Goal: Task Accomplishment & Management: Manage account settings

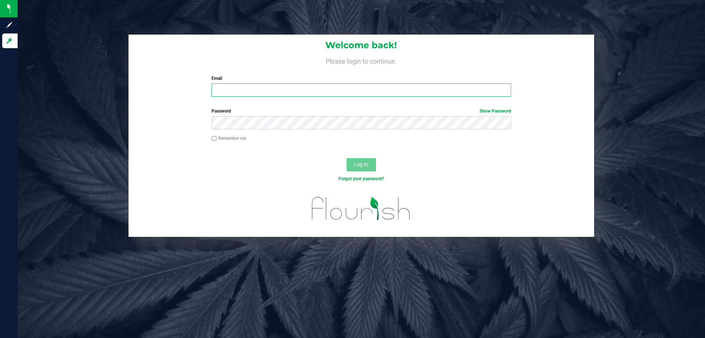
click at [261, 93] on input "Email" at bounding box center [361, 89] width 299 height 13
type input "[EMAIL_ADDRESS][DOMAIN_NAME]"
click at [347, 158] on button "Log In" at bounding box center [361, 164] width 29 height 13
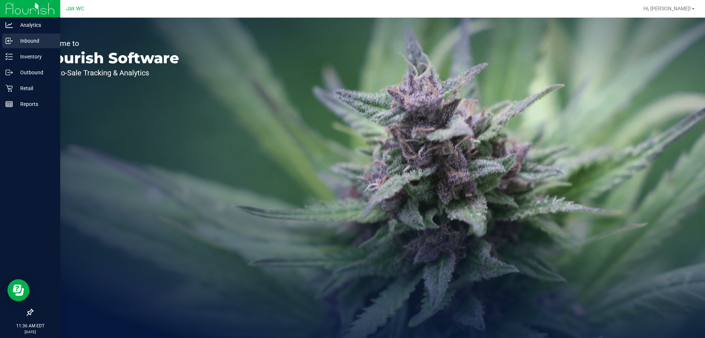
click at [30, 43] on p "Inbound" at bounding box center [35, 40] width 44 height 9
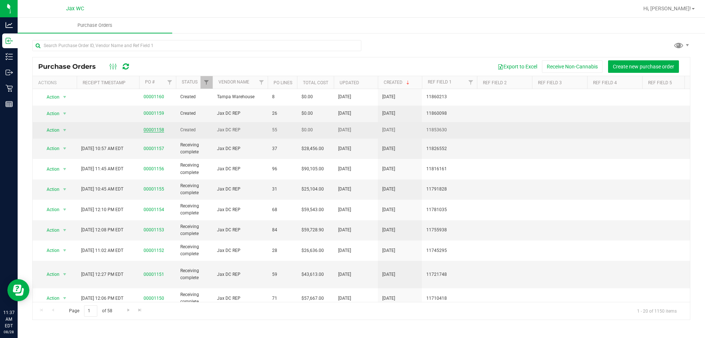
click at [155, 129] on link "00001158" at bounding box center [154, 129] width 21 height 5
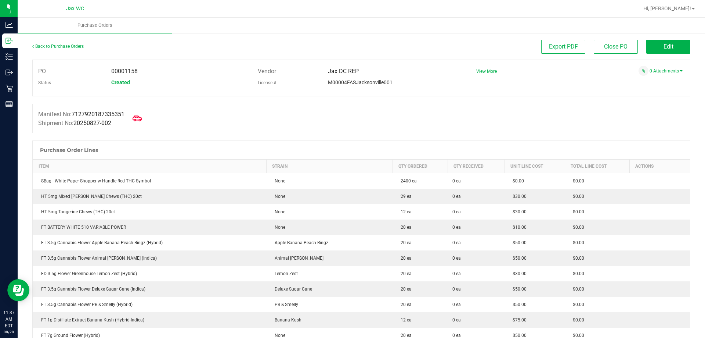
click at [140, 120] on icon at bounding box center [138, 118] width 10 height 10
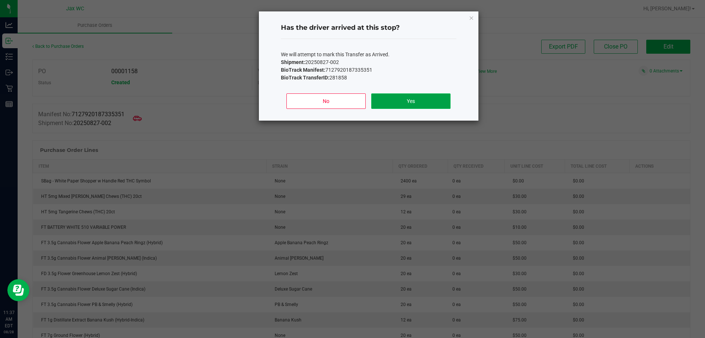
click at [421, 103] on button "Yes" at bounding box center [410, 100] width 79 height 15
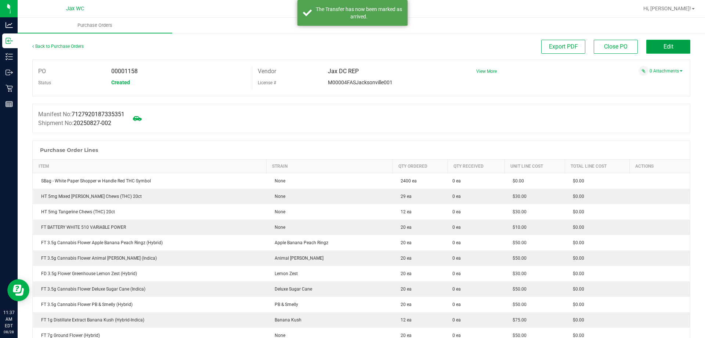
click at [652, 47] on button "Edit" at bounding box center [668, 47] width 44 height 14
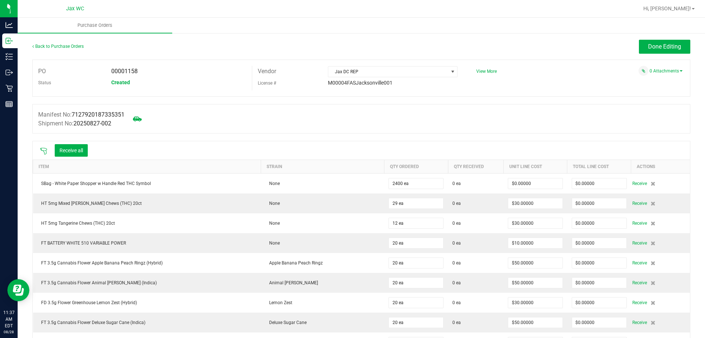
click at [44, 149] on icon at bounding box center [43, 150] width 7 height 7
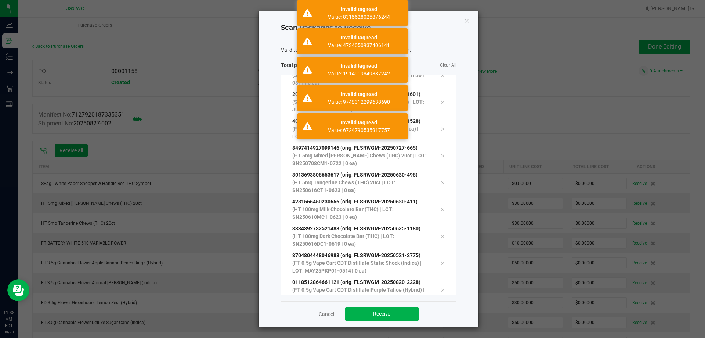
scroll to position [255, 0]
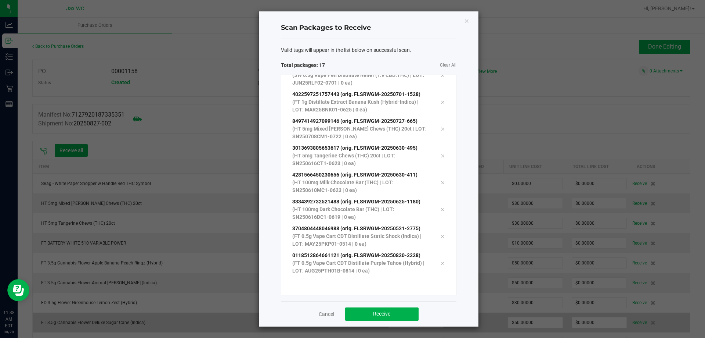
click at [326, 314] on link "Cancel" at bounding box center [326, 313] width 15 height 7
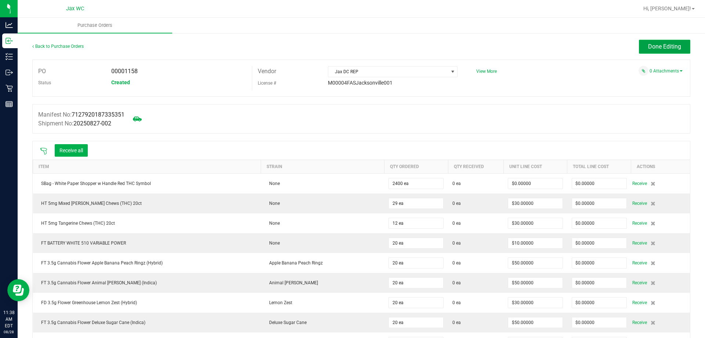
click at [663, 41] on button "Done Editing" at bounding box center [664, 47] width 51 height 14
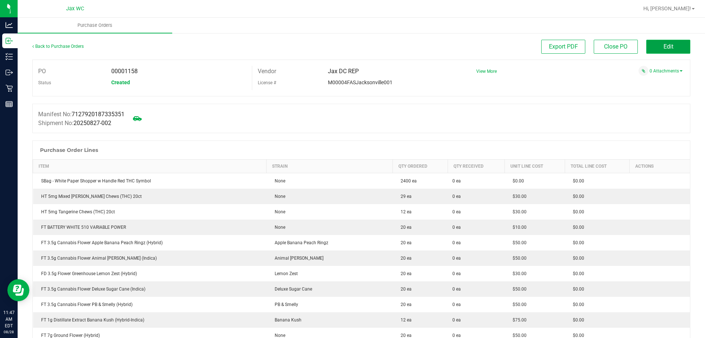
click at [678, 45] on button "Edit" at bounding box center [668, 47] width 44 height 14
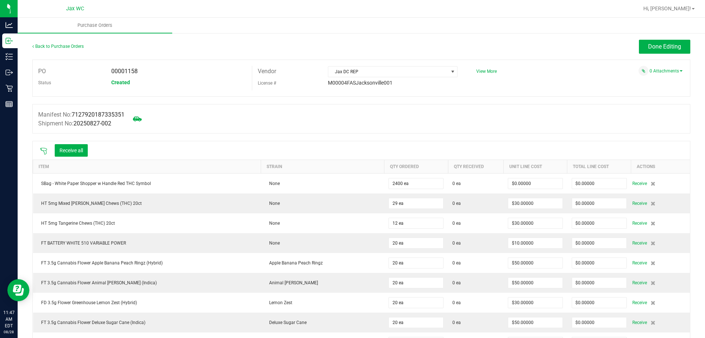
click at [46, 146] on div "Receive all" at bounding box center [63, 150] width 55 height 15
click at [45, 150] on icon at bounding box center [43, 150] width 7 height 7
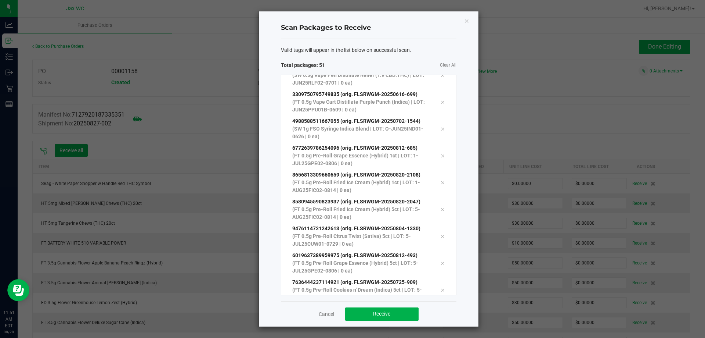
scroll to position [1174, 0]
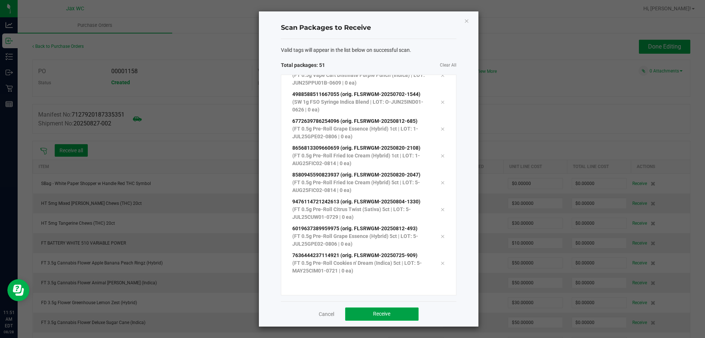
click at [390, 312] on span "Receive" at bounding box center [381, 313] width 17 height 6
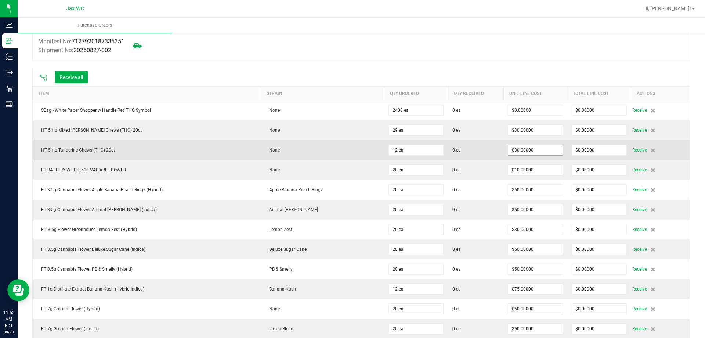
scroll to position [0, 0]
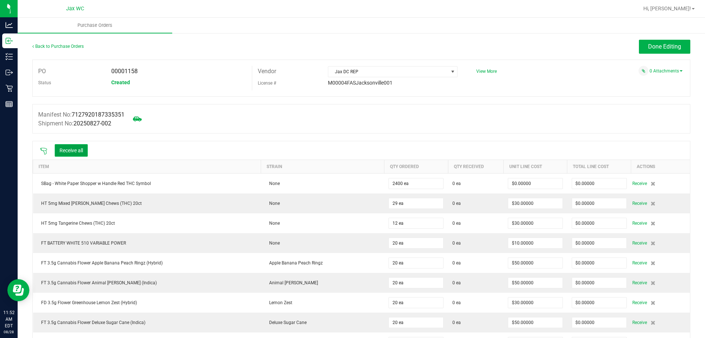
click at [71, 147] on button "Receive all" at bounding box center [71, 150] width 33 height 12
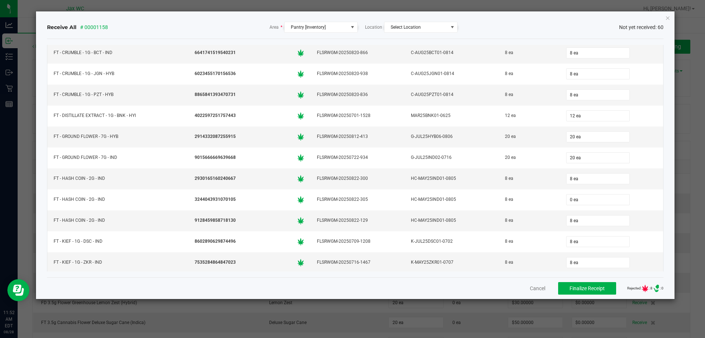
scroll to position [184, 0]
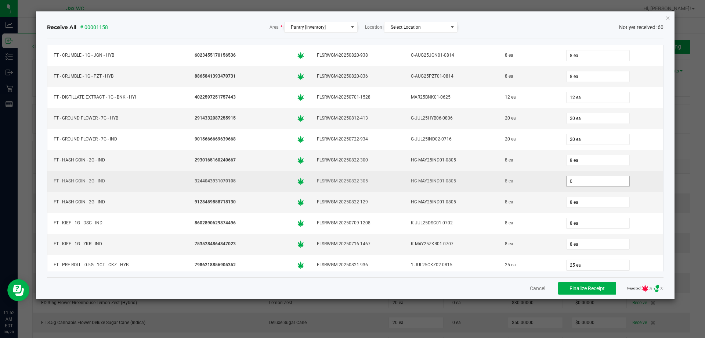
click at [567, 182] on input "0" at bounding box center [598, 181] width 63 height 10
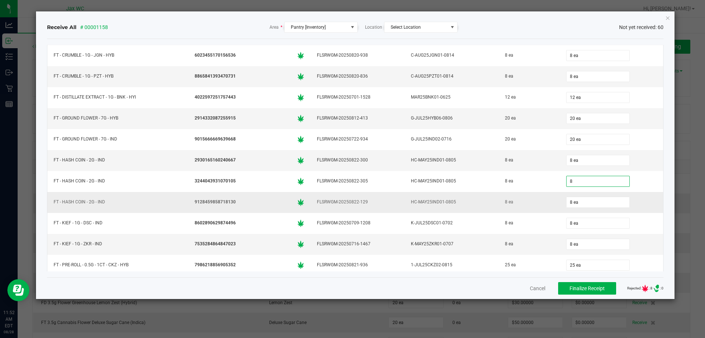
type input "8 ea"
click at [486, 210] on td "HC-MAY25IND01-0805" at bounding box center [452, 202] width 94 height 21
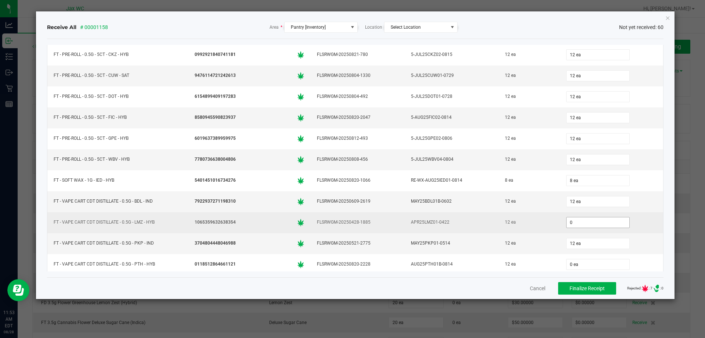
click at [575, 227] on input "0" at bounding box center [598, 222] width 63 height 10
click at [575, 227] on input "12" at bounding box center [598, 222] width 63 height 10
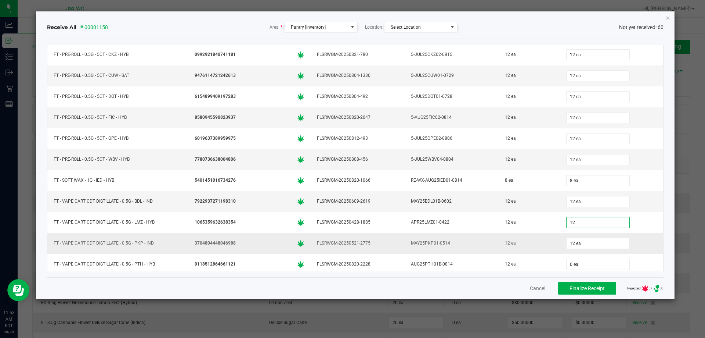
type input "12 ea"
click at [508, 234] on td "12 ea" at bounding box center [529, 243] width 61 height 21
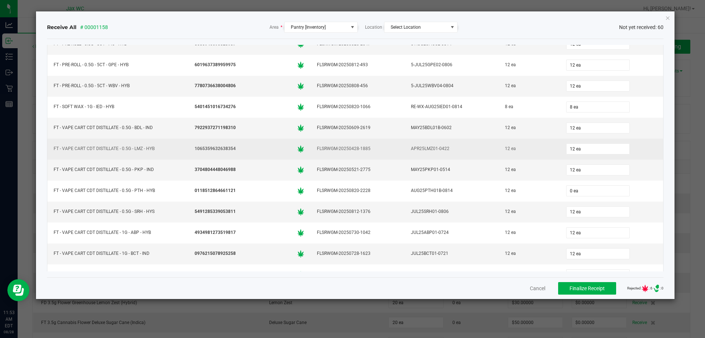
scroll to position [588, 0]
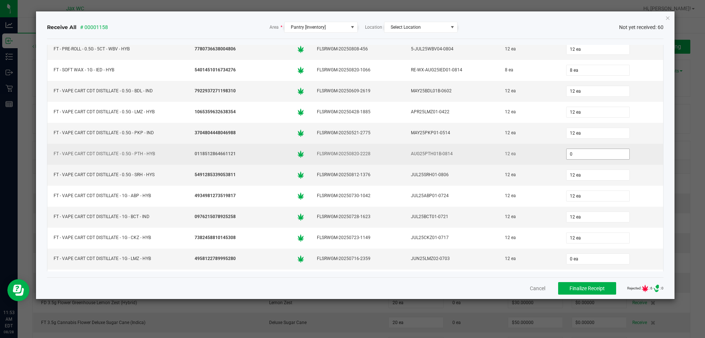
click at [577, 152] on input "0" at bounding box center [598, 154] width 63 height 10
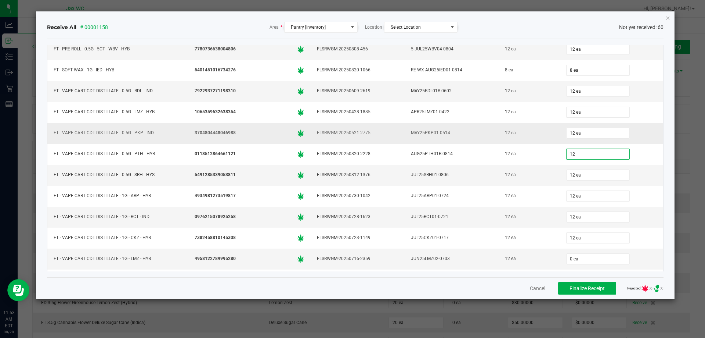
type input "12 ea"
click at [448, 129] on div "MAY25PKP01-0514" at bounding box center [451, 132] width 85 height 11
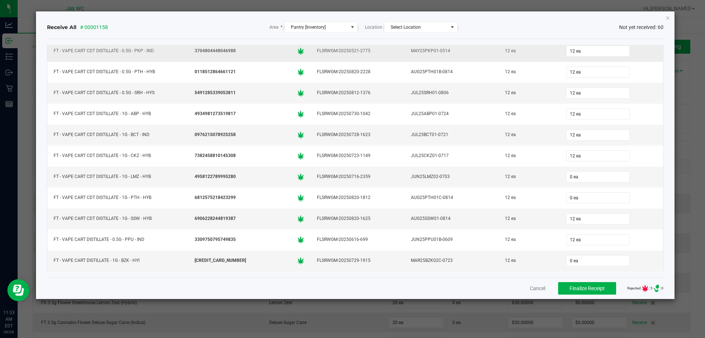
scroll to position [698, 0]
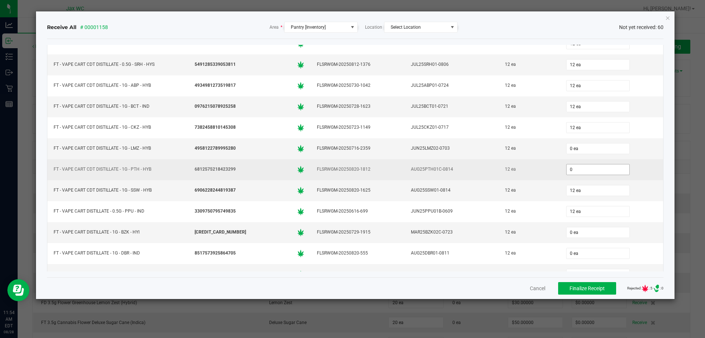
click at [583, 169] on input "0" at bounding box center [598, 169] width 63 height 10
click at [581, 169] on input "0" at bounding box center [598, 169] width 63 height 10
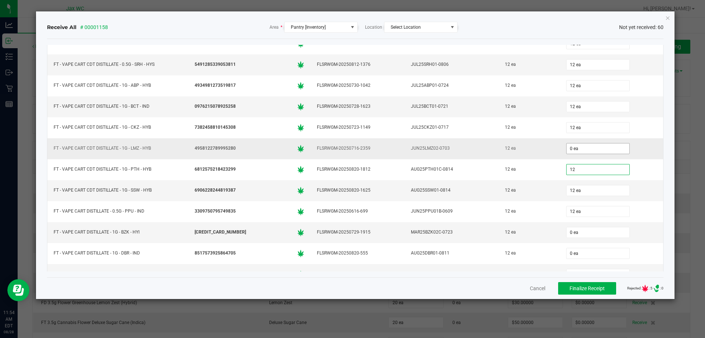
type input "12 ea"
click at [584, 154] on span "0 ea" at bounding box center [598, 148] width 64 height 11
click at [586, 152] on input "0" at bounding box center [598, 148] width 63 height 10
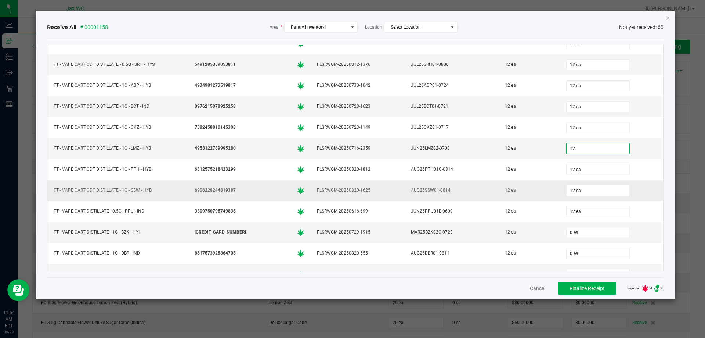
type input "12 ea"
click at [485, 181] on td "AUG25SSW01-0814" at bounding box center [452, 190] width 94 height 21
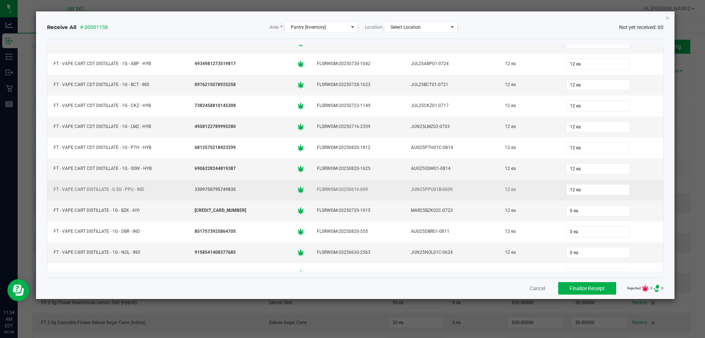
scroll to position [735, 0]
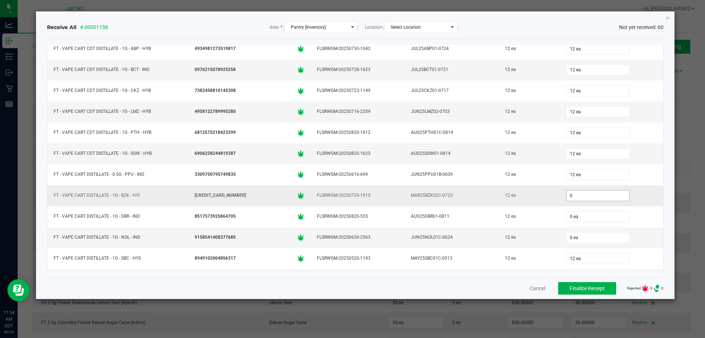
click at [584, 196] on input "0" at bounding box center [598, 195] width 63 height 10
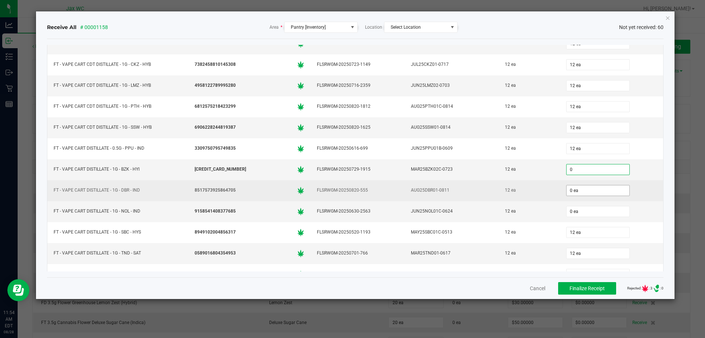
scroll to position [771, 0]
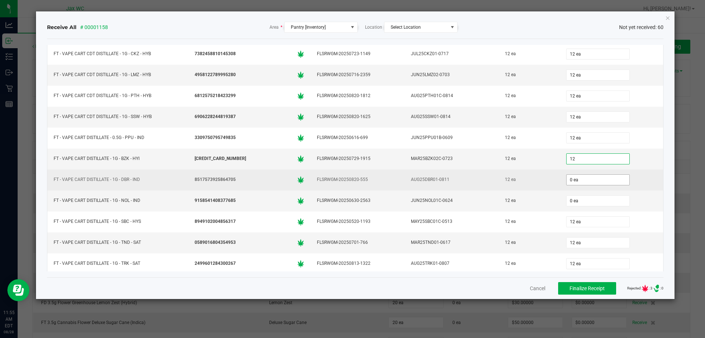
type input "12 ea"
click at [581, 178] on input "0" at bounding box center [598, 179] width 63 height 10
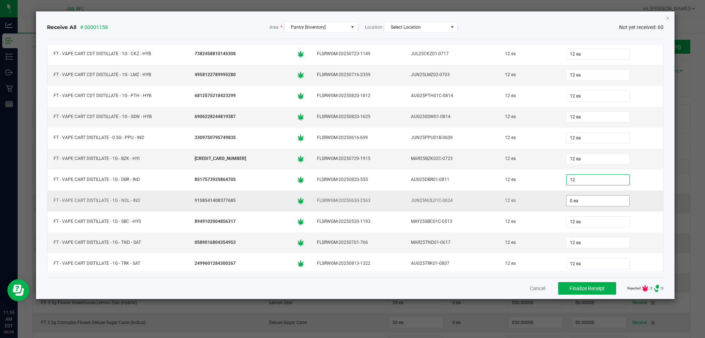
type input "12 ea"
click at [591, 199] on input "0" at bounding box center [598, 200] width 63 height 10
type input "12 ea"
click at [475, 209] on td "JUN25NOL01C-0624" at bounding box center [452, 200] width 94 height 21
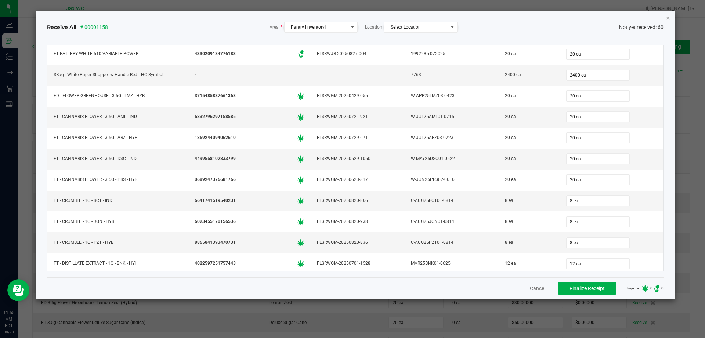
scroll to position [0, 0]
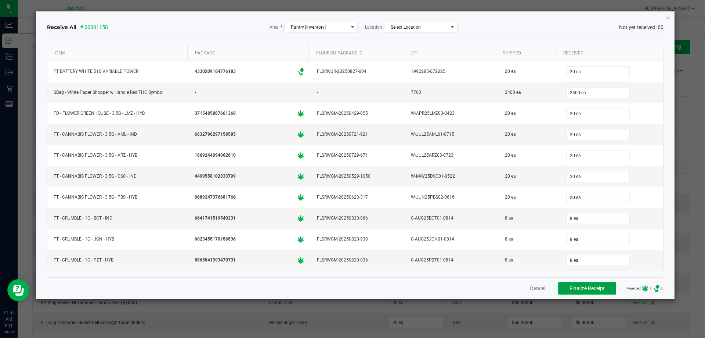
click at [572, 286] on span "Finalize Receipt" at bounding box center [587, 288] width 35 height 6
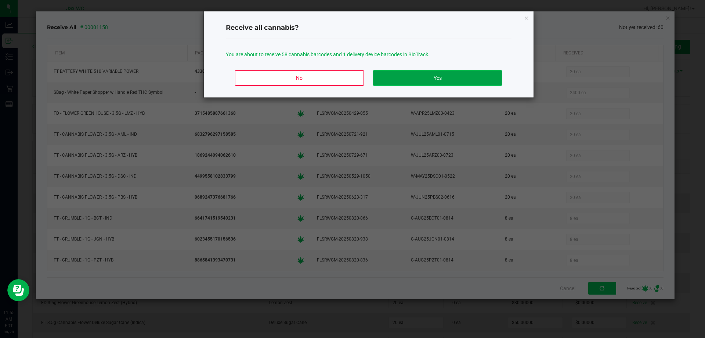
click at [431, 81] on button "Yes" at bounding box center [437, 77] width 129 height 15
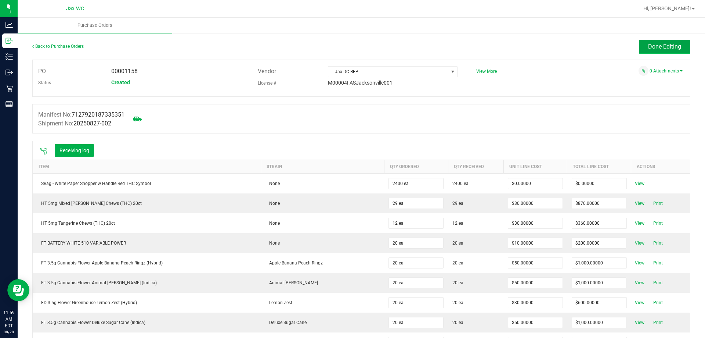
click at [657, 43] on span "Done Editing" at bounding box center [664, 46] width 33 height 7
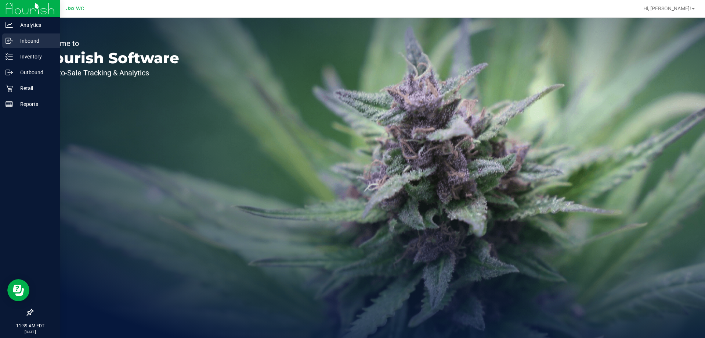
click at [18, 44] on p "Inbound" at bounding box center [35, 40] width 44 height 9
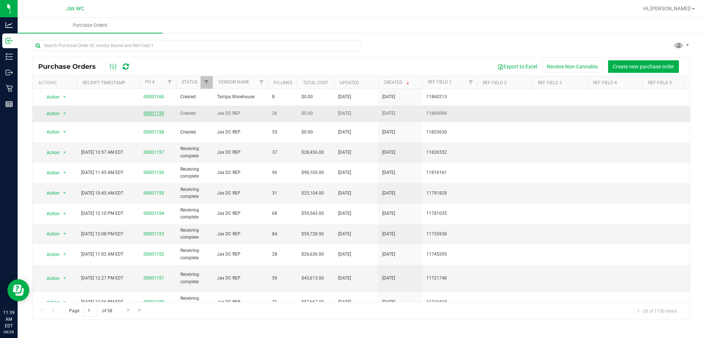
click at [149, 113] on link "00001159" at bounding box center [154, 113] width 21 height 5
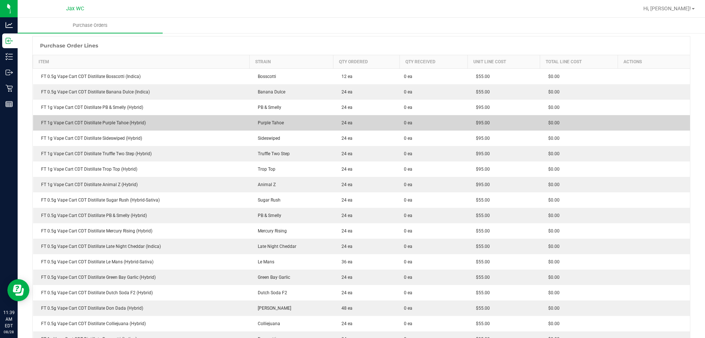
scroll to position [65, 0]
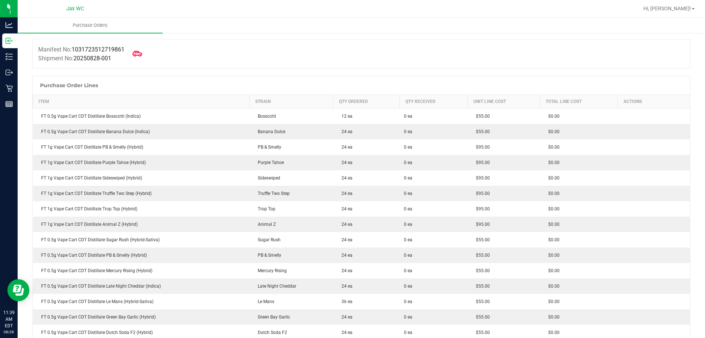
click at [142, 53] on icon at bounding box center [138, 54] width 10 height 6
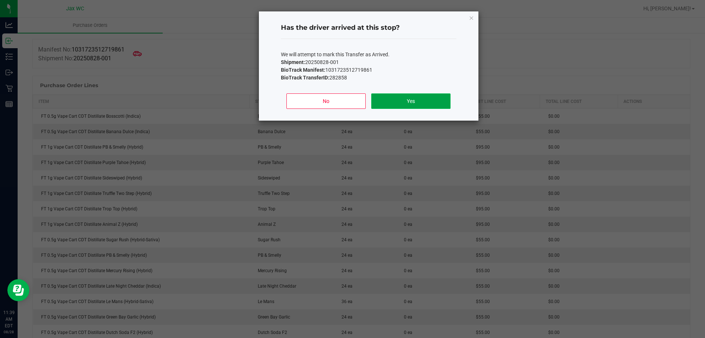
click at [408, 99] on button "Yes" at bounding box center [410, 100] width 79 height 15
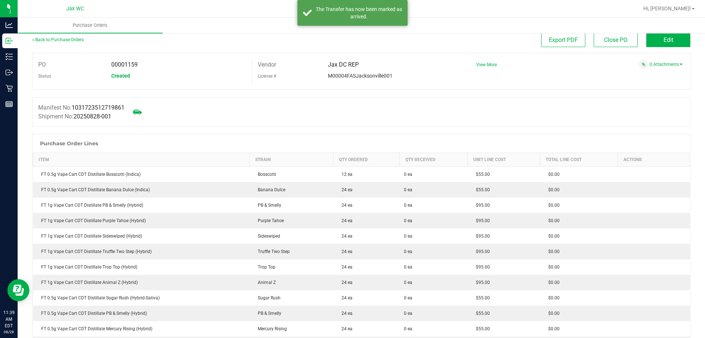
scroll to position [0, 0]
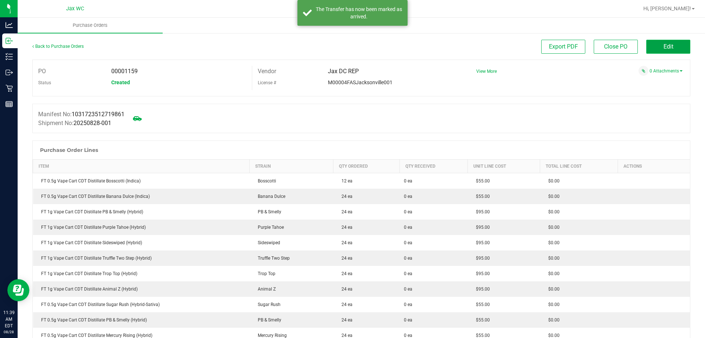
click at [664, 49] on span "Edit" at bounding box center [669, 46] width 10 height 7
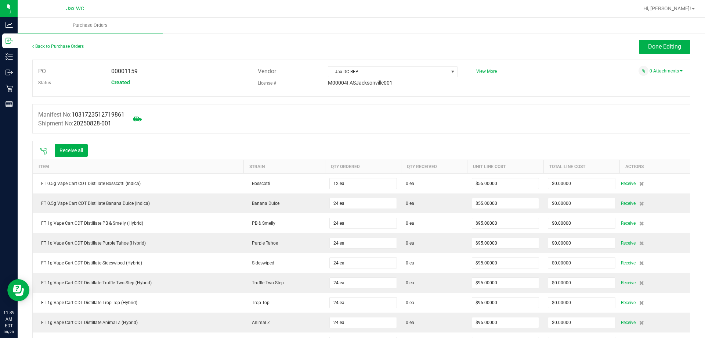
click at [45, 149] on icon at bounding box center [43, 150] width 7 height 7
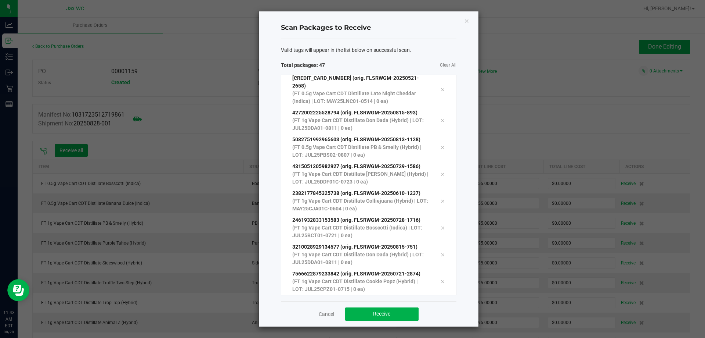
scroll to position [1059, 0]
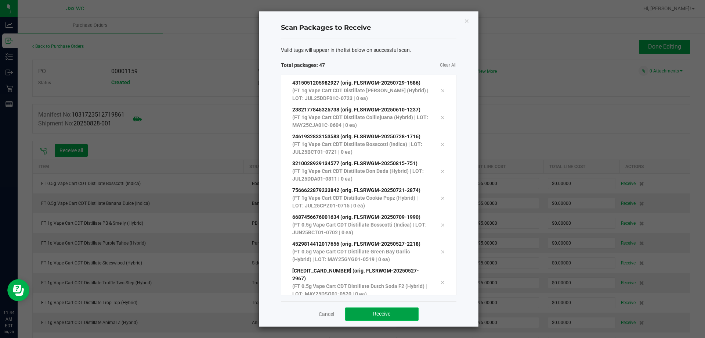
click at [375, 312] on span "Receive" at bounding box center [381, 313] width 17 height 6
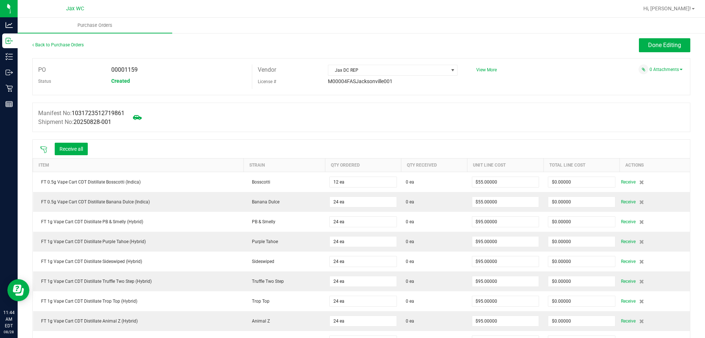
scroll to position [0, 0]
click at [69, 150] on button "Receive all" at bounding box center [71, 150] width 33 height 12
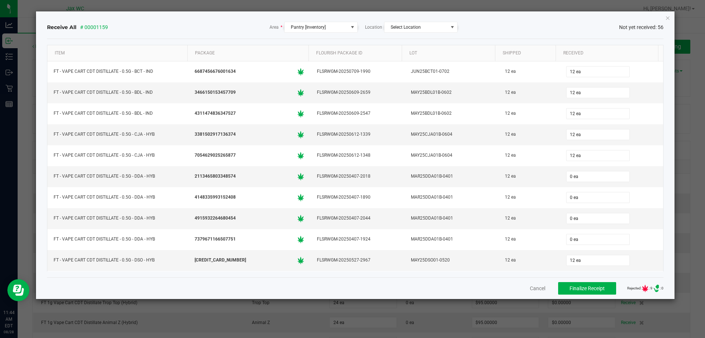
click at [645, 287] on icon ".st0{ }" at bounding box center [657, 287] width 24 height 7
click at [604, 174] on input "0" at bounding box center [598, 176] width 63 height 10
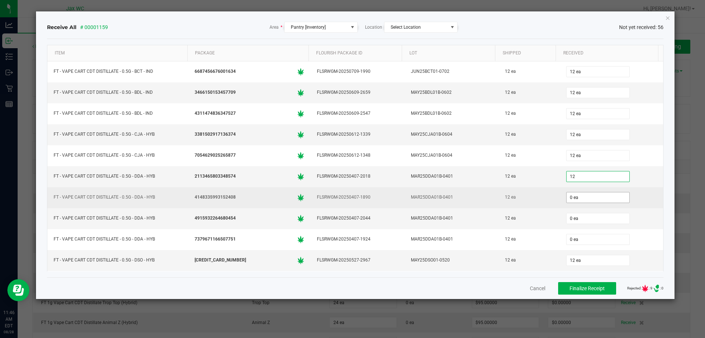
type input "12 ea"
click at [600, 201] on input "0" at bounding box center [598, 197] width 63 height 10
type input "12 ea"
click at [524, 194] on div "12 ea" at bounding box center [529, 197] width 52 height 11
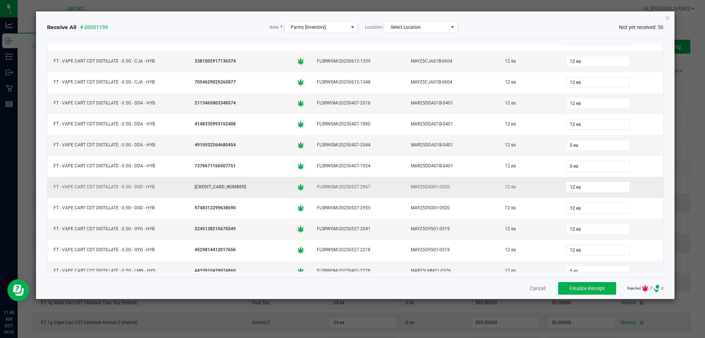
scroll to position [73, 0]
click at [587, 145] on input "0" at bounding box center [598, 145] width 63 height 10
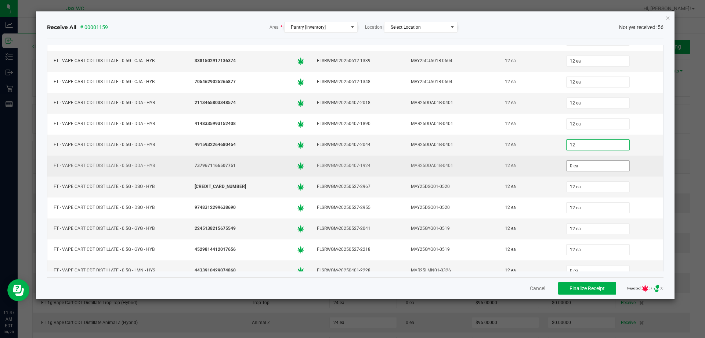
type input "12 ea"
click at [580, 169] on input "0" at bounding box center [598, 166] width 63 height 10
type input "12 ea"
click at [536, 166] on div "12 ea" at bounding box center [529, 165] width 52 height 11
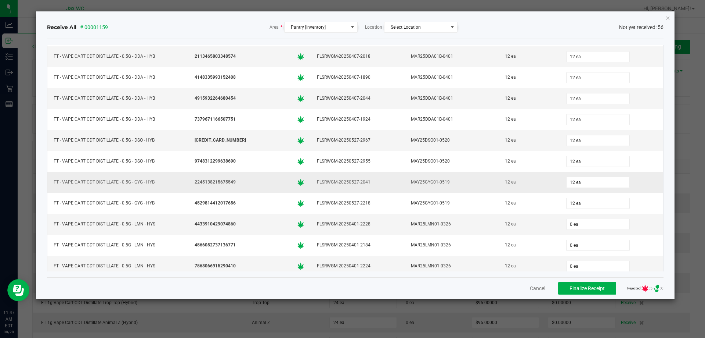
scroll to position [184, 0]
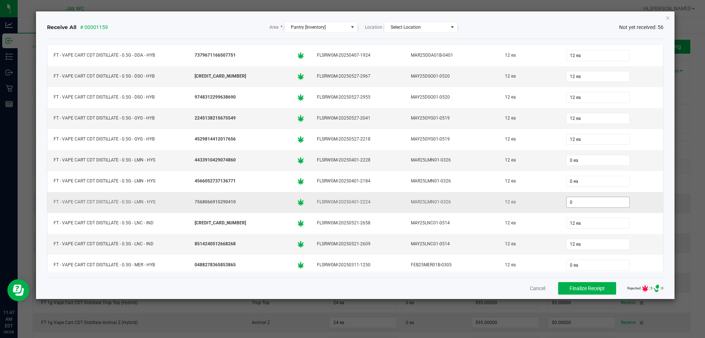
click at [570, 201] on input "0" at bounding box center [598, 202] width 63 height 10
type input "12 ea"
click at [529, 195] on td "12 ea" at bounding box center [529, 202] width 61 height 21
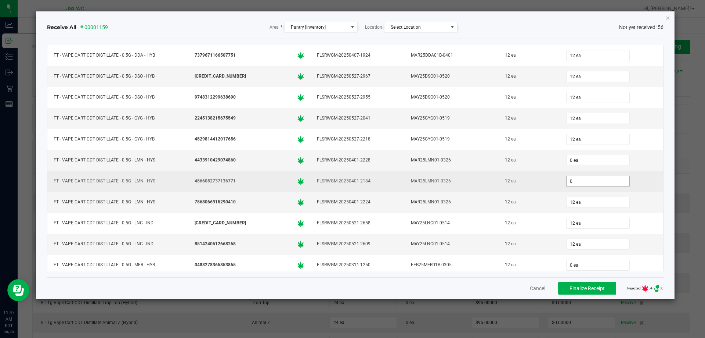
click at [575, 181] on input "0" at bounding box center [598, 181] width 63 height 10
type input "12 ea"
click at [510, 179] on div "12 ea" at bounding box center [529, 181] width 52 height 11
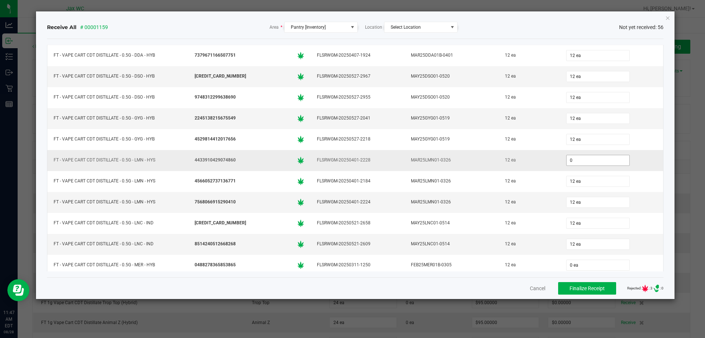
click at [576, 159] on input "0" at bounding box center [598, 160] width 63 height 10
type input "12 ea"
click at [467, 165] on td "MAR25LMN01-0326" at bounding box center [452, 160] width 94 height 21
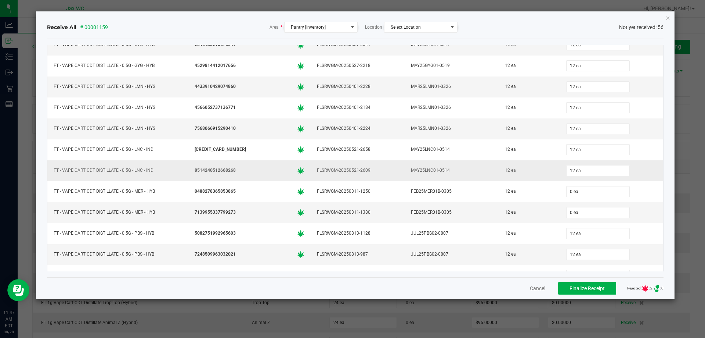
scroll to position [294, 0]
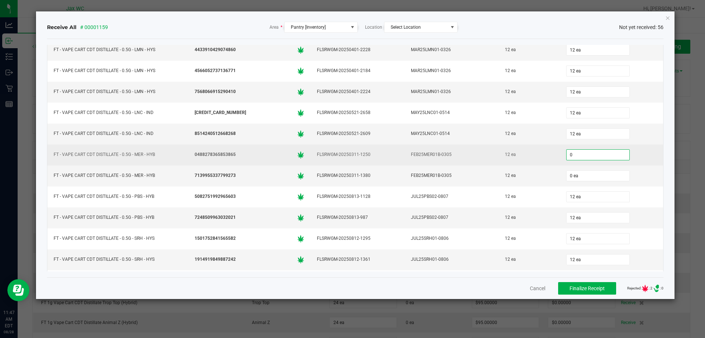
click at [606, 150] on input "0" at bounding box center [598, 154] width 63 height 10
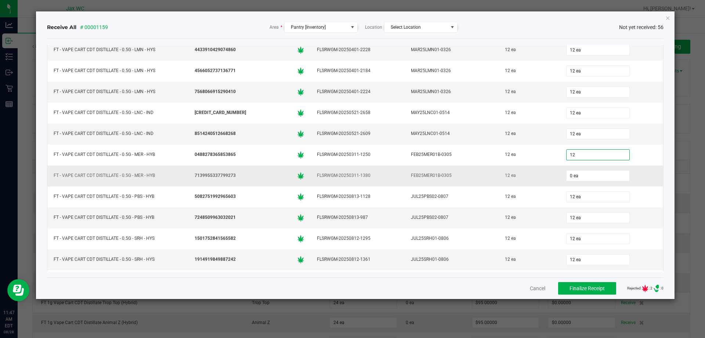
type input "12 ea"
click at [503, 173] on div "12 ea" at bounding box center [529, 175] width 52 height 11
click at [570, 180] on input "0" at bounding box center [598, 175] width 63 height 10
type input "12 ea"
click at [509, 174] on div "12 ea" at bounding box center [529, 175] width 52 height 11
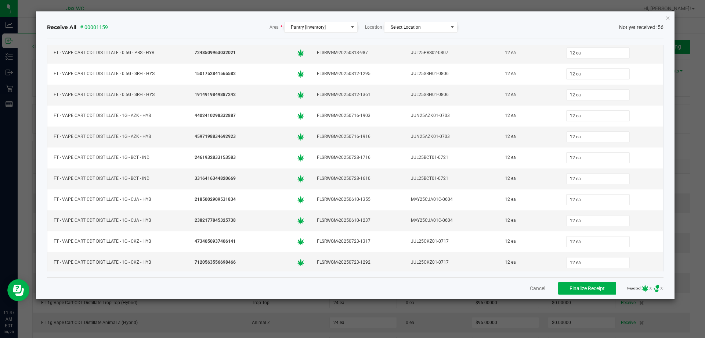
scroll to position [478, 0]
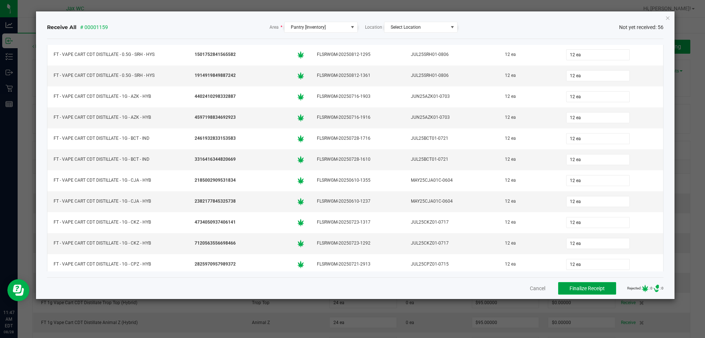
click at [559, 287] on button "Finalize Receipt" at bounding box center [587, 288] width 58 height 12
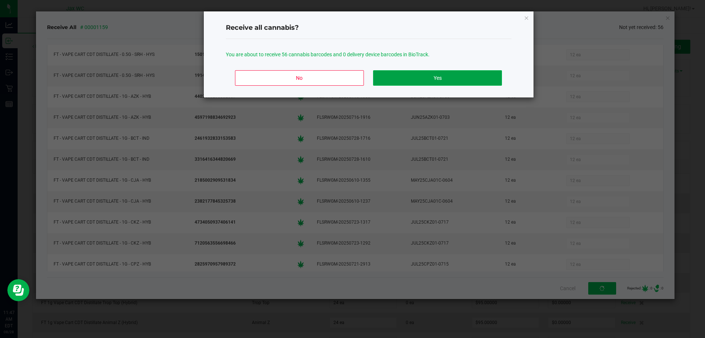
click at [432, 75] on button "Yes" at bounding box center [437, 77] width 129 height 15
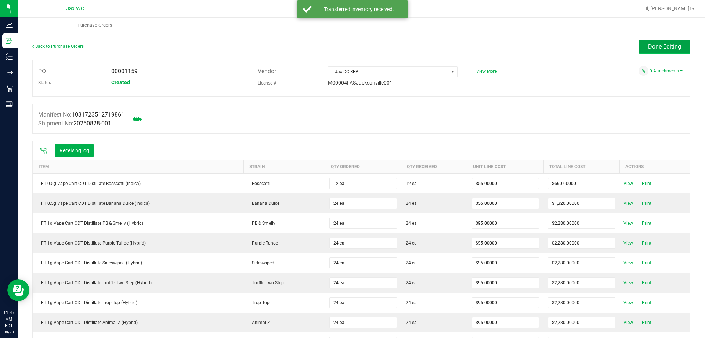
click at [660, 51] on button "Done Editing" at bounding box center [664, 47] width 51 height 14
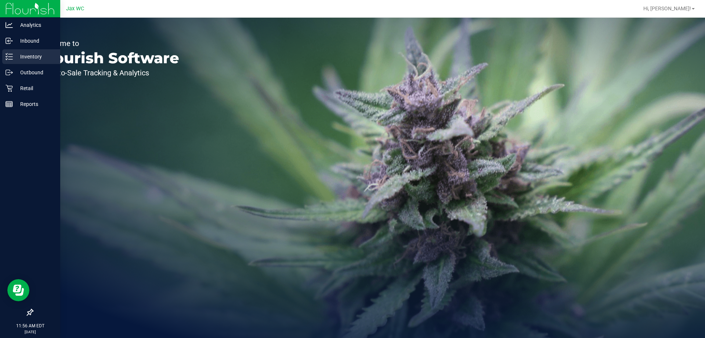
click at [13, 53] on div "Inventory" at bounding box center [31, 56] width 58 height 15
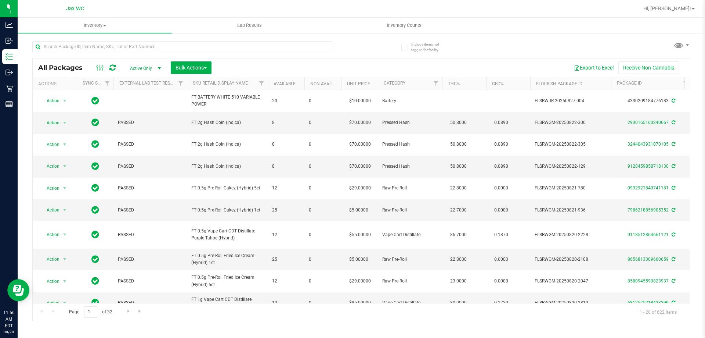
drag, startPoint x: 186, startPoint y: 302, endPoint x: 228, endPoint y: 305, distance: 42.3
click at [228, 305] on div "Page 1 of 32 1 - 20 of 622 items" at bounding box center [361, 312] width 657 height 18
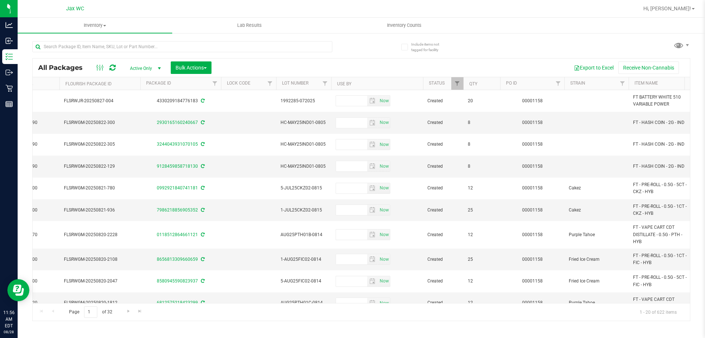
scroll to position [0, 527]
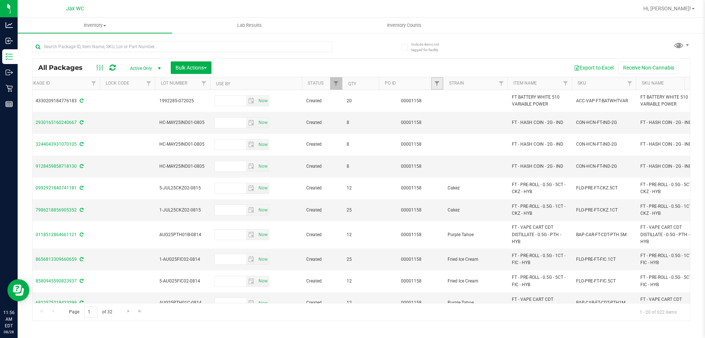
click at [441, 79] on link "Filter" at bounding box center [437, 83] width 12 height 12
type input "1158"
click at [451, 115] on button "Filter" at bounding box center [453, 119] width 35 height 16
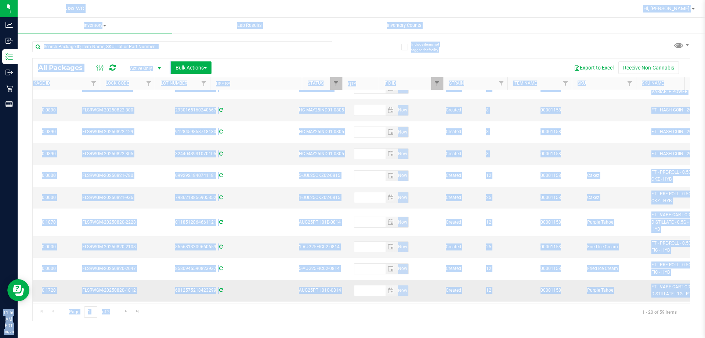
drag, startPoint x: 296, startPoint y: 303, endPoint x: 86, endPoint y: 288, distance: 210.2
click at [20, 275] on div "Analytics Inbound Inventory Outbound Retail Reports 11:56 AM EDT [DATE] 08/28 J…" at bounding box center [352, 169] width 705 height 338
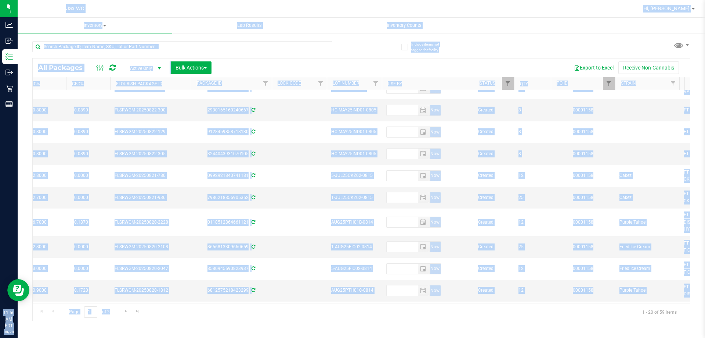
click at [252, 65] on div "Export to Excel Receive Non-Cannabis" at bounding box center [451, 67] width 468 height 12
click at [231, 65] on div "Export to Excel Receive Non-Cannabis" at bounding box center [451, 67] width 468 height 12
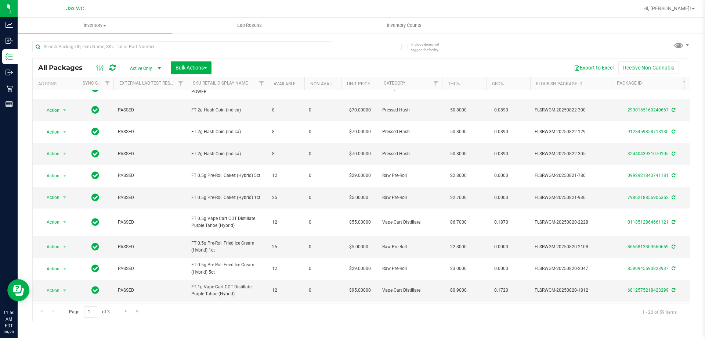
click at [199, 74] on div "All Packages Active Only Active Only Lab Samples Locked All External Internal B…" at bounding box center [361, 67] width 657 height 18
click at [202, 70] on span "Bulk Actions" at bounding box center [191, 68] width 31 height 6
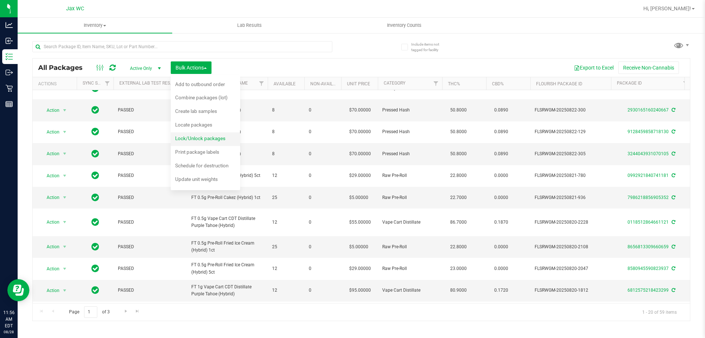
click at [212, 139] on span "Lock/Unlock packages" at bounding box center [200, 138] width 50 height 6
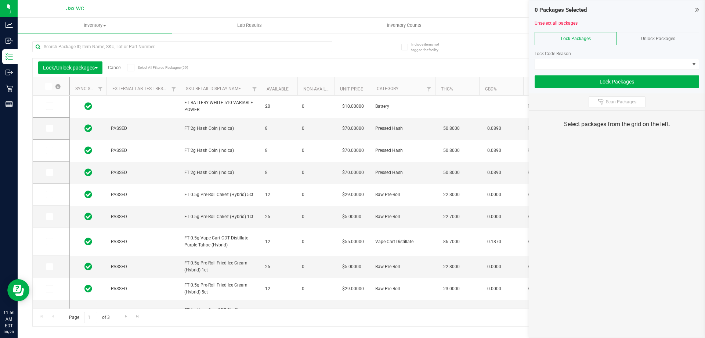
click at [52, 87] on span at bounding box center [48, 86] width 7 height 7
click at [0, 0] on input "checkbox" at bounding box center [0, 0] width 0 height 0
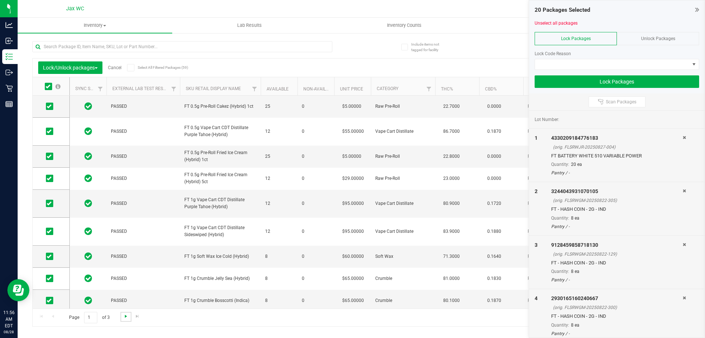
click at [125, 316] on span "Go to the next page" at bounding box center [126, 316] width 6 height 6
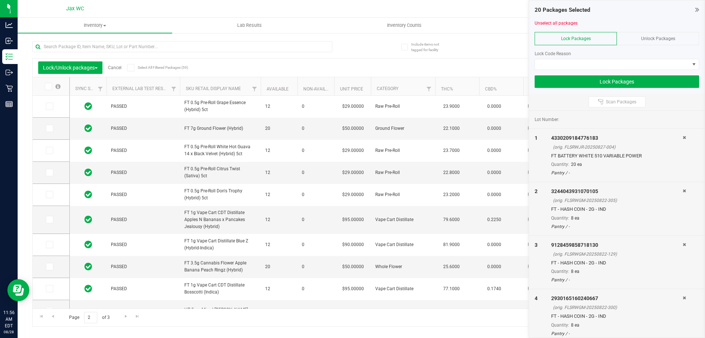
click at [50, 86] on icon at bounding box center [48, 86] width 5 height 0
click at [0, 0] on input "checkbox" at bounding box center [0, 0] width 0 height 0
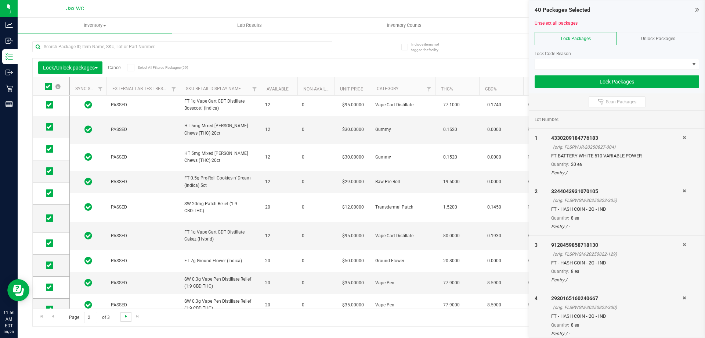
click at [127, 318] on span "Go to the next page" at bounding box center [126, 316] width 6 height 6
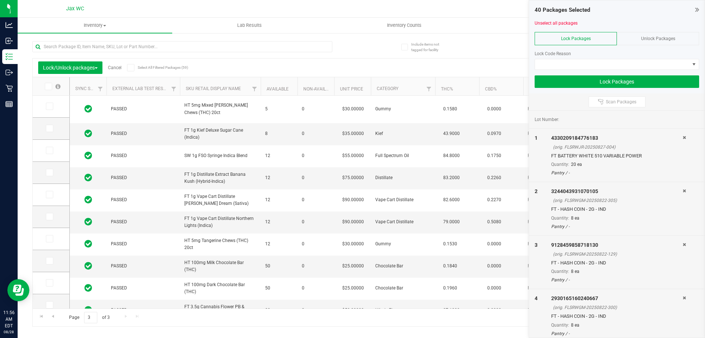
click at [50, 86] on icon at bounding box center [48, 86] width 5 height 0
click at [0, 0] on input "checkbox" at bounding box center [0, 0] width 0 height 0
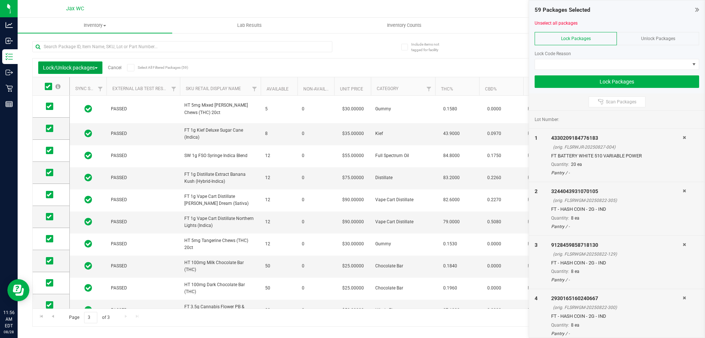
click at [91, 65] on span "Lock/Unlock packages" at bounding box center [70, 68] width 55 height 6
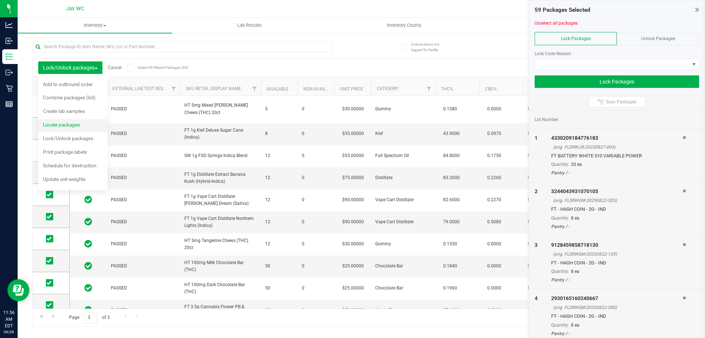
click at [93, 127] on li "Locate packages" at bounding box center [72, 126] width 69 height 14
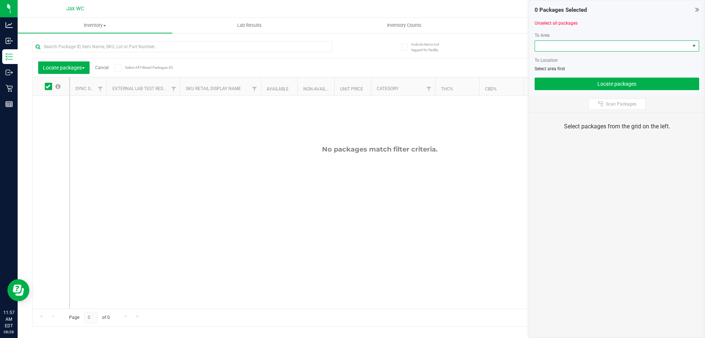
click at [561, 47] on span at bounding box center [612, 46] width 155 height 10
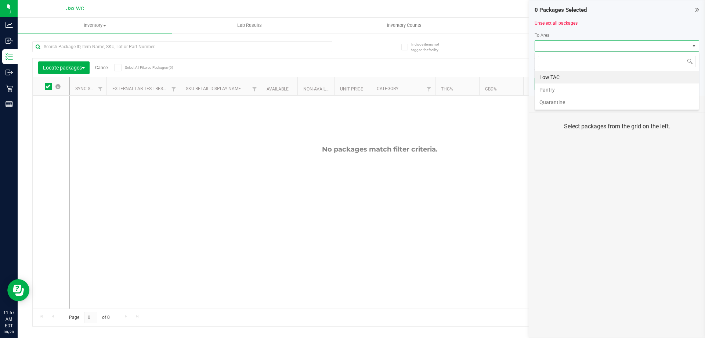
click at [561, 47] on span at bounding box center [612, 46] width 155 height 10
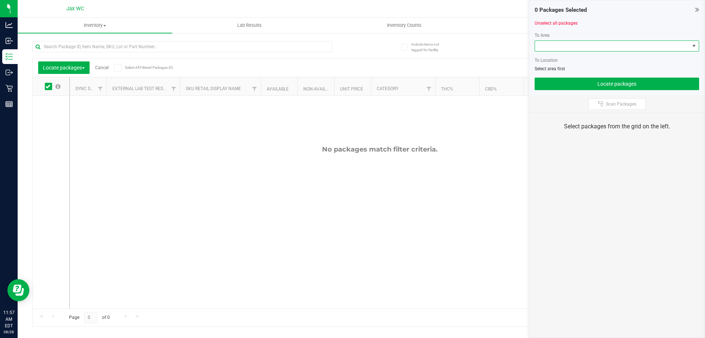
click at [280, 165] on div "No packages match filter criteria." at bounding box center [380, 227] width 620 height 262
click at [79, 66] on span "Locate packages" at bounding box center [64, 68] width 42 height 6
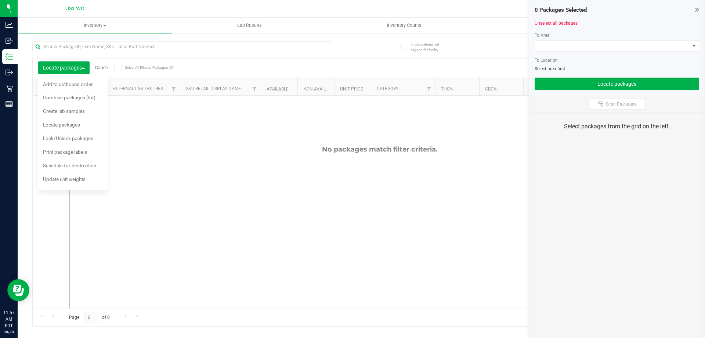
click at [104, 66] on link "Cancel" at bounding box center [102, 67] width 14 height 5
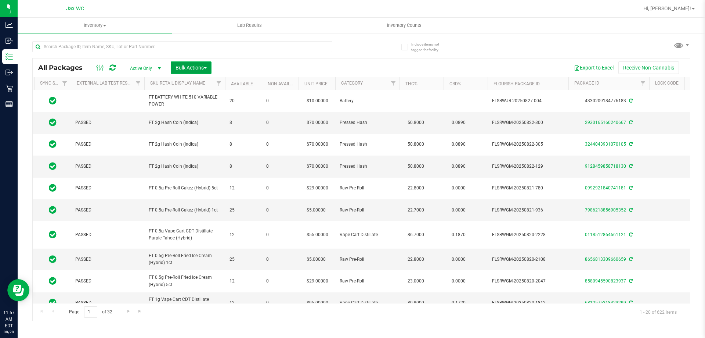
click at [192, 65] on span "Bulk Actions" at bounding box center [191, 68] width 31 height 6
click at [216, 137] on span "Lock/Unlock packages" at bounding box center [200, 138] width 50 height 6
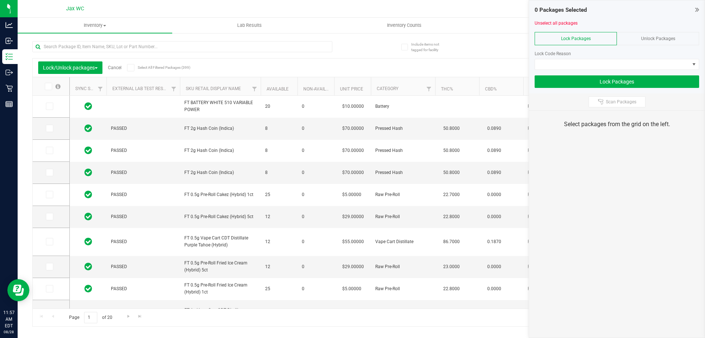
click at [50, 86] on icon at bounding box center [48, 86] width 5 height 0
click at [0, 0] on input "checkbox" at bounding box center [0, 0] width 0 height 0
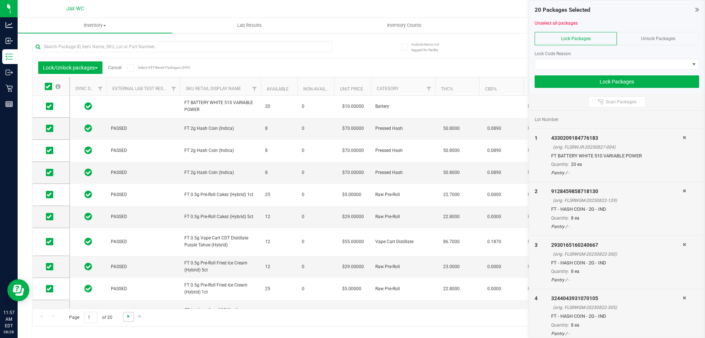
click at [129, 319] on span "Go to the next page" at bounding box center [129, 316] width 6 height 6
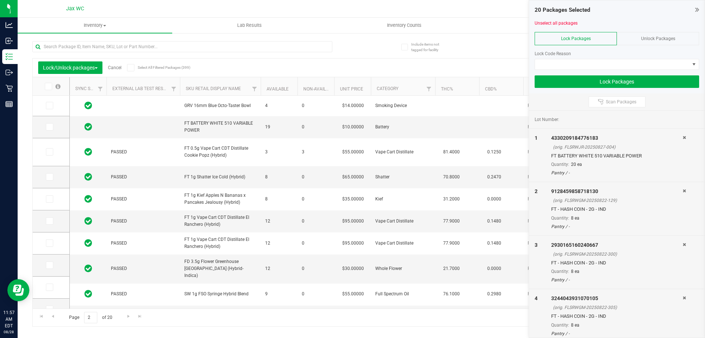
click at [50, 86] on icon at bounding box center [48, 86] width 5 height 0
click at [0, 0] on input "checkbox" at bounding box center [0, 0] width 0 height 0
click at [126, 318] on span "Go to the next page" at bounding box center [129, 316] width 6 height 6
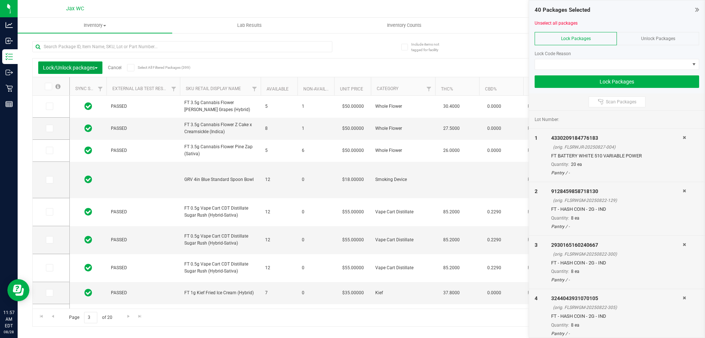
click at [74, 66] on span "Lock/Unlock packages" at bounding box center [70, 68] width 55 height 6
click at [118, 67] on link "Cancel" at bounding box center [115, 67] width 14 height 5
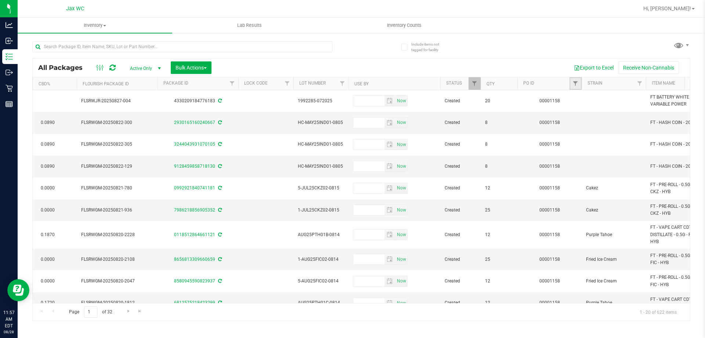
click at [570, 85] on link "Filter" at bounding box center [576, 83] width 12 height 12
type input "1158"
click at [574, 111] on button "Filter" at bounding box center [591, 119] width 35 height 16
drag, startPoint x: 319, startPoint y: 306, endPoint x: 281, endPoint y: 305, distance: 38.6
click at [264, 309] on div "Page 1 of 3 1 - 20 of 59 items" at bounding box center [361, 312] width 657 height 18
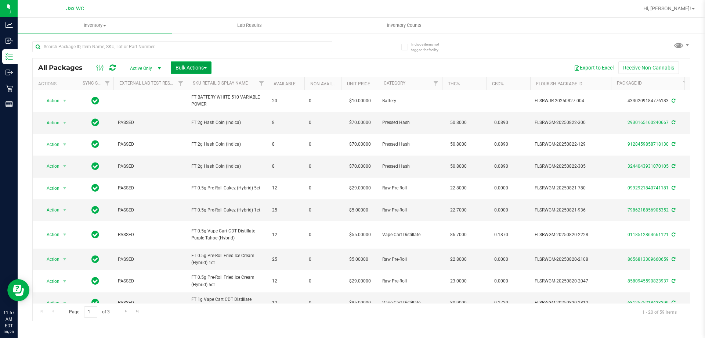
click at [203, 68] on span "Bulk Actions" at bounding box center [191, 68] width 31 height 6
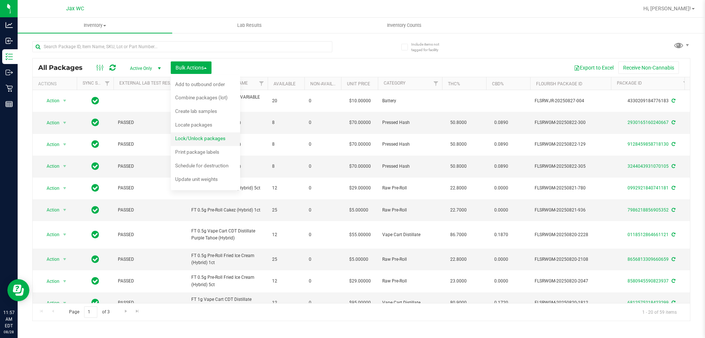
click at [202, 140] on span "Lock/Unlock packages" at bounding box center [200, 138] width 50 height 6
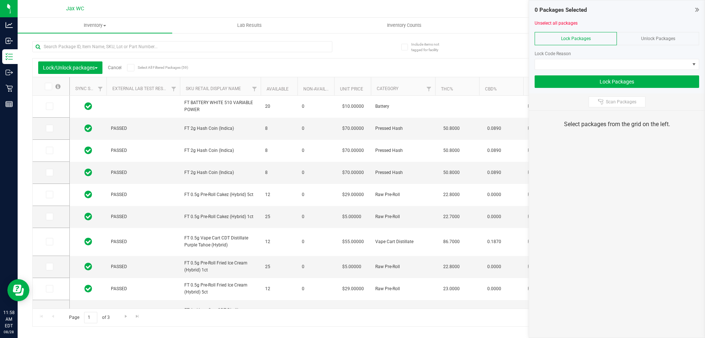
click at [50, 86] on icon at bounding box center [48, 86] width 5 height 0
click at [0, 0] on input "checkbox" at bounding box center [0, 0] width 0 height 0
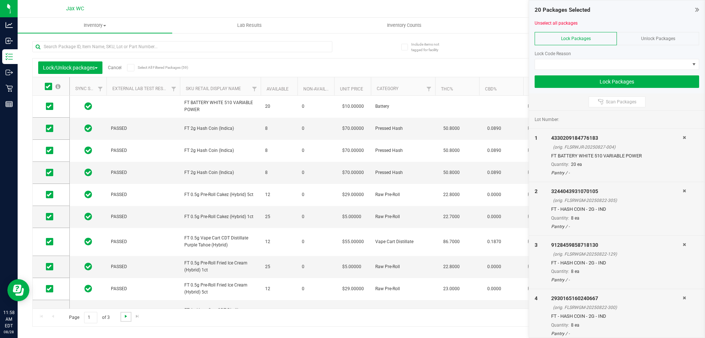
click at [125, 314] on span "Go to the next page" at bounding box center [126, 316] width 6 height 6
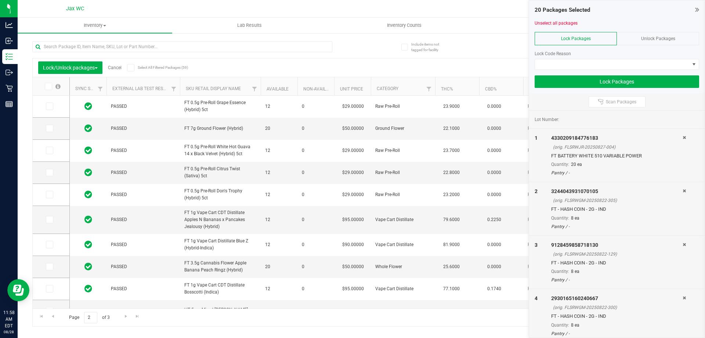
click at [48, 86] on icon at bounding box center [48, 86] width 5 height 0
click at [0, 0] on input "checkbox" at bounding box center [0, 0] width 0 height 0
click at [125, 317] on span "Go to the next page" at bounding box center [126, 316] width 6 height 6
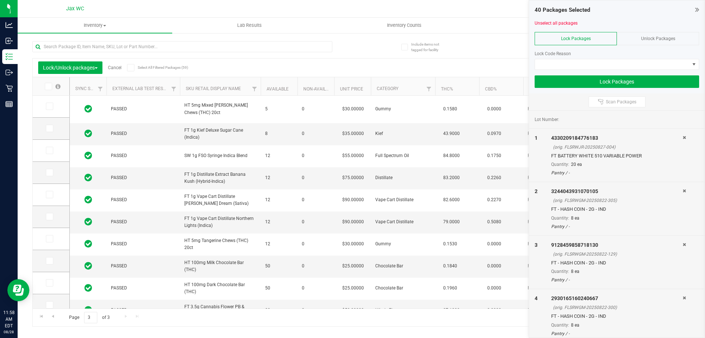
click at [46, 86] on icon at bounding box center [48, 86] width 5 height 0
click at [0, 0] on input "checkbox" at bounding box center [0, 0] width 0 height 0
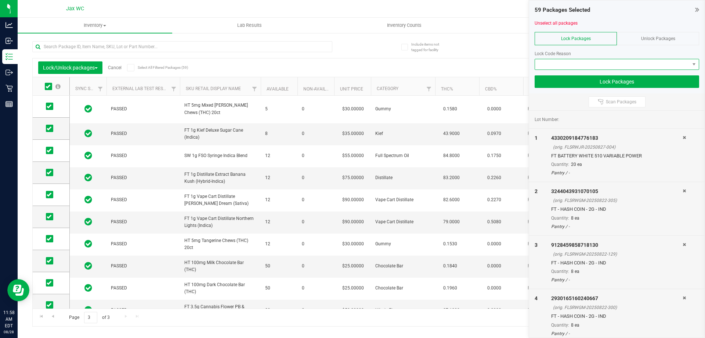
click at [562, 61] on span at bounding box center [612, 64] width 155 height 10
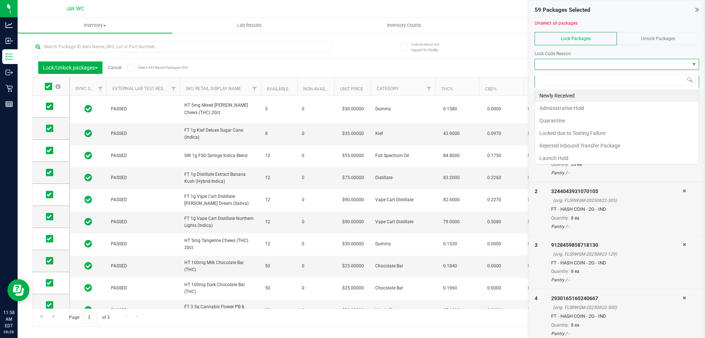
scroll to position [11, 165]
click at [598, 156] on li "Launch Hold" at bounding box center [617, 158] width 164 height 12
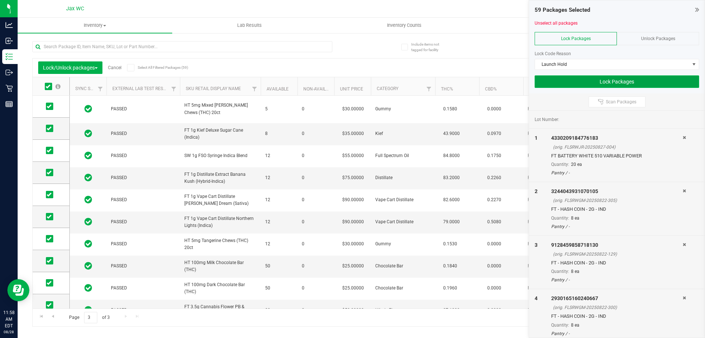
click at [575, 80] on button "Lock Packages" at bounding box center [617, 81] width 165 height 12
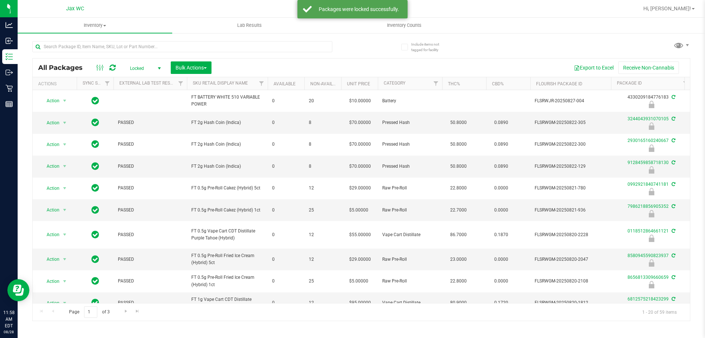
drag, startPoint x: 242, startPoint y: 305, endPoint x: 292, endPoint y: 306, distance: 49.2
click at [292, 306] on div "Page 1 of 3 1 - 20 of 59 items" at bounding box center [361, 312] width 657 height 18
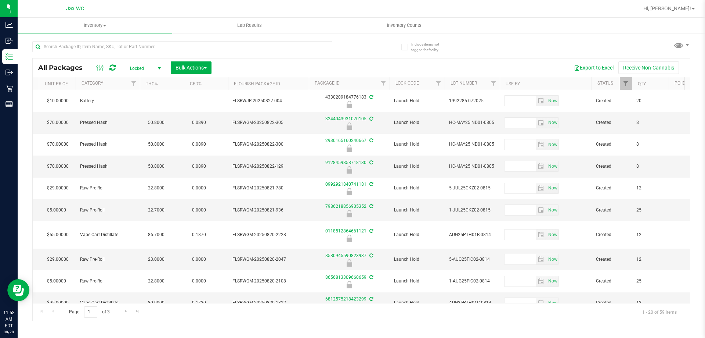
scroll to position [0, 360]
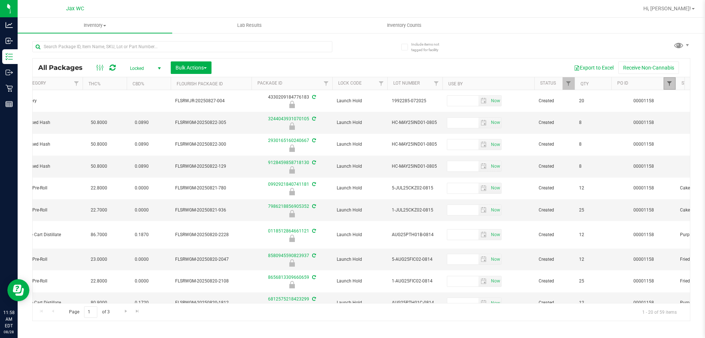
click at [672, 82] on span "Filter" at bounding box center [670, 83] width 6 height 6
type input "1159"
click at [625, 111] on button "Filter" at bounding box center [642, 119] width 35 height 16
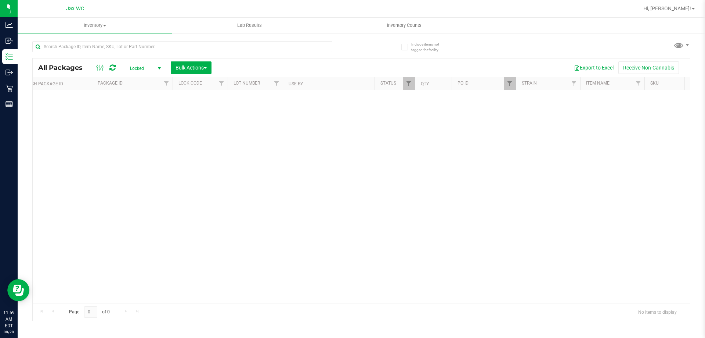
scroll to position [0, 581]
click at [156, 64] on span "select" at bounding box center [159, 68] width 9 height 10
click at [154, 76] on li "Active Only" at bounding box center [144, 80] width 40 height 11
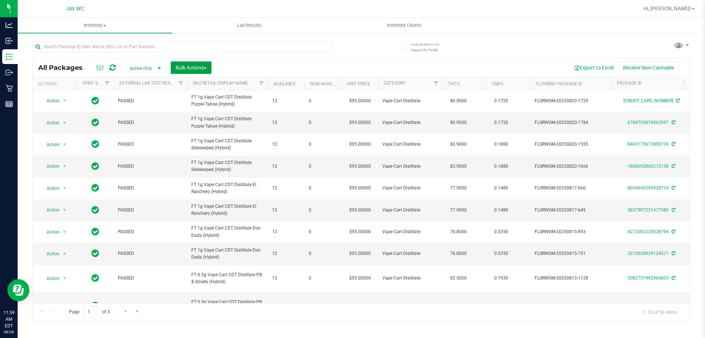
click at [200, 68] on span "Bulk Actions" at bounding box center [191, 68] width 31 height 6
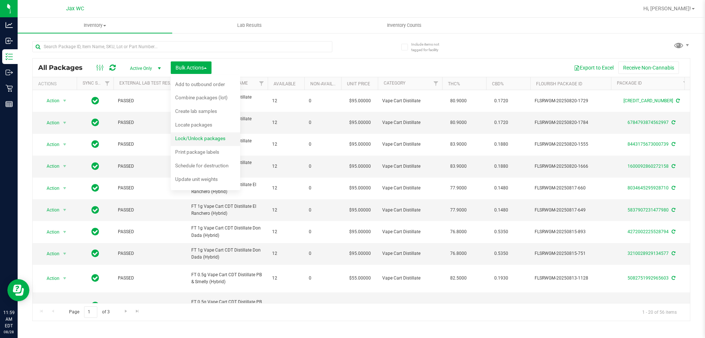
click at [221, 140] on span "Lock/Unlock packages" at bounding box center [200, 138] width 50 height 6
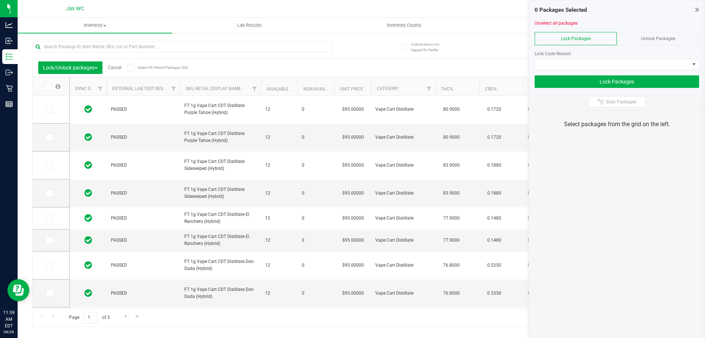
click at [49, 86] on icon at bounding box center [48, 86] width 5 height 0
click at [0, 0] on input "checkbox" at bounding box center [0, 0] width 0 height 0
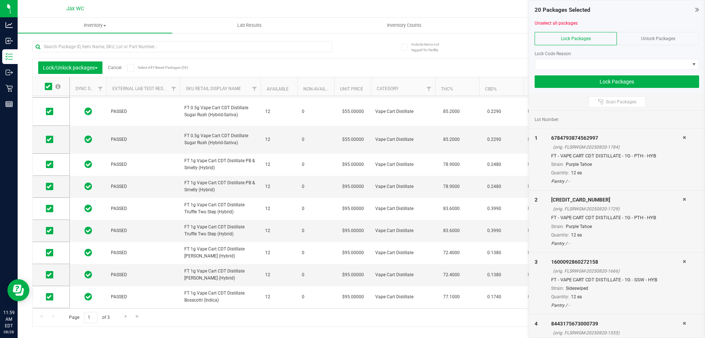
scroll to position [287, 0]
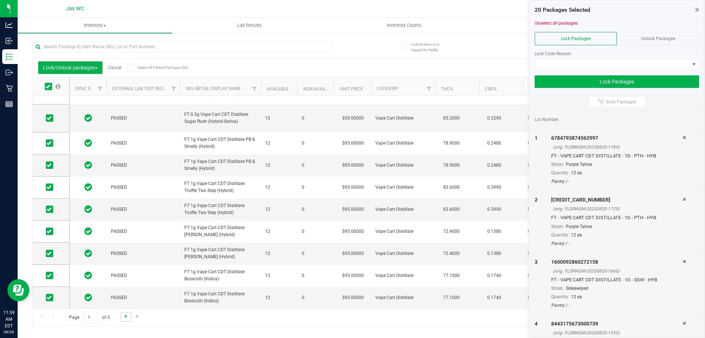
click at [127, 316] on span "Go to the next page" at bounding box center [126, 316] width 6 height 6
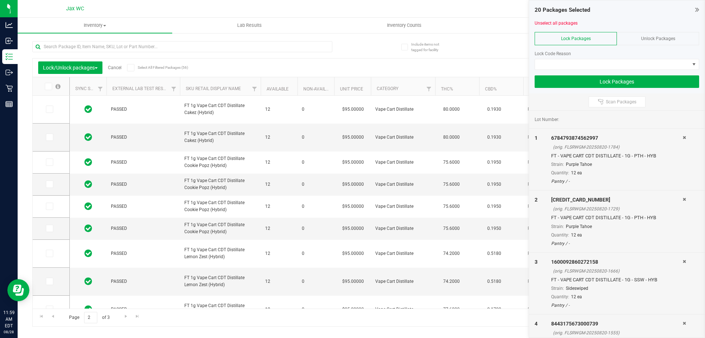
click at [48, 86] on icon at bounding box center [48, 86] width 5 height 0
click at [0, 0] on input "checkbox" at bounding box center [0, 0] width 0 height 0
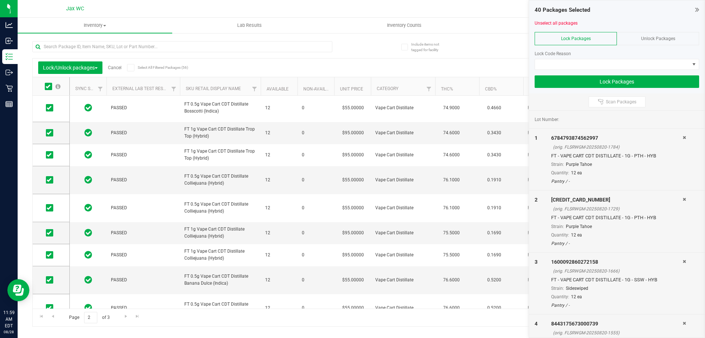
scroll to position [298, 0]
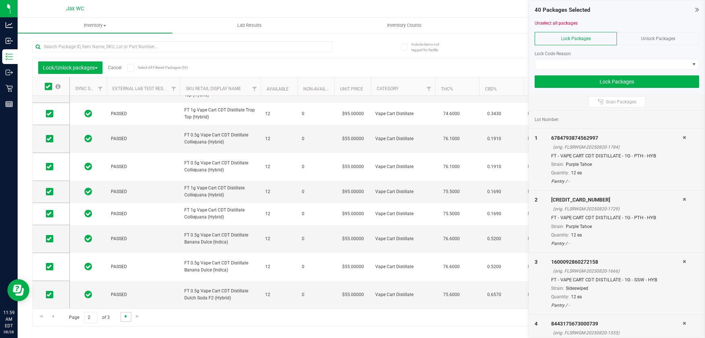
click at [126, 316] on span "Go to the next page" at bounding box center [126, 316] width 6 height 6
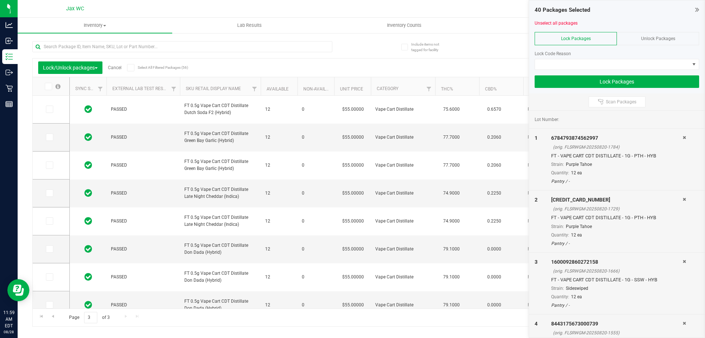
click at [51, 86] on span at bounding box center [48, 86] width 7 height 7
click at [0, 0] on input "checkbox" at bounding box center [0, 0] width 0 height 0
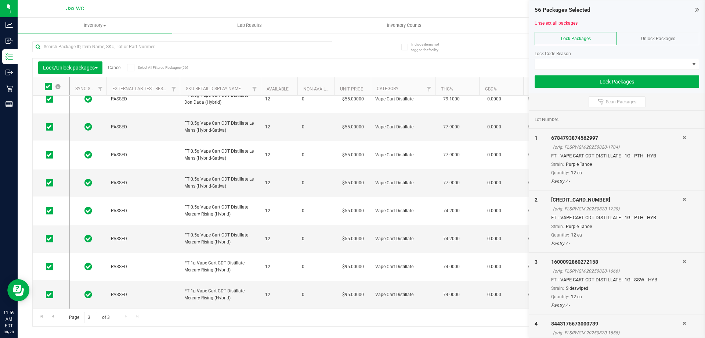
click at [126, 316] on div "Page 3 of 3 41 - 56 of 56 items" at bounding box center [361, 317] width 657 height 18
click at [585, 66] on span at bounding box center [612, 64] width 155 height 10
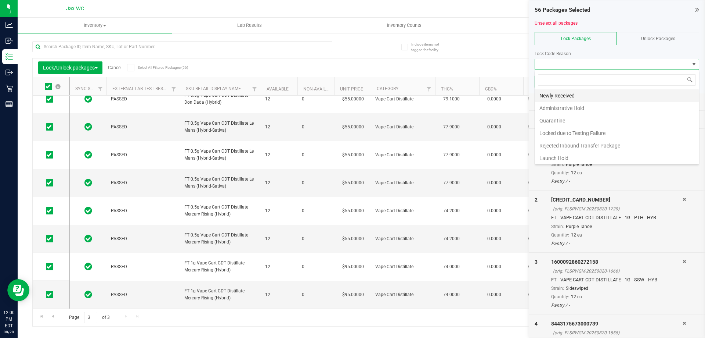
click at [577, 97] on li "Newly Received" at bounding box center [617, 95] width 164 height 12
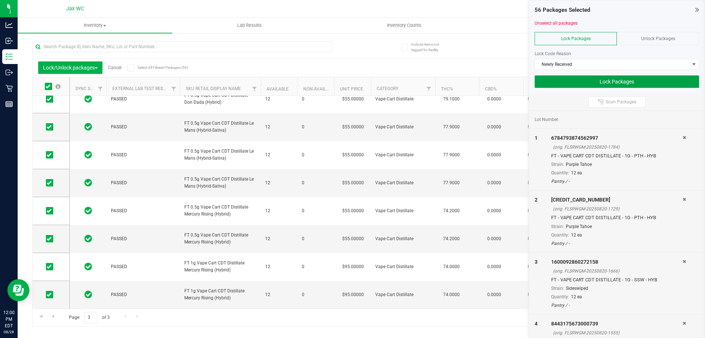
click at [607, 80] on button "Lock Packages" at bounding box center [617, 81] width 165 height 12
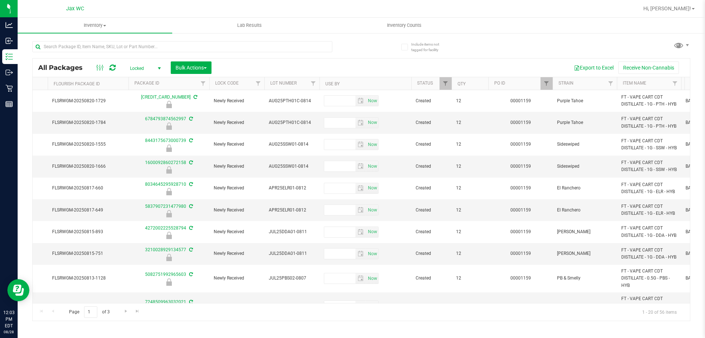
scroll to position [0, 553]
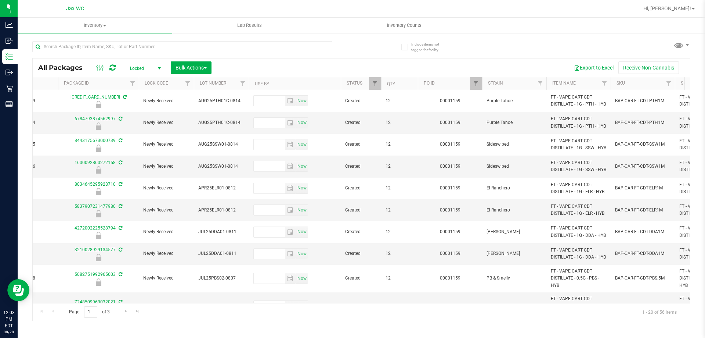
drag, startPoint x: 282, startPoint y: 308, endPoint x: 251, endPoint y: 306, distance: 30.9
click at [271, 307] on div "Page 1 of 3 1 - 20 of 56 items" at bounding box center [361, 312] width 657 height 18
click at [116, 42] on input "text" at bounding box center [182, 46] width 300 height 11
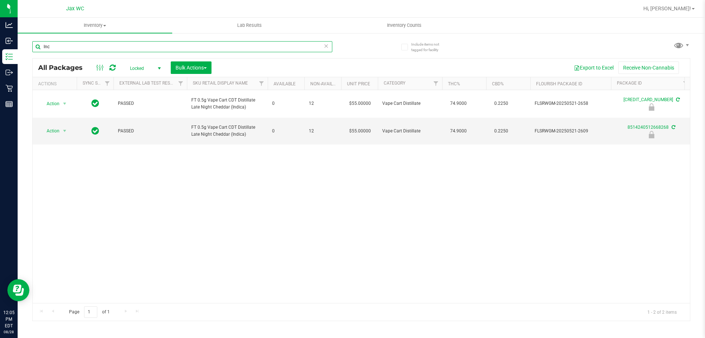
type input "lnc"
click at [326, 45] on icon at bounding box center [326, 45] width 5 height 9
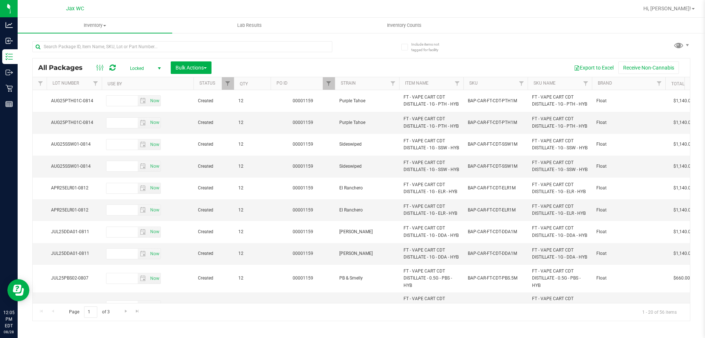
scroll to position [0, 741]
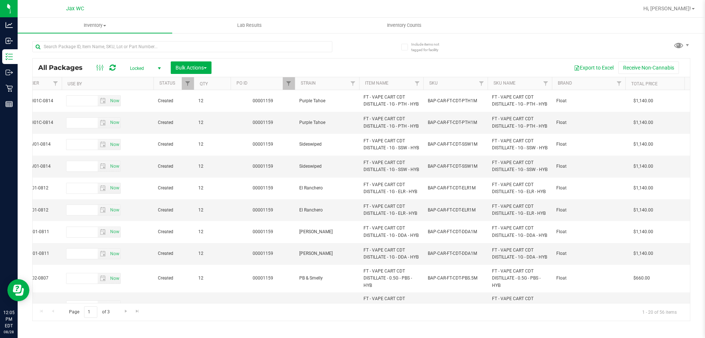
click at [135, 69] on span "Locked" at bounding box center [144, 68] width 40 height 10
click at [142, 80] on li "Active Only" at bounding box center [144, 80] width 40 height 11
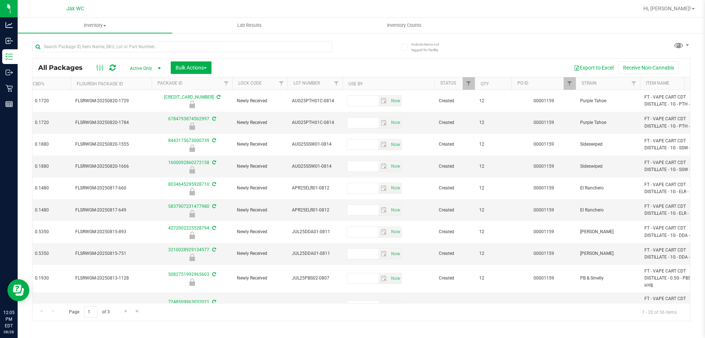
scroll to position [0, 493]
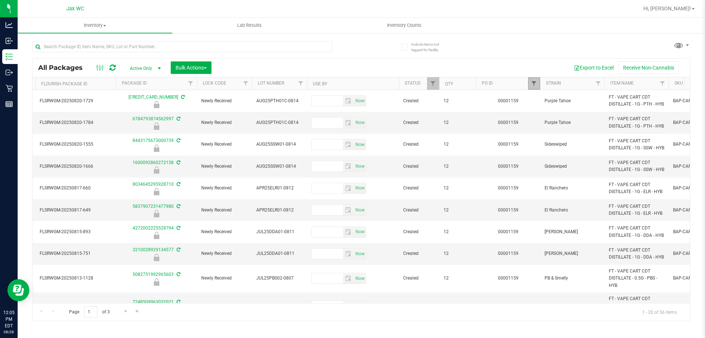
click at [535, 82] on span "Filter" at bounding box center [534, 83] width 6 height 6
type input "1158"
click at [563, 118] on button "Filter" at bounding box center [550, 119] width 35 height 16
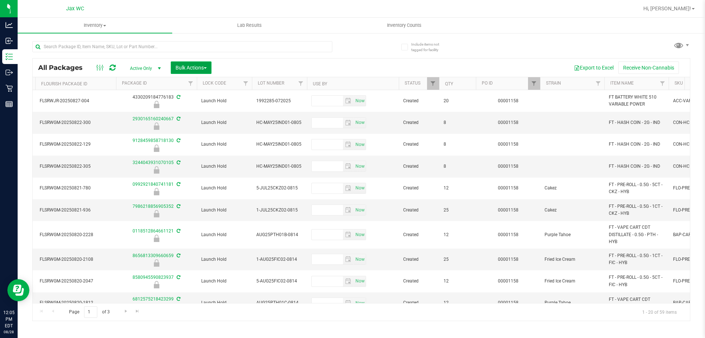
click at [187, 67] on span "Bulk Actions" at bounding box center [191, 68] width 31 height 6
click at [216, 138] on span "Lock/Unlock packages" at bounding box center [200, 138] width 50 height 6
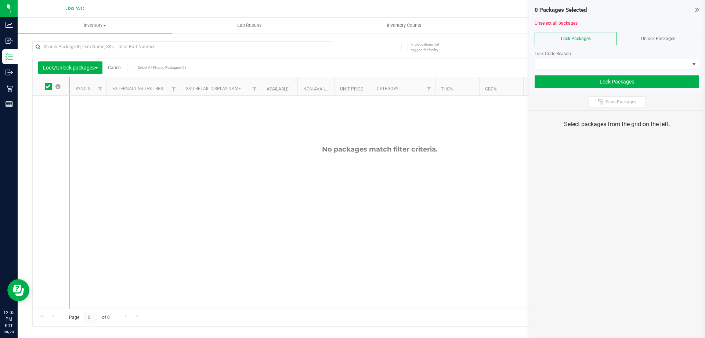
click at [118, 67] on link "Cancel" at bounding box center [115, 67] width 14 height 5
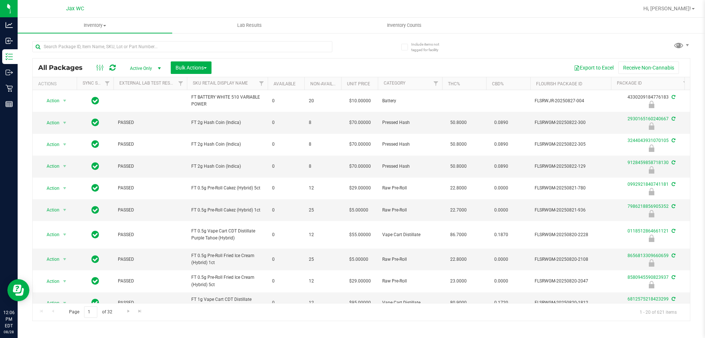
click at [147, 66] on span "Active Only" at bounding box center [144, 68] width 40 height 10
click at [151, 102] on li "Locked" at bounding box center [144, 102] width 40 height 11
click at [204, 65] on span "Bulk Actions" at bounding box center [191, 68] width 31 height 6
click at [211, 140] on span "Lock/Unlock packages" at bounding box center [200, 138] width 50 height 6
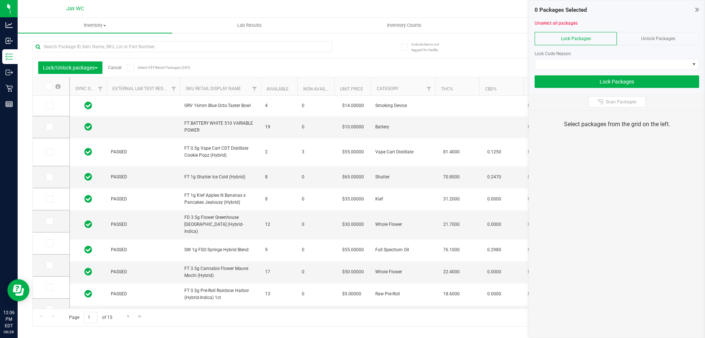
click at [47, 86] on icon at bounding box center [48, 86] width 5 height 0
click at [0, 0] on input "checkbox" at bounding box center [0, 0] width 0 height 0
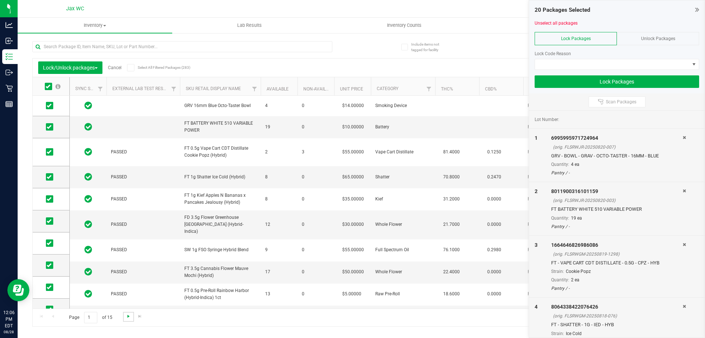
click at [129, 314] on span "Go to the next page" at bounding box center [129, 316] width 6 height 6
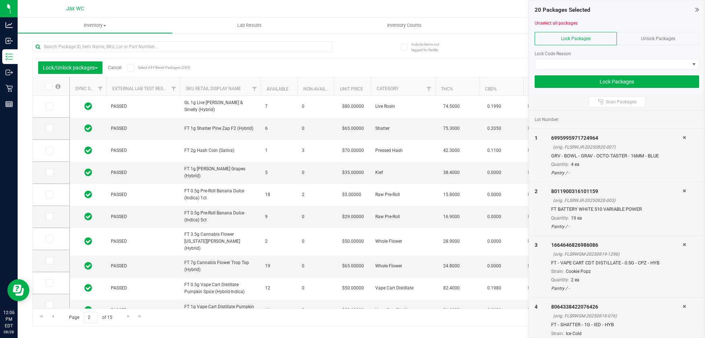
click at [114, 66] on link "Cancel" at bounding box center [115, 67] width 14 height 5
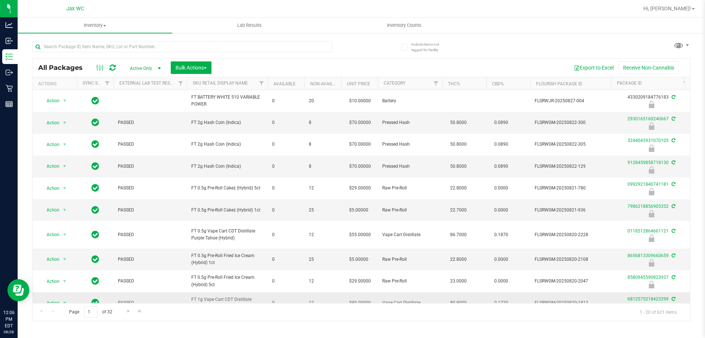
drag, startPoint x: 195, startPoint y: 296, endPoint x: 224, endPoint y: 293, distance: 28.8
click at [224, 293] on td "FT 1g Vape Cart CDT Distillate Purple Tahoe (Hybrid)" at bounding box center [227, 303] width 81 height 22
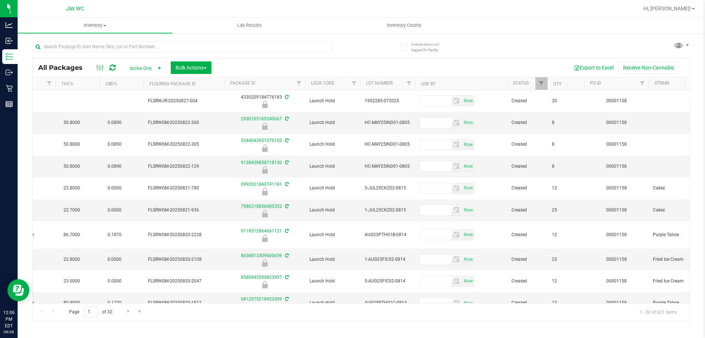
scroll to position [0, 443]
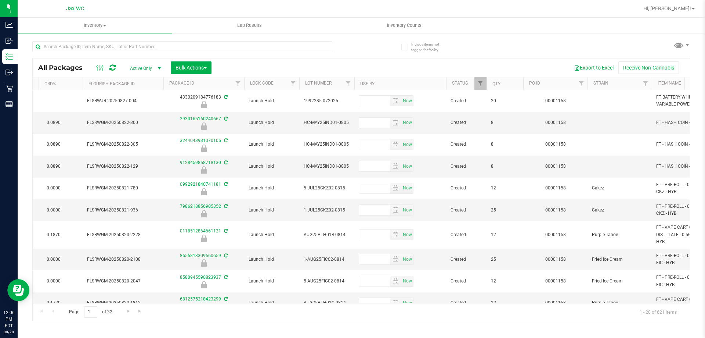
click at [140, 66] on span "Active Only" at bounding box center [144, 68] width 40 height 10
click at [153, 105] on li "Locked" at bounding box center [144, 102] width 40 height 11
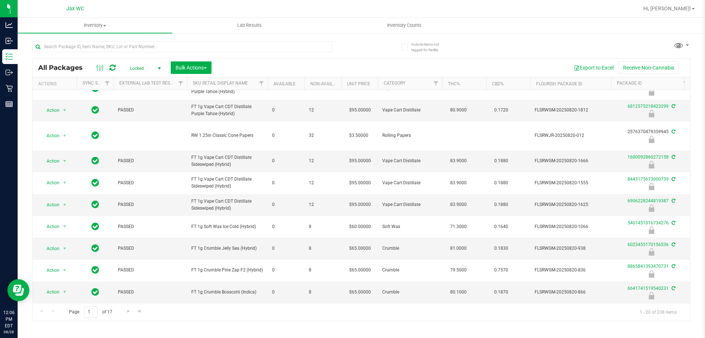
scroll to position [275, 0]
click at [177, 68] on span "Bulk Actions" at bounding box center [191, 68] width 31 height 6
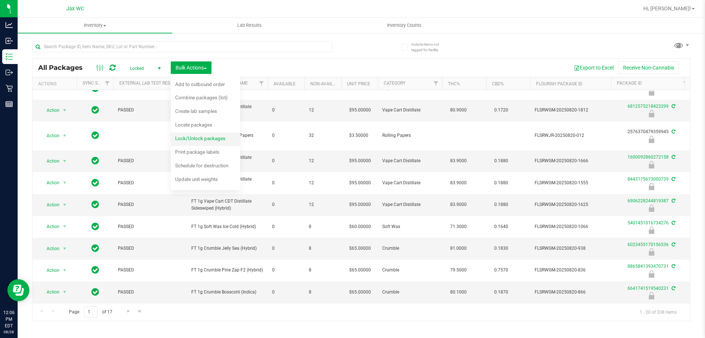
click at [222, 137] on span "Lock/Unlock packages" at bounding box center [200, 138] width 50 height 6
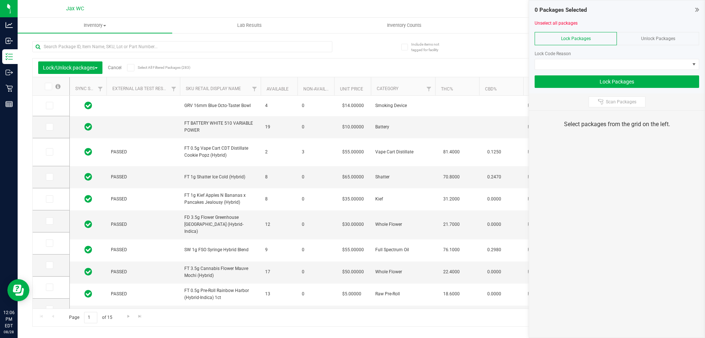
click at [48, 86] on icon at bounding box center [48, 86] width 5 height 0
click at [0, 0] on input "checkbox" at bounding box center [0, 0] width 0 height 0
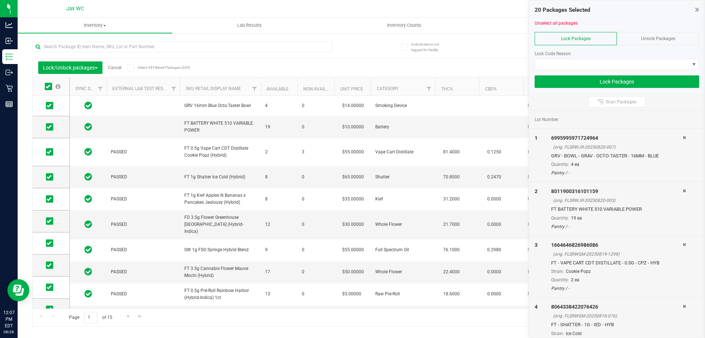
click at [114, 67] on link "Cancel" at bounding box center [115, 67] width 14 height 5
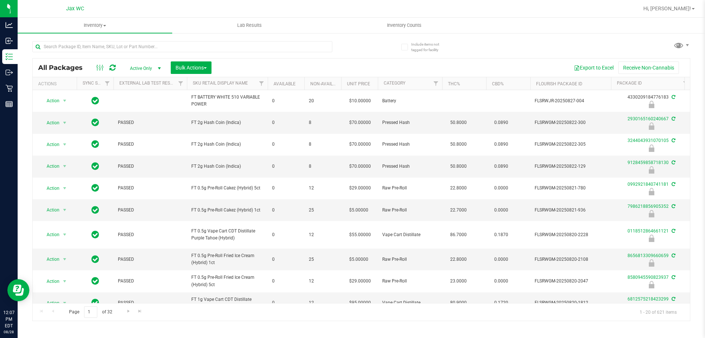
click at [146, 68] on span "Active Only" at bounding box center [144, 68] width 40 height 10
click at [149, 102] on li "Locked" at bounding box center [144, 102] width 40 height 11
click at [178, 69] on span "Bulk Actions" at bounding box center [191, 68] width 31 height 6
click at [215, 136] on span "Lock/Unlock packages" at bounding box center [200, 138] width 50 height 6
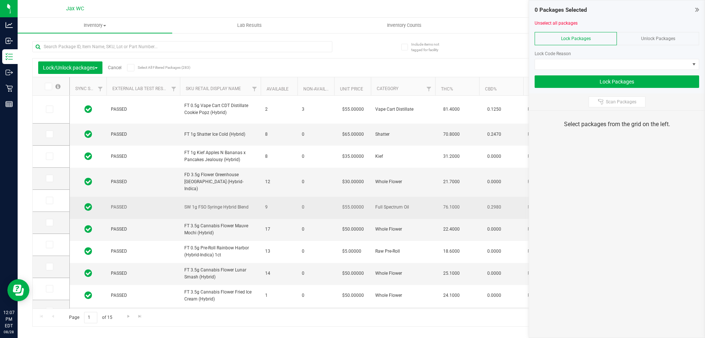
scroll to position [110, 0]
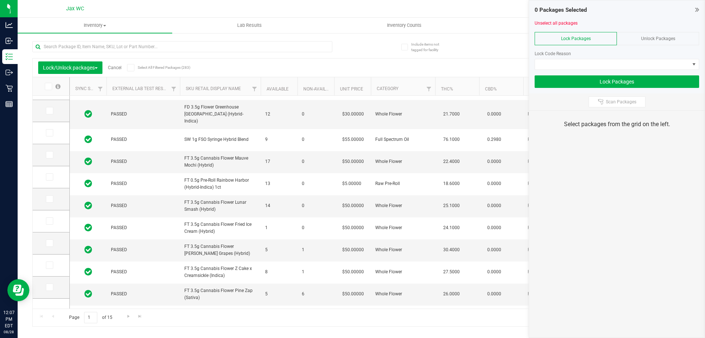
click at [113, 66] on link "Cancel" at bounding box center [115, 67] width 14 height 5
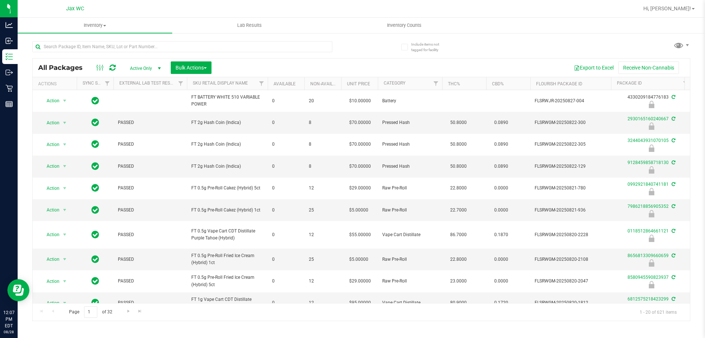
click at [153, 67] on span "Active Only" at bounding box center [144, 68] width 40 height 10
click at [148, 102] on li "Locked" at bounding box center [144, 102] width 40 height 11
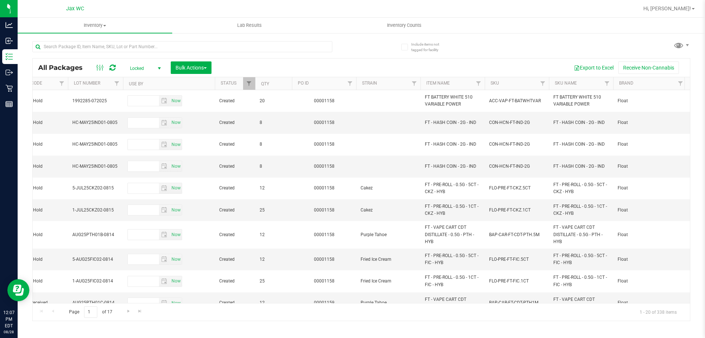
scroll to position [0, 700]
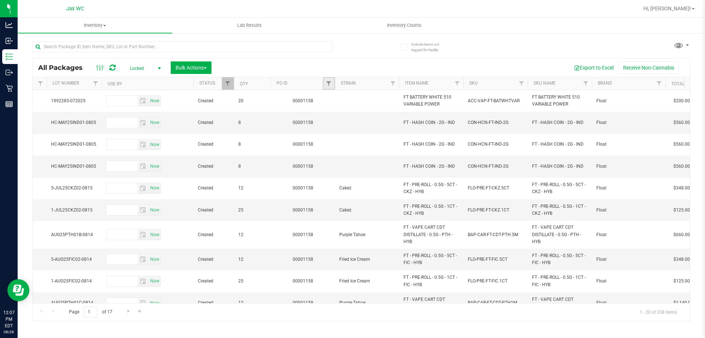
click at [329, 79] on link "Filter" at bounding box center [329, 83] width 12 height 12
type input "1158"
click at [327, 111] on button "Filter" at bounding box center [344, 119] width 35 height 16
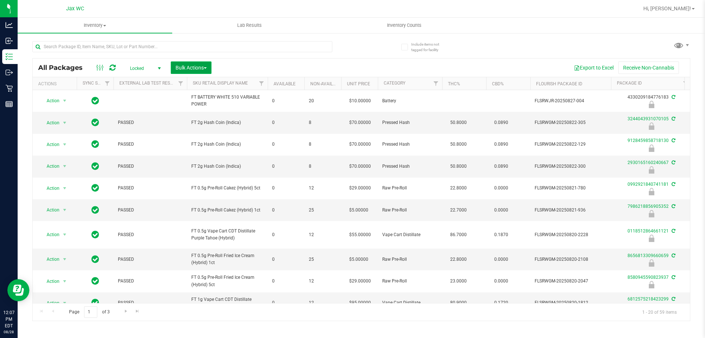
click at [190, 71] on button "Bulk Actions" at bounding box center [191, 67] width 41 height 12
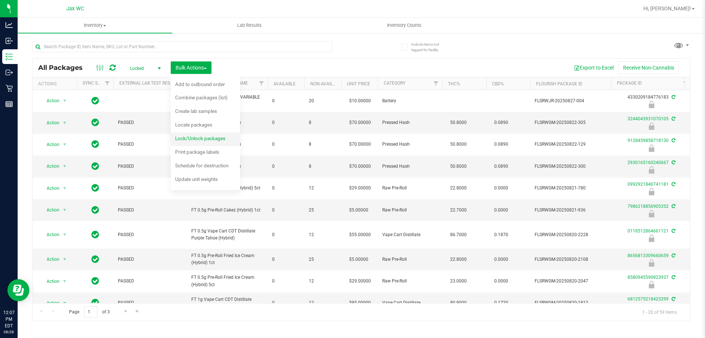
click at [201, 138] on span "Lock/Unlock packages" at bounding box center [200, 138] width 50 height 6
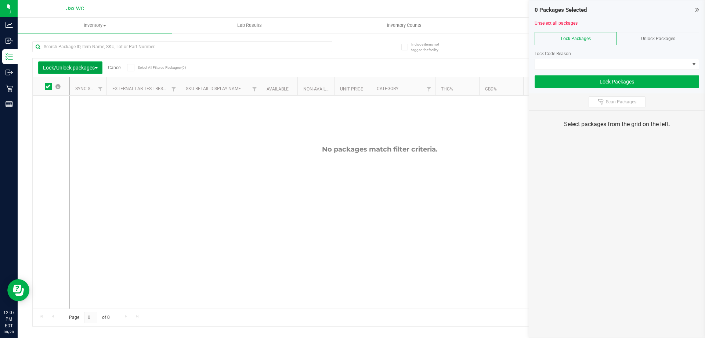
click at [87, 67] on span "Lock/Unlock packages" at bounding box center [70, 68] width 55 height 6
click at [677, 37] on div "Unlock Packages" at bounding box center [658, 38] width 82 height 13
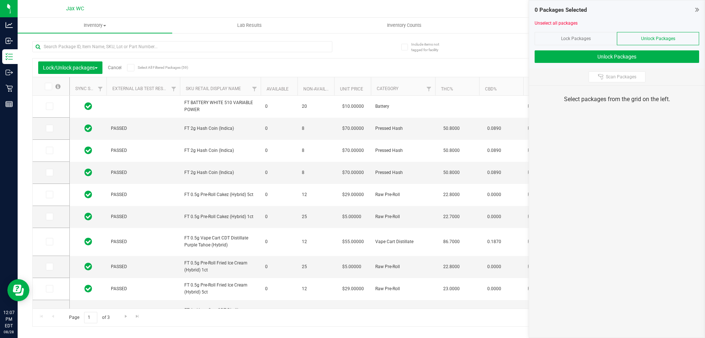
click at [48, 83] on span at bounding box center [48, 86] width 7 height 7
click at [0, 0] on input "checkbox" at bounding box center [0, 0] width 0 height 0
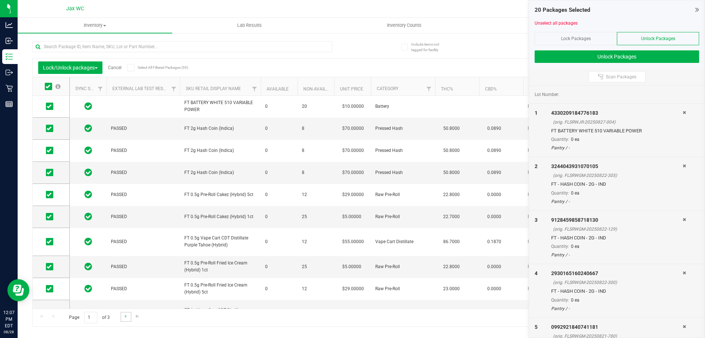
click at [123, 312] on link "Go to the next page" at bounding box center [125, 316] width 11 height 10
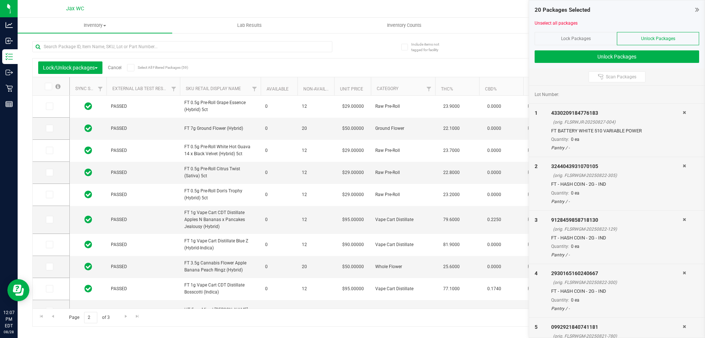
click at [49, 86] on icon at bounding box center [48, 86] width 5 height 0
click at [0, 0] on input "checkbox" at bounding box center [0, 0] width 0 height 0
click at [125, 315] on span "Go to the next page" at bounding box center [126, 316] width 6 height 6
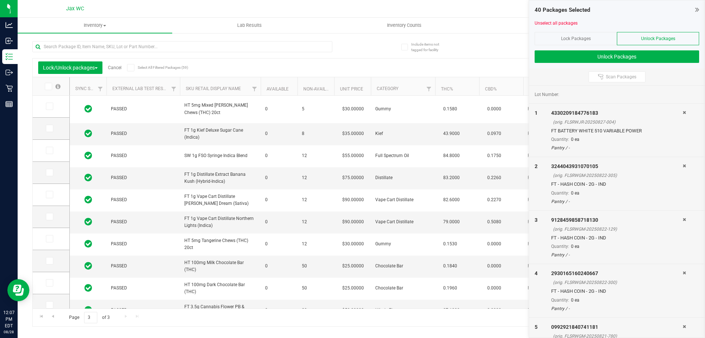
click at [47, 86] on icon at bounding box center [48, 86] width 5 height 0
click at [0, 0] on input "checkbox" at bounding box center [0, 0] width 0 height 0
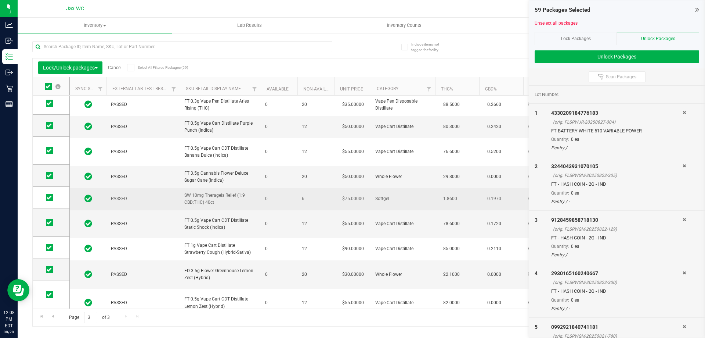
scroll to position [229, 0]
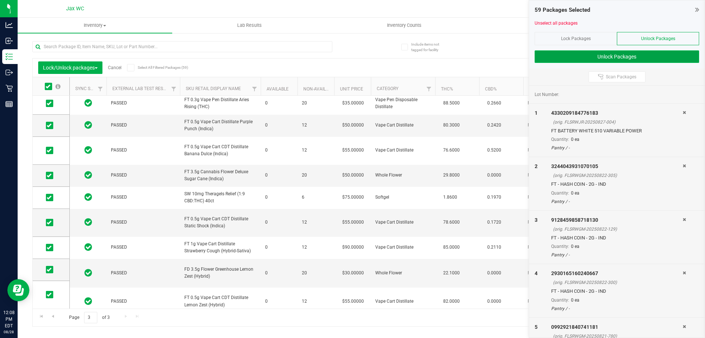
click at [646, 57] on button "Unlock Packages" at bounding box center [617, 56] width 165 height 12
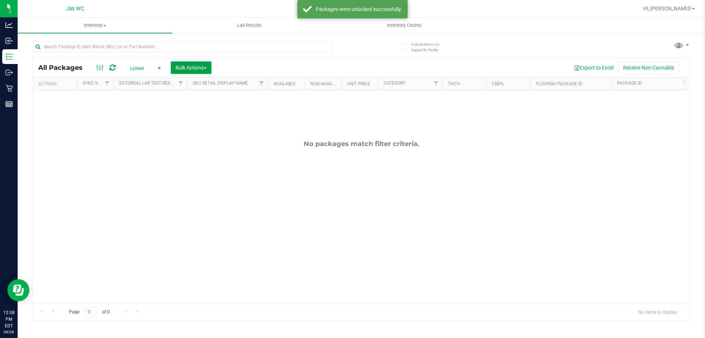
click at [203, 68] on span "Bulk Actions" at bounding box center [191, 68] width 31 height 6
click at [225, 137] on span "Lock/Unlock packages" at bounding box center [200, 138] width 50 height 6
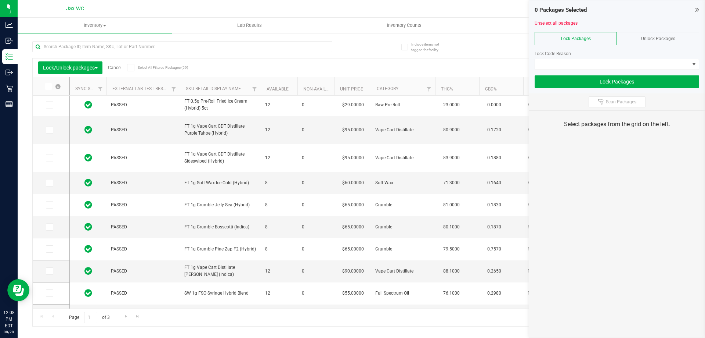
scroll to position [72, 0]
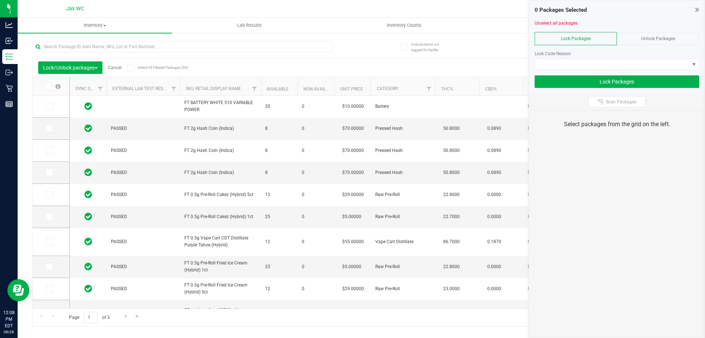
click at [48, 86] on icon at bounding box center [48, 86] width 5 height 0
click at [0, 0] on input "checkbox" at bounding box center [0, 0] width 0 height 0
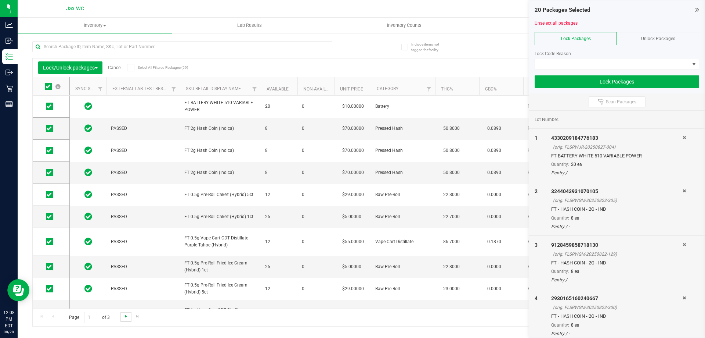
click at [125, 314] on span "Go to the next page" at bounding box center [126, 316] width 6 height 6
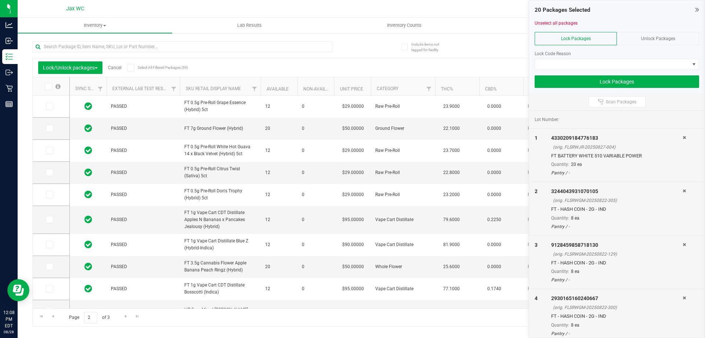
click at [47, 86] on icon at bounding box center [48, 86] width 5 height 0
click at [0, 0] on input "checkbox" at bounding box center [0, 0] width 0 height 0
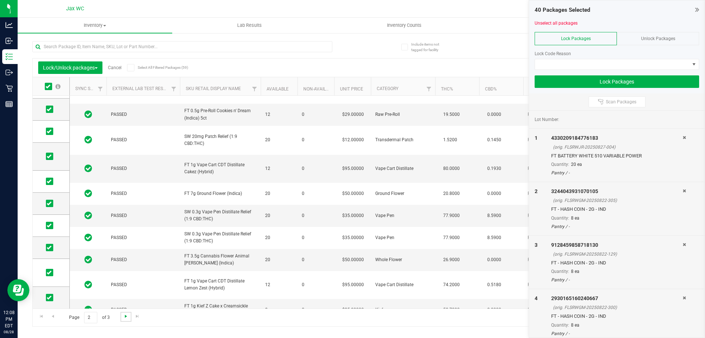
click at [125, 317] on span "Go to the next page" at bounding box center [126, 316] width 6 height 6
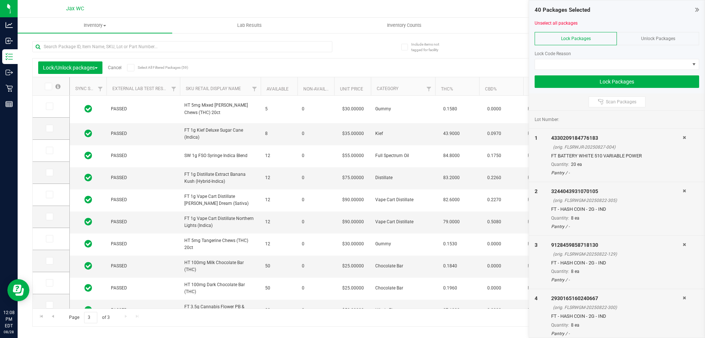
click at [50, 86] on icon at bounding box center [48, 86] width 5 height 0
click at [0, 0] on input "checkbox" at bounding box center [0, 0] width 0 height 0
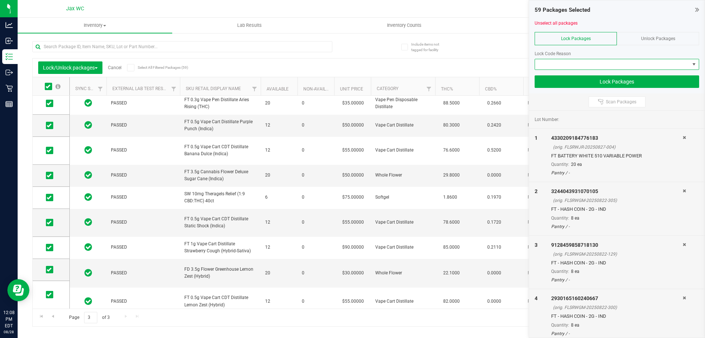
click at [582, 62] on span at bounding box center [612, 64] width 155 height 10
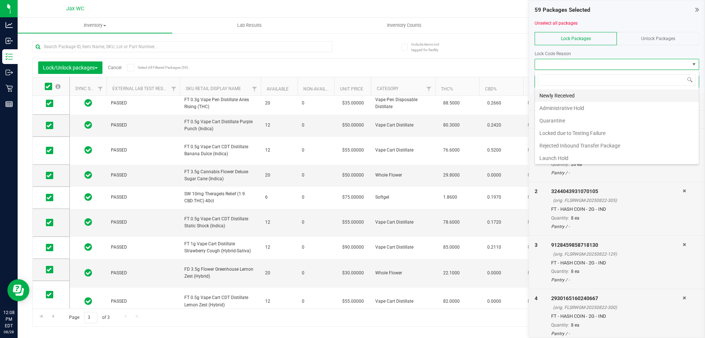
click at [599, 94] on li "Newly Received" at bounding box center [617, 95] width 164 height 12
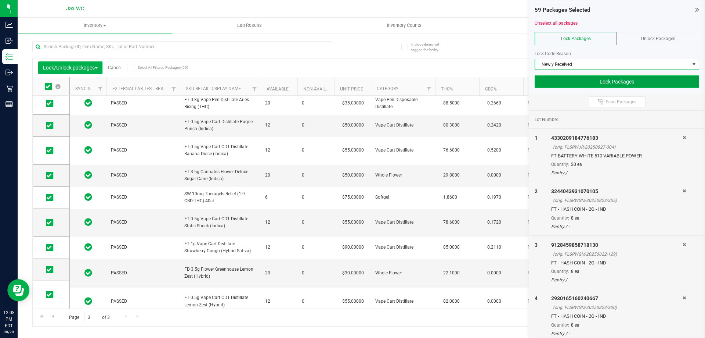
click at [613, 82] on button "Lock Packages" at bounding box center [617, 81] width 165 height 12
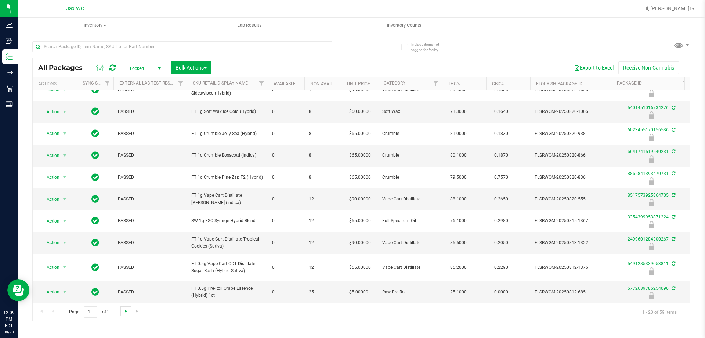
click at [125, 311] on span "Go to the next page" at bounding box center [126, 311] width 6 height 6
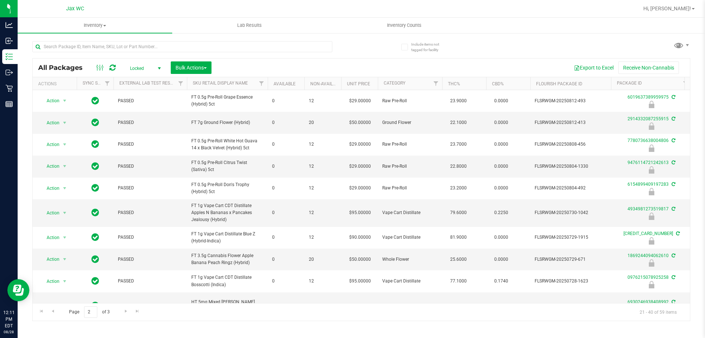
click at [110, 53] on div at bounding box center [182, 49] width 300 height 17
click at [114, 48] on input "text" at bounding box center [182, 46] width 300 height 11
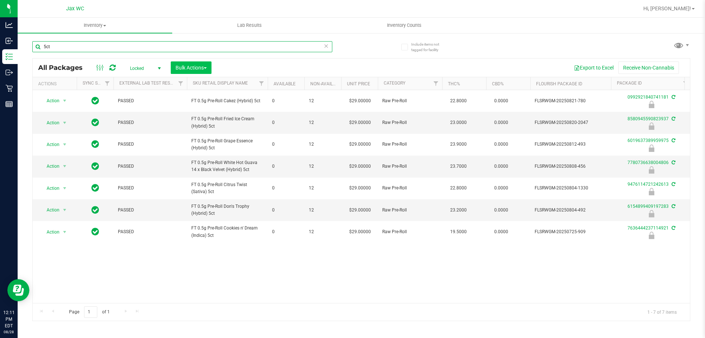
type input "5ct"
click at [190, 66] on span "Bulk Actions" at bounding box center [191, 68] width 31 height 6
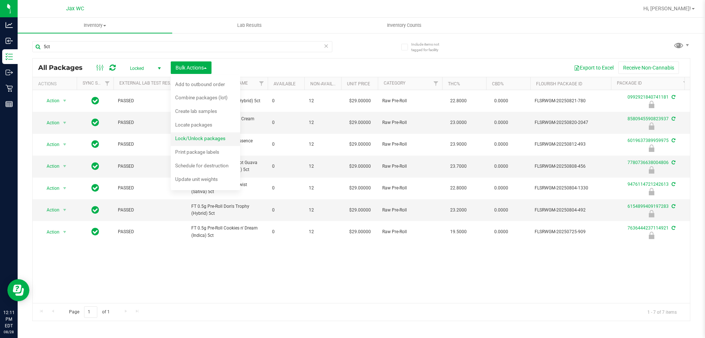
click at [223, 140] on span "Lock/Unlock packages" at bounding box center [200, 138] width 50 height 6
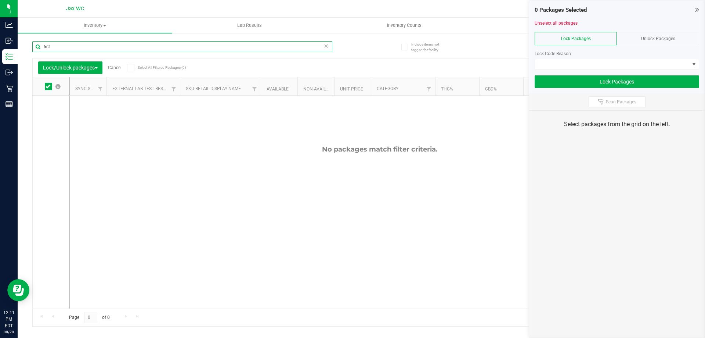
click at [66, 47] on input "5ct" at bounding box center [182, 46] width 300 height 11
click at [91, 68] on span "Lock/Unlock packages" at bounding box center [70, 68] width 55 height 6
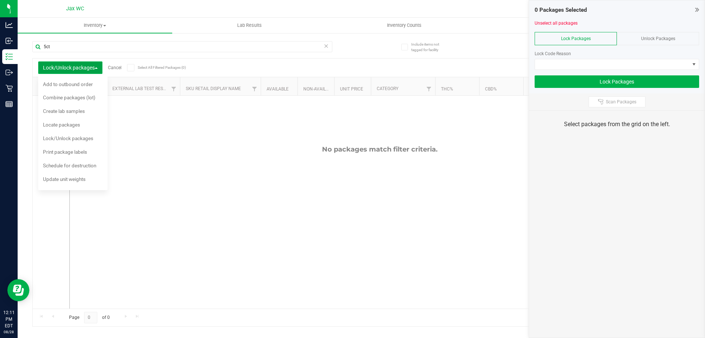
click at [91, 68] on span "Lock/Unlock packages" at bounding box center [70, 68] width 55 height 6
click at [669, 31] on div at bounding box center [617, 29] width 165 height 6
click at [666, 36] on span "Unlock Packages" at bounding box center [658, 38] width 34 height 5
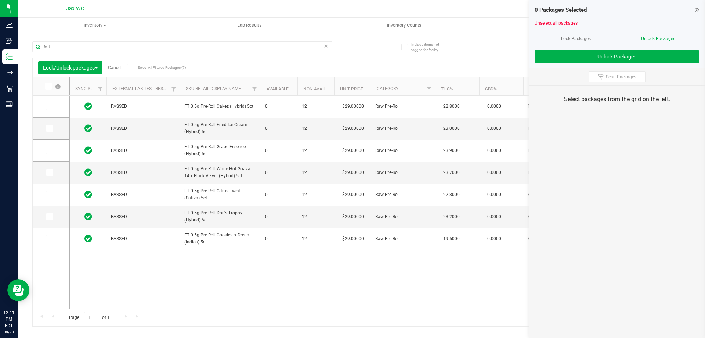
click at [47, 86] on icon at bounding box center [48, 86] width 5 height 0
click at [0, 0] on input "checkbox" at bounding box center [0, 0] width 0 height 0
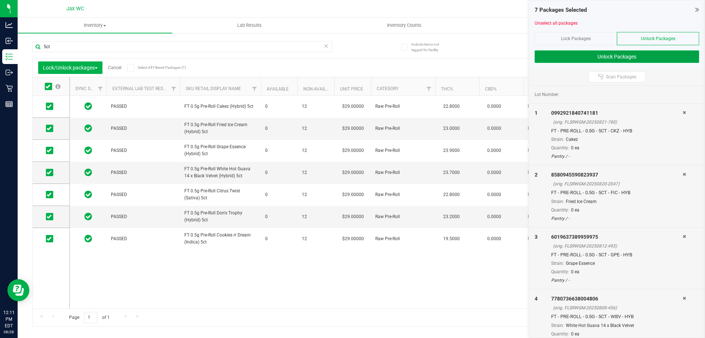
click at [588, 56] on button "Unlock Packages" at bounding box center [617, 56] width 165 height 12
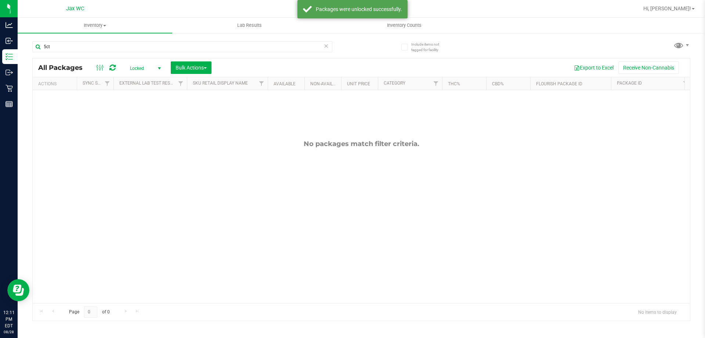
click at [148, 69] on span "Locked" at bounding box center [144, 68] width 40 height 10
click at [141, 81] on li "Active Only" at bounding box center [144, 80] width 40 height 11
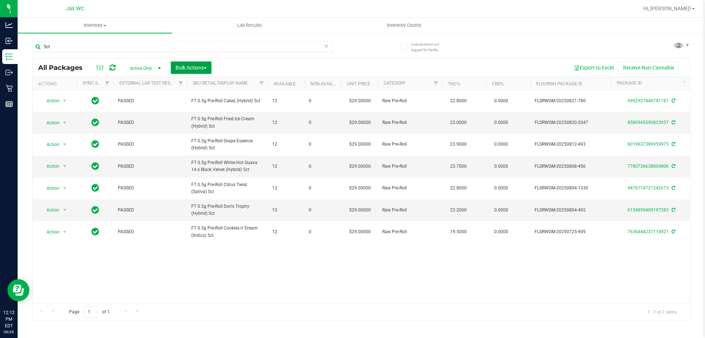
click at [206, 64] on button "Bulk Actions" at bounding box center [191, 67] width 41 height 12
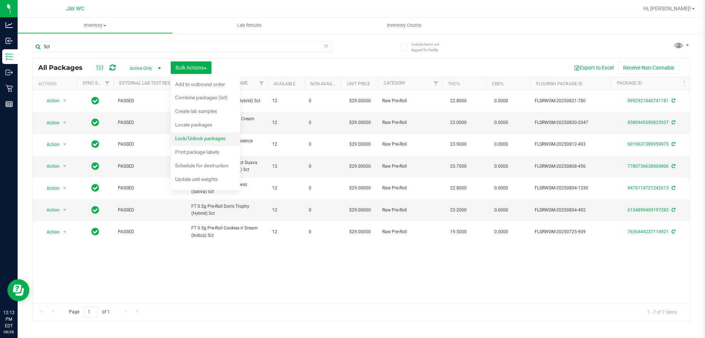
click at [219, 136] on span "Lock/Unlock packages" at bounding box center [200, 138] width 50 height 6
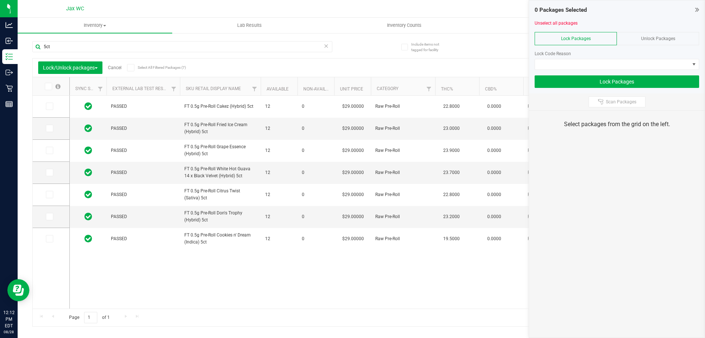
click at [650, 37] on span "Unlock Packages" at bounding box center [658, 38] width 34 height 5
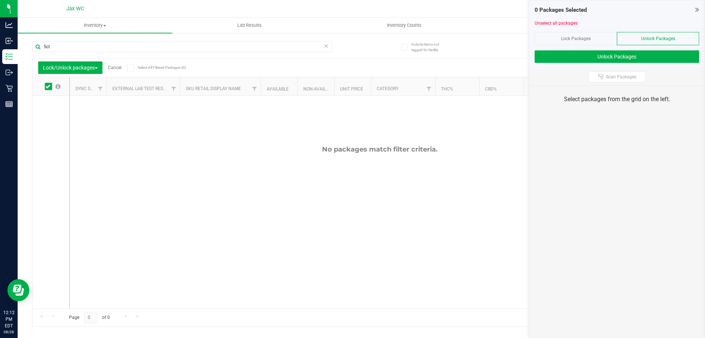
click at [594, 37] on div "Lock Packages" at bounding box center [576, 38] width 82 height 13
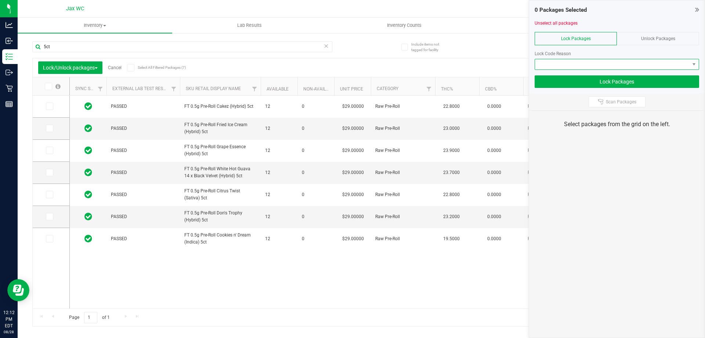
click at [610, 62] on span at bounding box center [612, 64] width 155 height 10
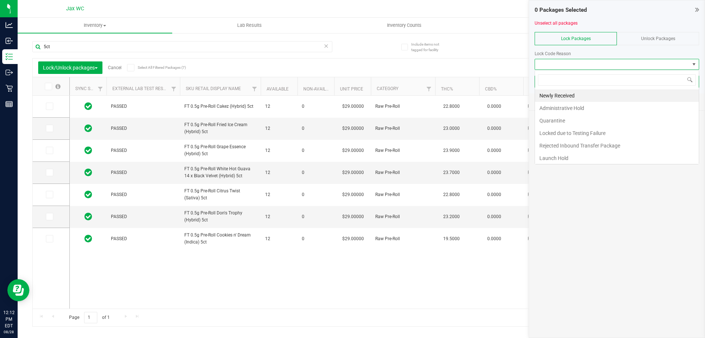
scroll to position [11, 165]
click at [609, 155] on li "Launch Hold" at bounding box center [617, 158] width 164 height 12
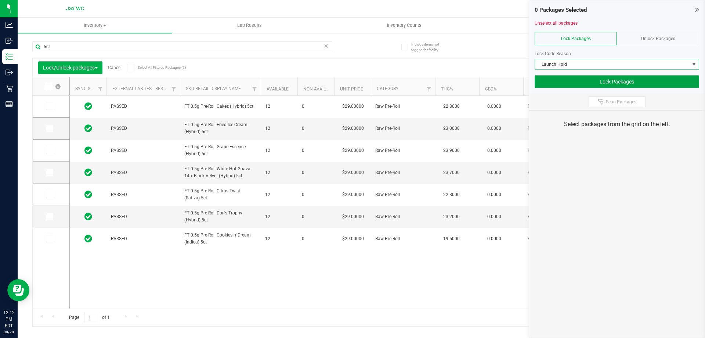
click at [638, 81] on button "Lock Packages" at bounding box center [617, 81] width 165 height 12
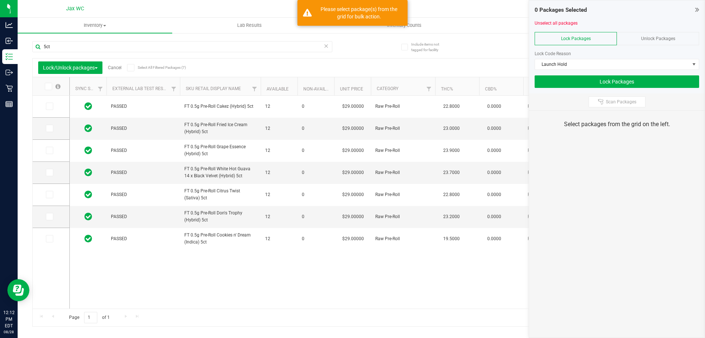
click at [46, 86] on span at bounding box center [48, 86] width 7 height 7
click at [49, 86] on icon at bounding box center [48, 86] width 5 height 0
click at [0, 0] on input "checkbox" at bounding box center [0, 0] width 0 height 0
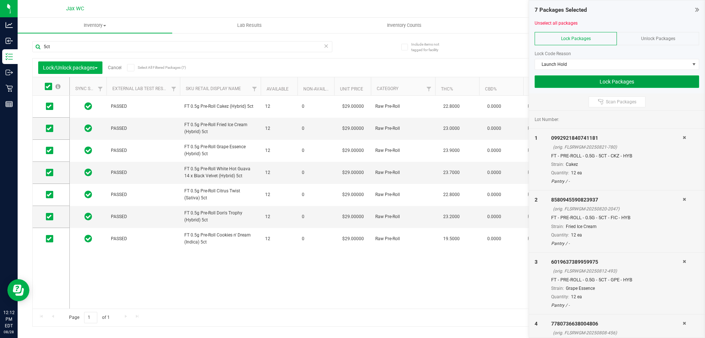
click at [591, 78] on button "Lock Packages" at bounding box center [617, 81] width 165 height 12
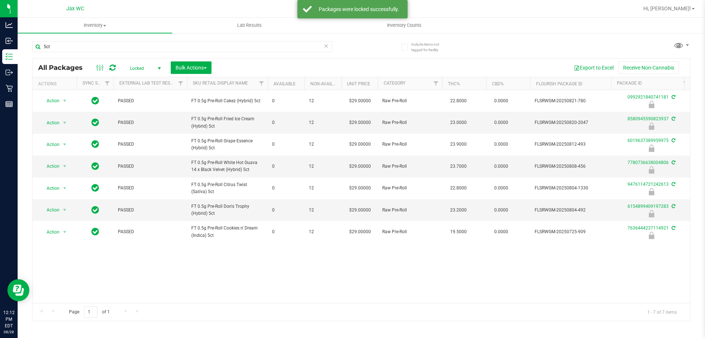
click at [325, 46] on icon at bounding box center [326, 45] width 5 height 9
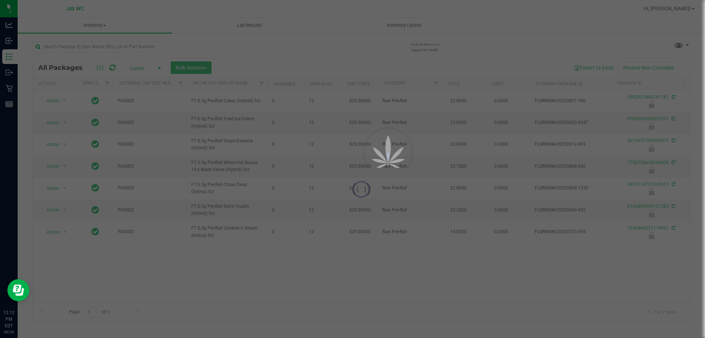
click at [325, 46] on div at bounding box center [352, 169] width 705 height 338
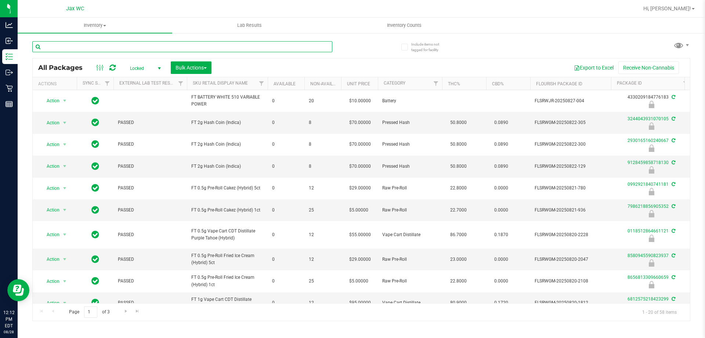
click at [310, 47] on input "text" at bounding box center [182, 46] width 300 height 11
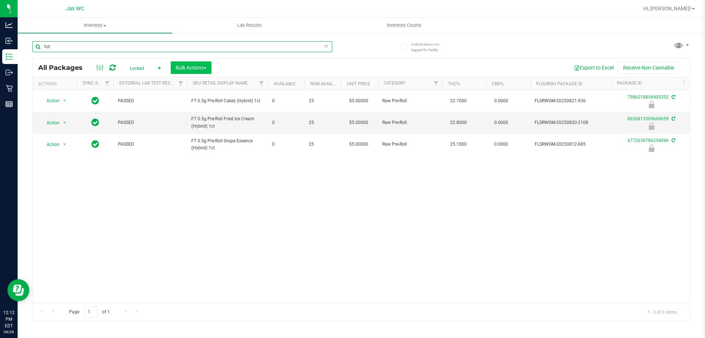
type input "1ct"
click at [195, 68] on span "Bulk Actions" at bounding box center [191, 68] width 31 height 6
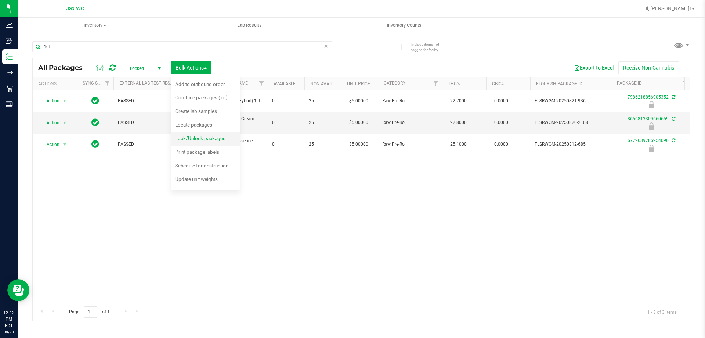
click at [218, 138] on span "Lock/Unlock packages" at bounding box center [200, 138] width 50 height 6
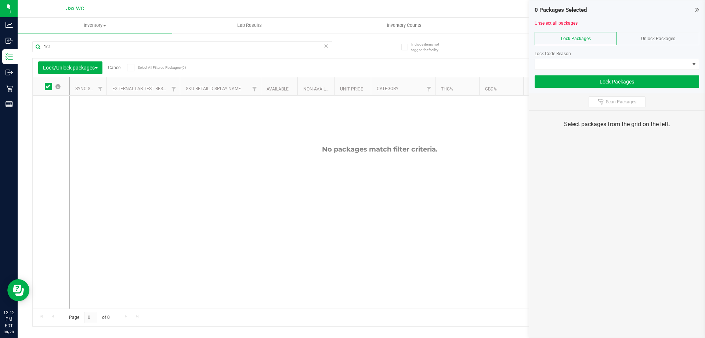
click at [653, 39] on span "Unlock Packages" at bounding box center [658, 38] width 34 height 5
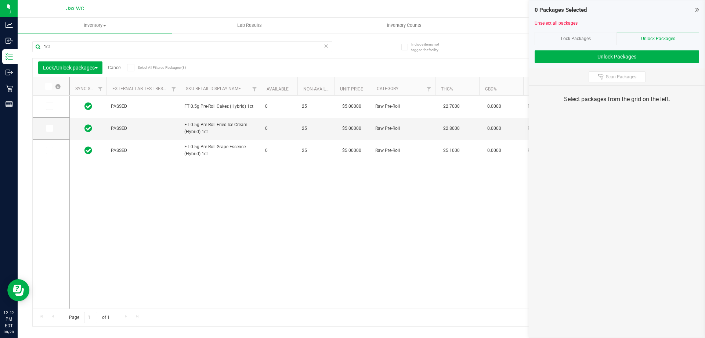
click at [47, 86] on icon at bounding box center [48, 86] width 5 height 0
click at [0, 0] on input "checkbox" at bounding box center [0, 0] width 0 height 0
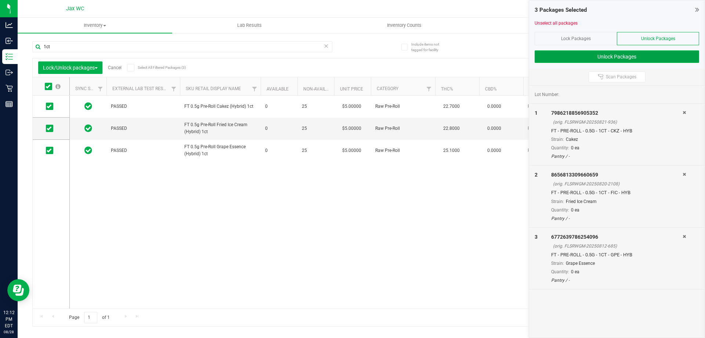
click at [595, 53] on button "Unlock Packages" at bounding box center [617, 56] width 165 height 12
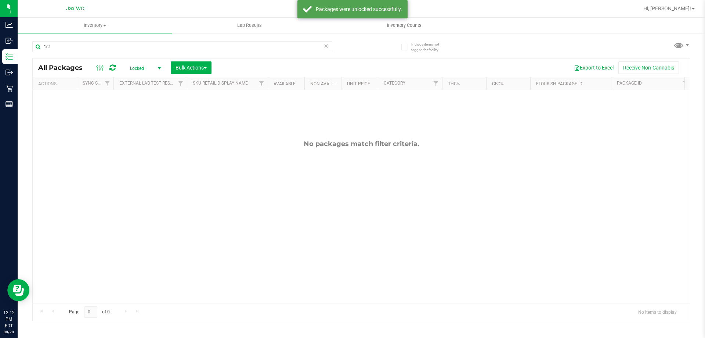
click at [146, 70] on span "Locked" at bounding box center [144, 68] width 40 height 10
click at [147, 82] on li "Active Only" at bounding box center [144, 80] width 40 height 11
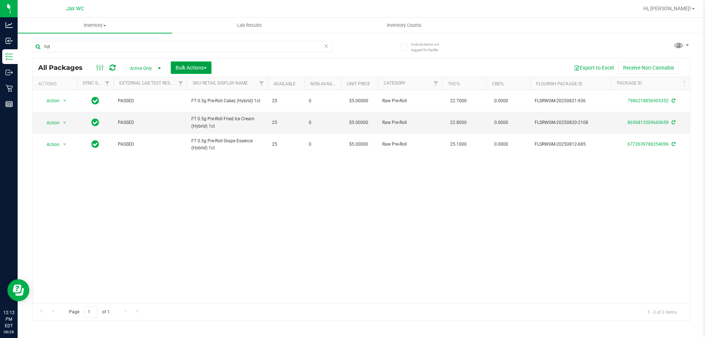
click at [197, 68] on span "Bulk Actions" at bounding box center [191, 68] width 31 height 6
click at [224, 138] on span "Lock/Unlock packages" at bounding box center [200, 138] width 50 height 6
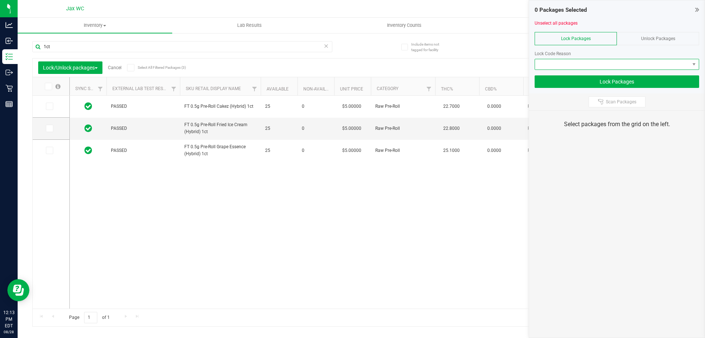
drag, startPoint x: 591, startPoint y: 62, endPoint x: 585, endPoint y: 69, distance: 8.6
click at [591, 63] on span at bounding box center [612, 64] width 155 height 10
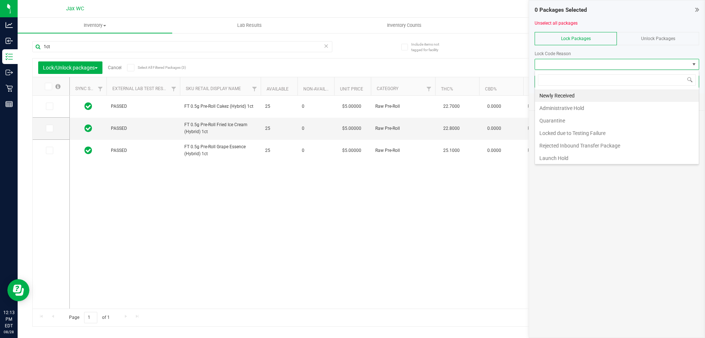
scroll to position [11, 165]
click at [572, 156] on li "Launch Hold" at bounding box center [617, 158] width 164 height 12
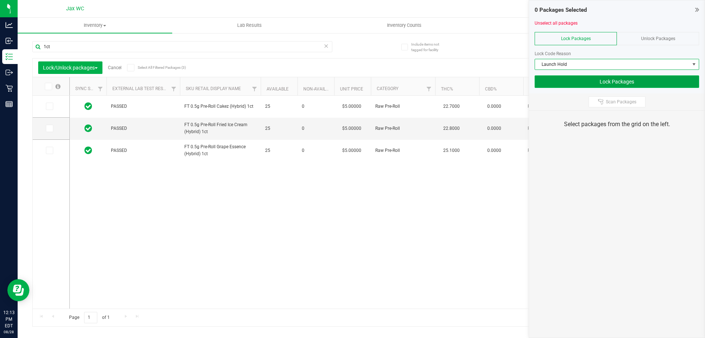
click at [575, 82] on button "Lock Packages" at bounding box center [617, 81] width 165 height 12
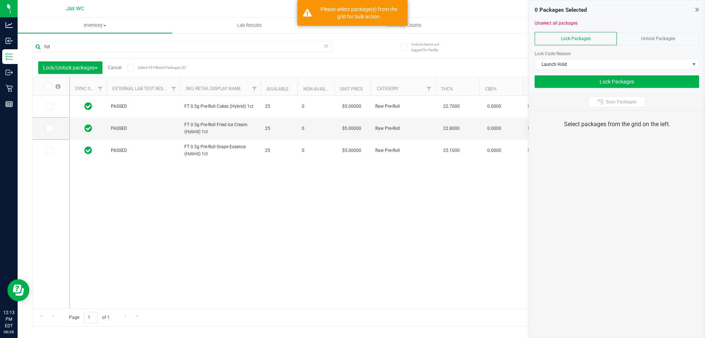
click at [43, 83] on th at bounding box center [51, 86] width 37 height 18
click at [50, 86] on icon at bounding box center [48, 86] width 5 height 0
click at [0, 0] on input "checkbox" at bounding box center [0, 0] width 0 height 0
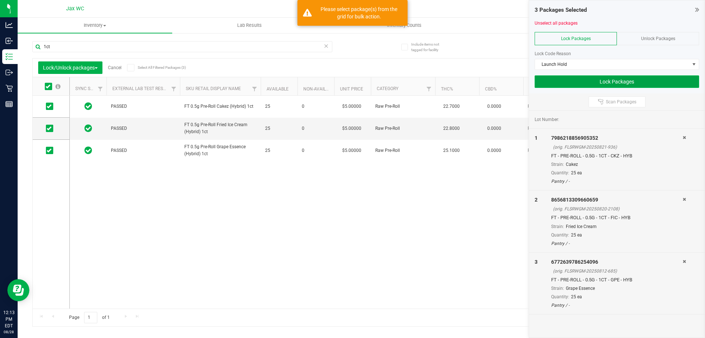
click at [579, 82] on button "Lock Packages" at bounding box center [617, 81] width 165 height 12
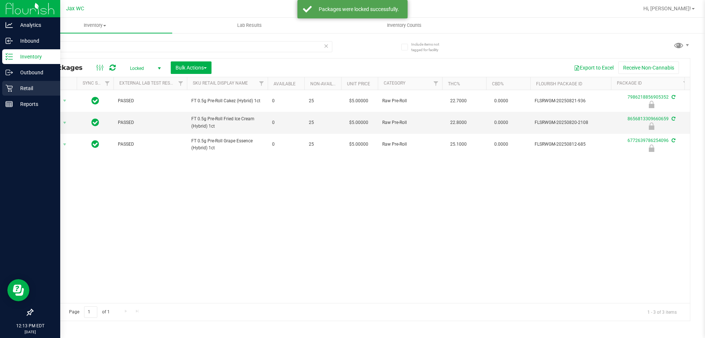
click at [5, 91] on div "Retail" at bounding box center [31, 88] width 58 height 15
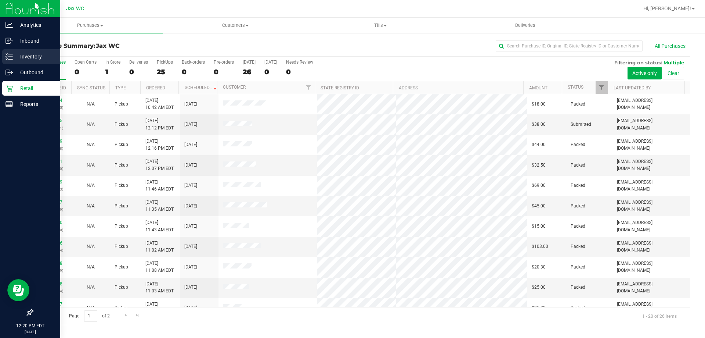
click at [22, 59] on p "Inventory" at bounding box center [35, 56] width 44 height 9
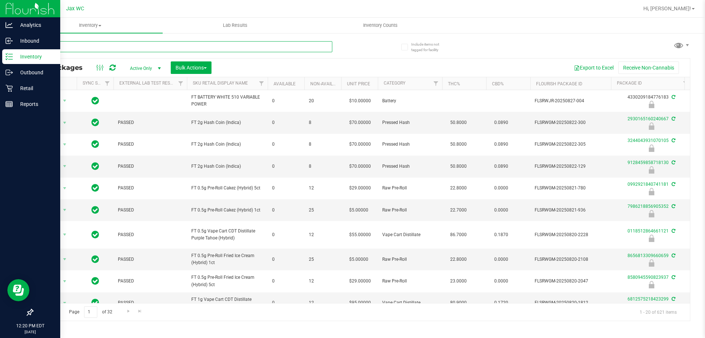
click at [102, 44] on input "text" at bounding box center [182, 46] width 300 height 11
type input "[CREDIT_CARD_NUMBER]"
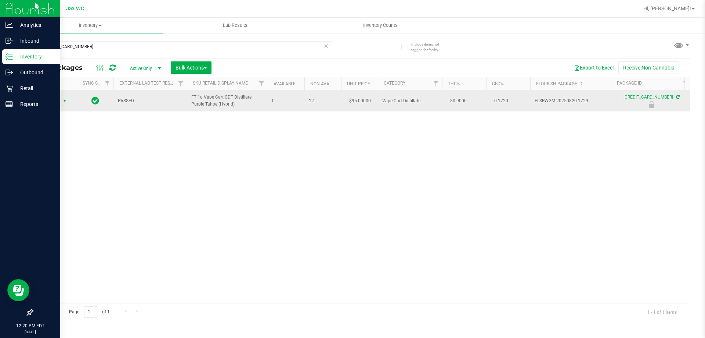
click at [61, 106] on span "select" at bounding box center [64, 101] width 9 height 10
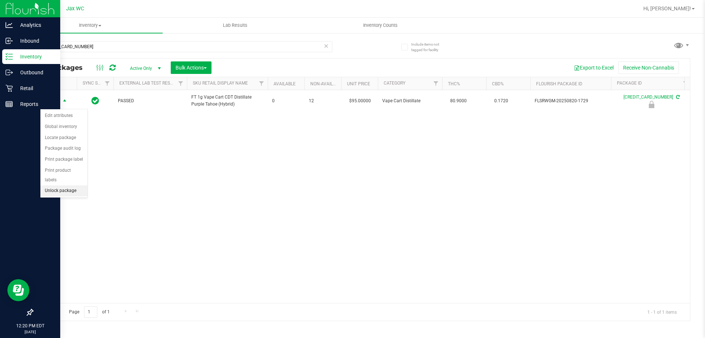
click at [69, 185] on li "Unlock package" at bounding box center [63, 190] width 47 height 11
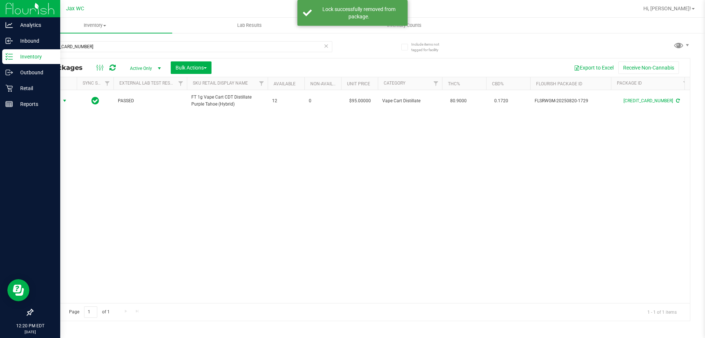
click at [61, 105] on span "select" at bounding box center [64, 101] width 9 height 10
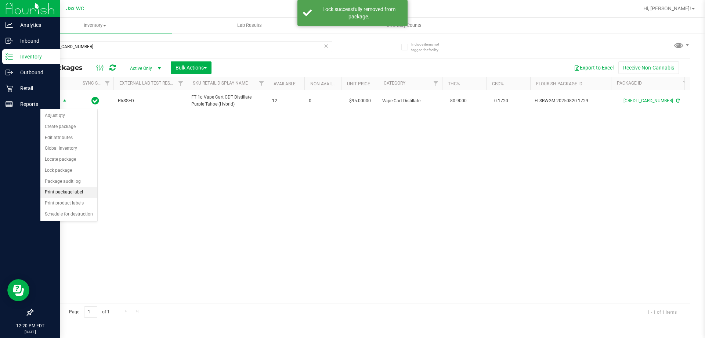
click at [82, 192] on li "Print package label" at bounding box center [68, 192] width 57 height 11
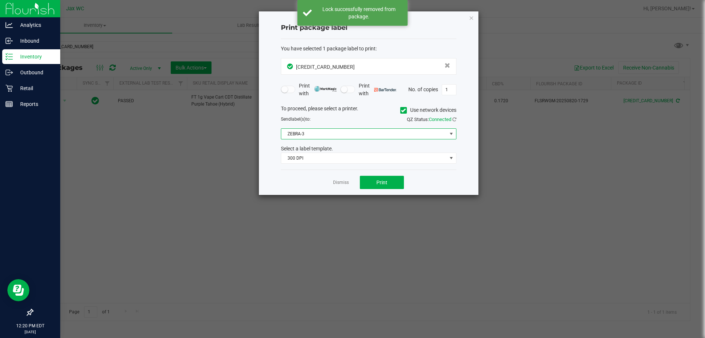
click at [326, 137] on span "ZEBRA-3" at bounding box center [364, 134] width 166 height 10
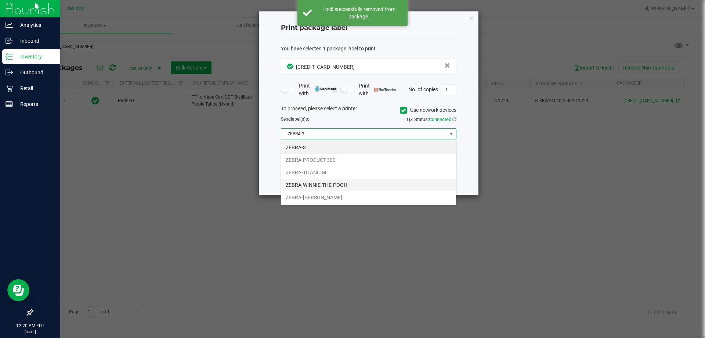
scroll to position [11, 176]
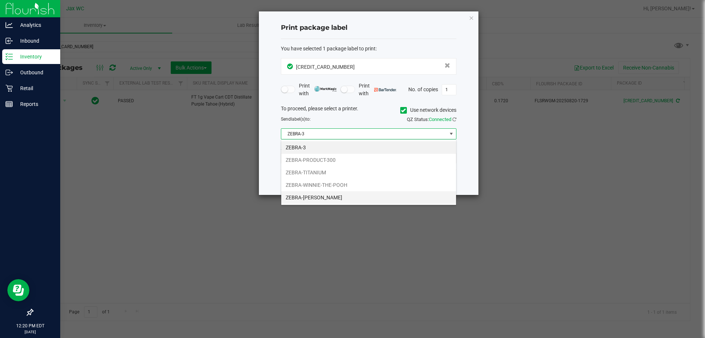
click at [352, 193] on li "ZEBRA-[PERSON_NAME]" at bounding box center [368, 197] width 175 height 12
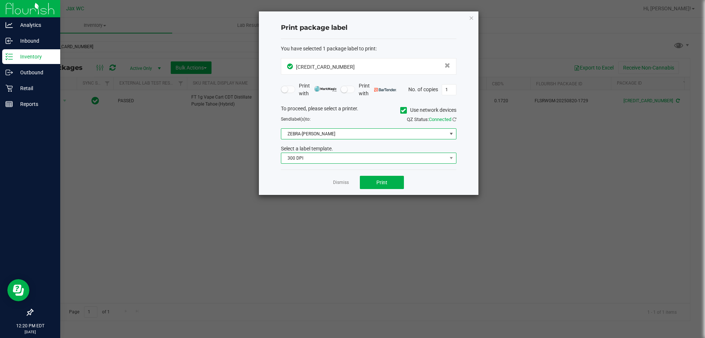
click at [322, 154] on span "300 DPI" at bounding box center [364, 158] width 166 height 10
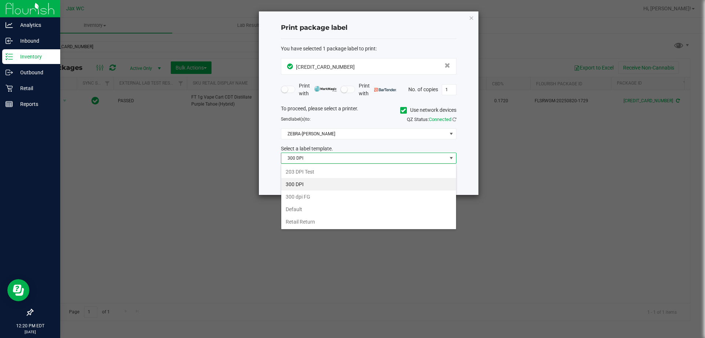
click at [319, 170] on li "203 DPI Test" at bounding box center [368, 171] width 175 height 12
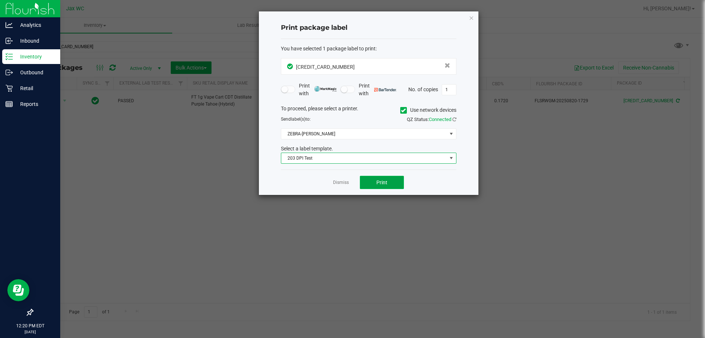
click at [388, 179] on button "Print" at bounding box center [382, 182] width 44 height 13
click at [342, 185] on link "Dismiss" at bounding box center [341, 182] width 16 height 6
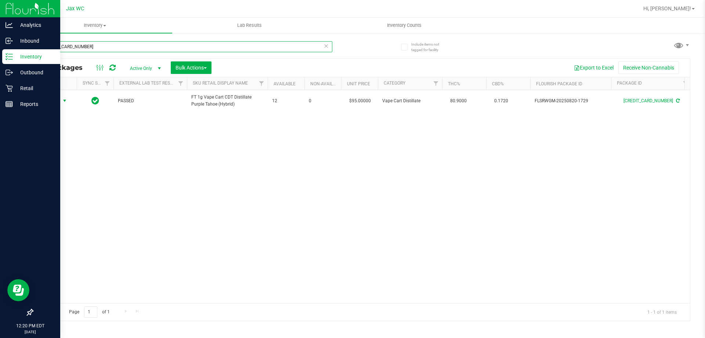
click at [248, 48] on input "[CREDIT_CARD_NUMBER]" at bounding box center [182, 46] width 300 height 11
type input "0118512864661121"
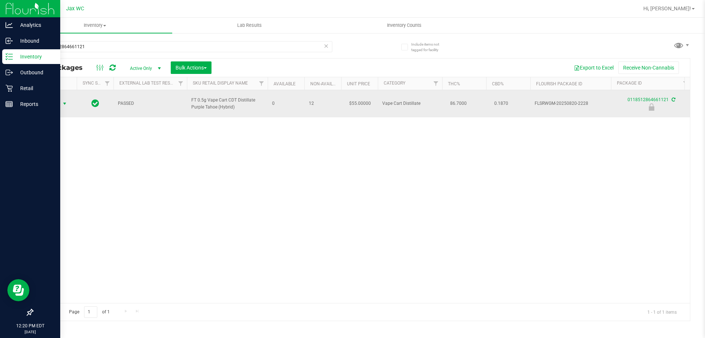
click at [56, 108] on span "Action" at bounding box center [50, 103] width 20 height 10
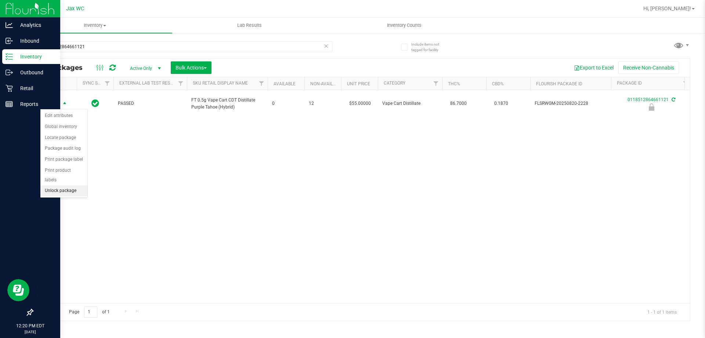
click at [71, 185] on li "Unlock package" at bounding box center [63, 190] width 47 height 11
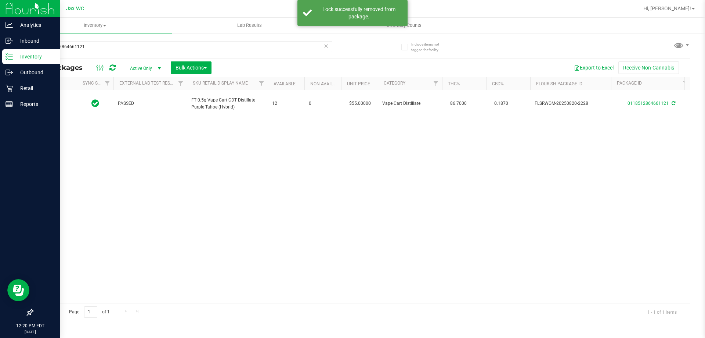
click at [59, 106] on div at bounding box center [54, 103] width 35 height 7
click at [59, 106] on span "Action" at bounding box center [50, 103] width 20 height 10
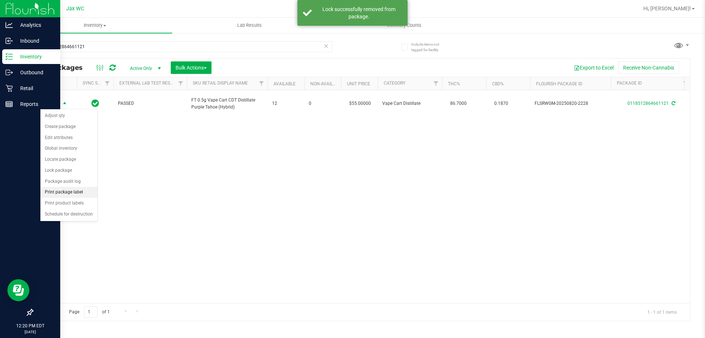
click at [82, 195] on li "Print package label" at bounding box center [68, 192] width 57 height 11
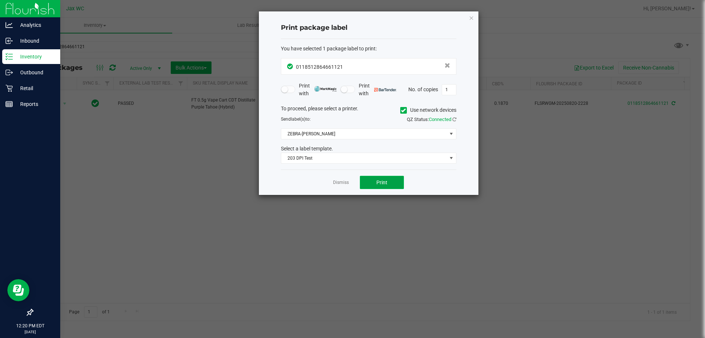
click at [377, 180] on span "Print" at bounding box center [381, 182] width 11 height 6
click at [344, 185] on app-cancel-button "Dismiss" at bounding box center [341, 183] width 16 height 8
click at [342, 183] on link "Dismiss" at bounding box center [341, 182] width 16 height 6
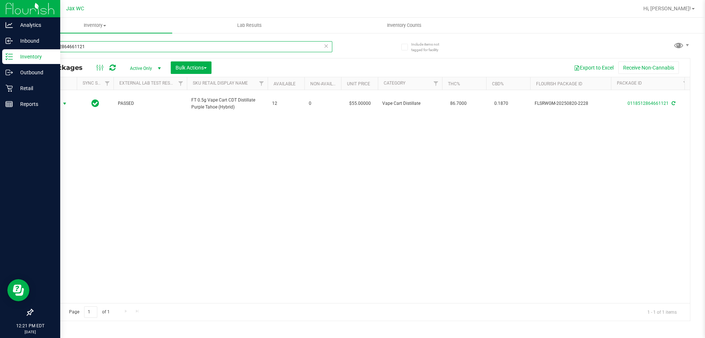
click at [105, 46] on input "0118512864661121" at bounding box center [182, 46] width 300 height 11
type input "3244043931070105"
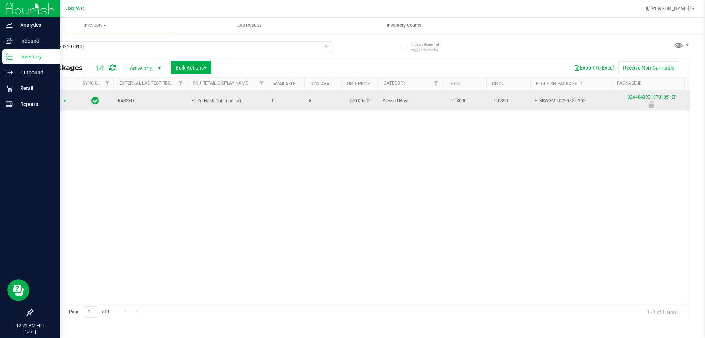
click at [43, 101] on span "Action" at bounding box center [50, 101] width 20 height 10
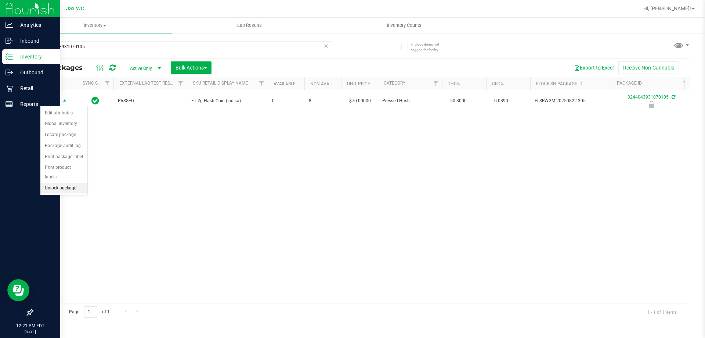
click at [54, 183] on li "Unlock package" at bounding box center [63, 188] width 47 height 11
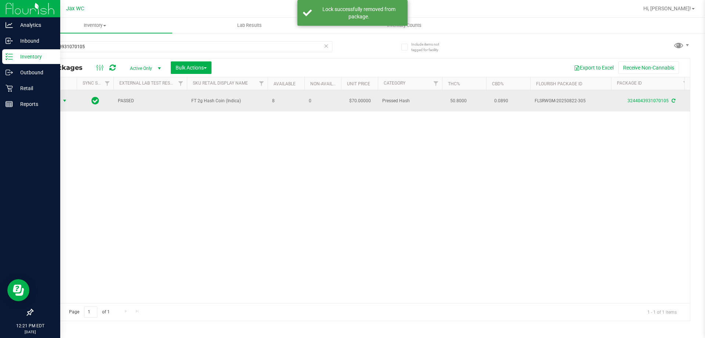
click at [54, 101] on span "Action" at bounding box center [50, 101] width 20 height 10
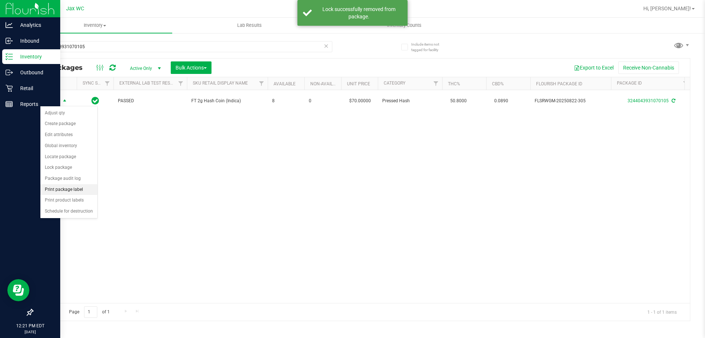
click at [84, 188] on li "Print package label" at bounding box center [68, 189] width 57 height 11
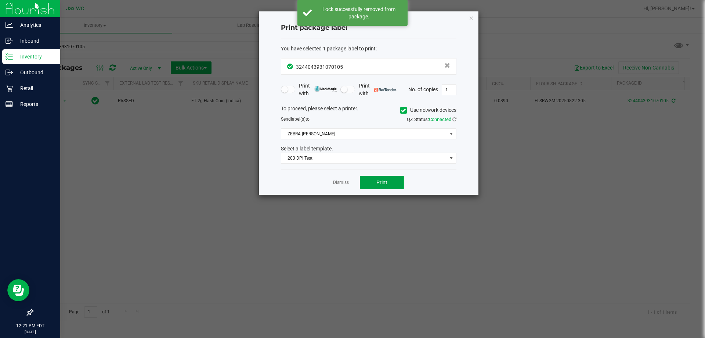
click at [399, 183] on button "Print" at bounding box center [382, 182] width 44 height 13
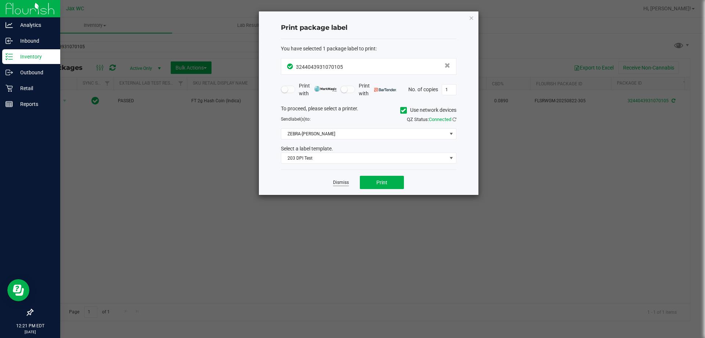
click at [341, 184] on link "Dismiss" at bounding box center [341, 182] width 16 height 6
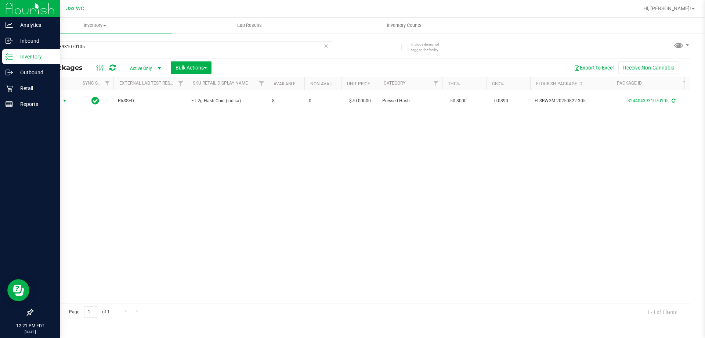
click at [339, 183] on div "Action Action Adjust qty Create package Edit attributes Global inventory Locate…" at bounding box center [361, 196] width 657 height 213
click at [159, 36] on div "3244043931070105" at bounding box center [196, 47] width 329 height 24
click at [160, 46] on input "3244043931070105" at bounding box center [182, 46] width 300 height 11
type input "5491285339053811"
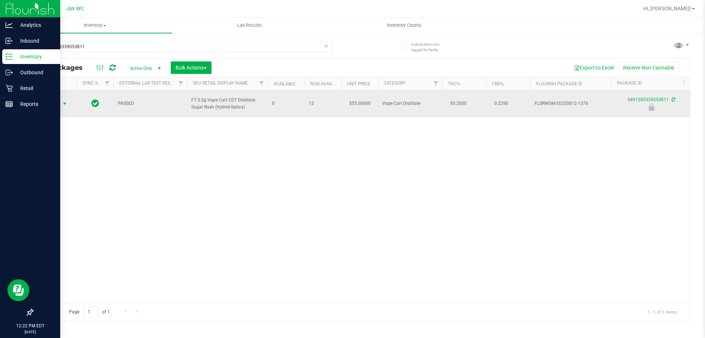
click at [58, 102] on span "Action" at bounding box center [50, 103] width 20 height 10
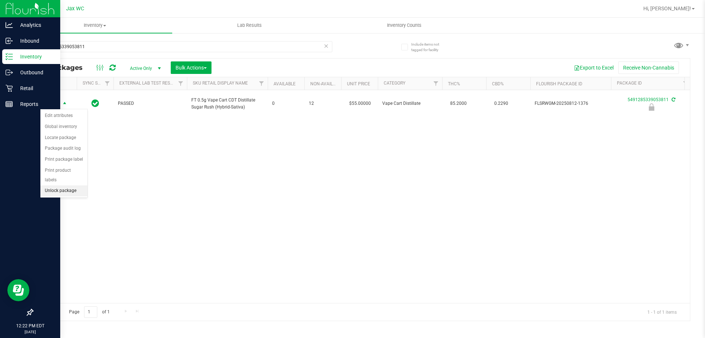
click at [76, 185] on li "Unlock package" at bounding box center [63, 190] width 47 height 11
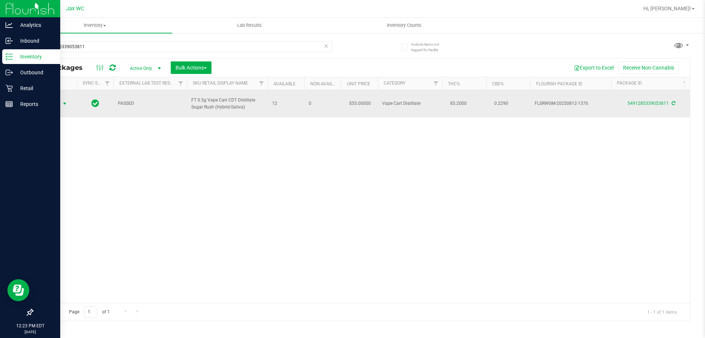
click at [65, 103] on span "select" at bounding box center [65, 104] width 6 height 6
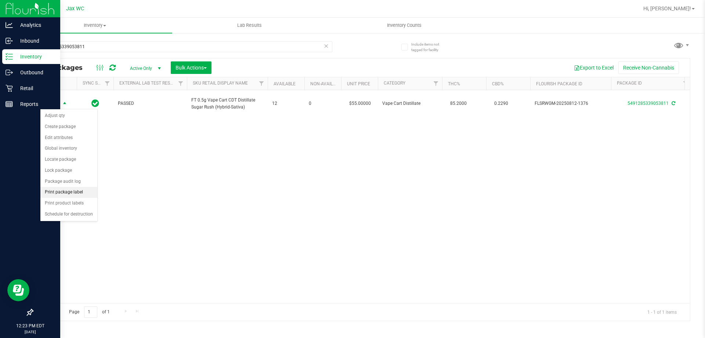
click at [85, 190] on li "Print package label" at bounding box center [68, 192] width 57 height 11
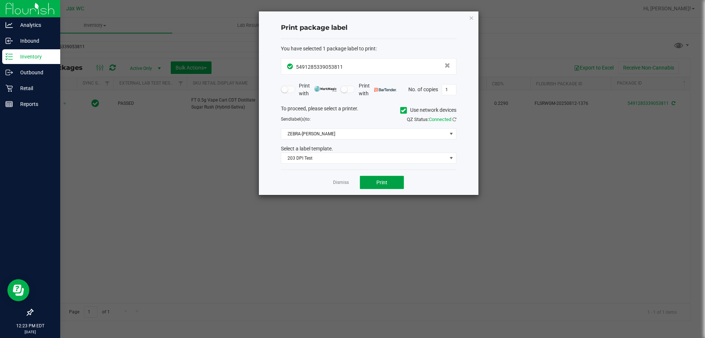
click at [381, 179] on button "Print" at bounding box center [382, 182] width 44 height 13
click at [474, 19] on icon "button" at bounding box center [471, 17] width 5 height 9
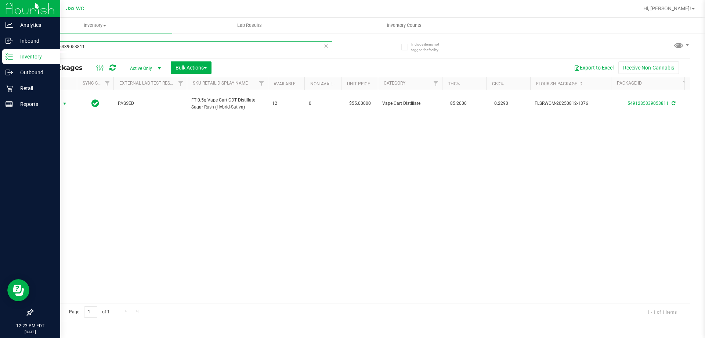
click at [150, 47] on input "5491285339053811" at bounding box center [182, 46] width 300 height 11
type input "3704804448046988"
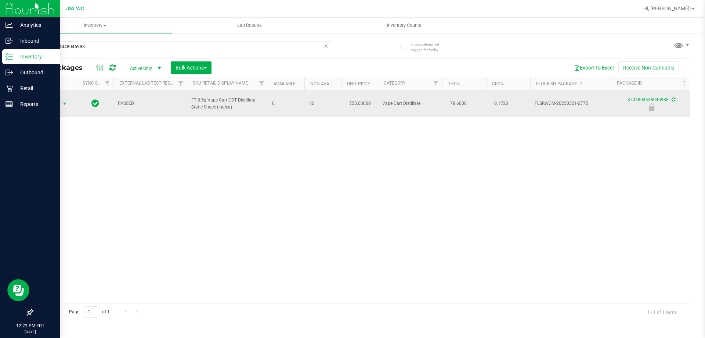
click at [57, 103] on span "Action" at bounding box center [50, 103] width 20 height 10
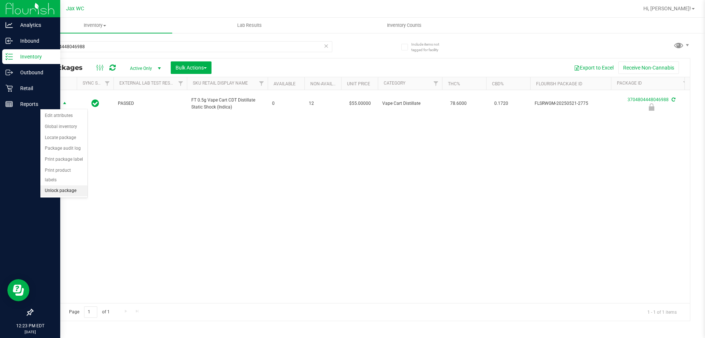
click at [60, 185] on li "Unlock package" at bounding box center [63, 190] width 47 height 11
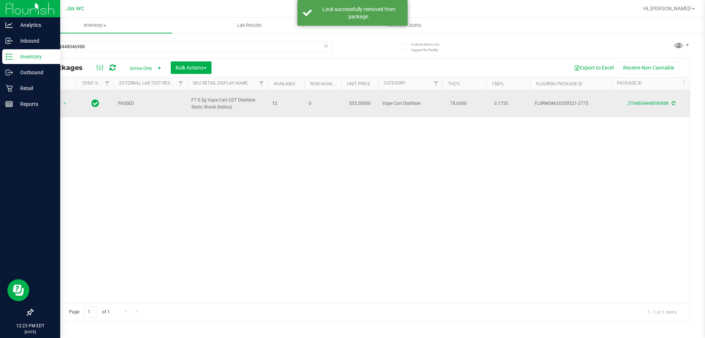
click at [56, 114] on td "Action Action Adjust qty Create package Edit attributes Global inventory Locate…" at bounding box center [55, 103] width 44 height 27
click at [59, 103] on span "Action" at bounding box center [50, 103] width 20 height 10
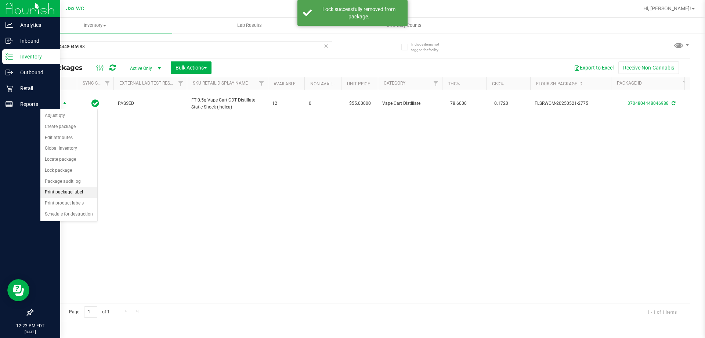
click at [84, 195] on li "Print package label" at bounding box center [68, 192] width 57 height 11
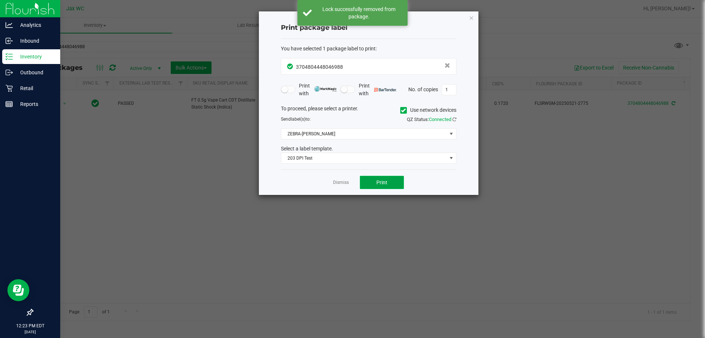
click at [390, 182] on button "Print" at bounding box center [382, 182] width 44 height 13
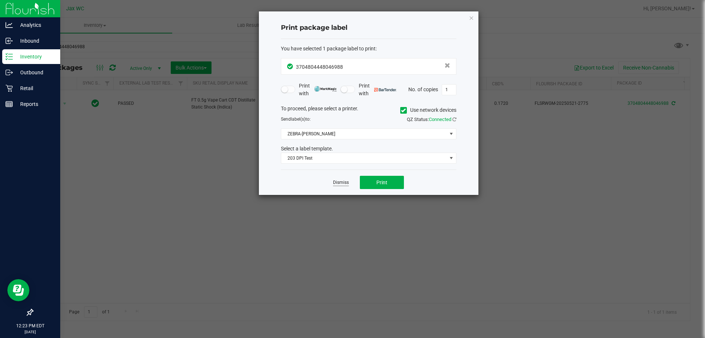
click at [346, 180] on link "Dismiss" at bounding box center [341, 182] width 16 height 6
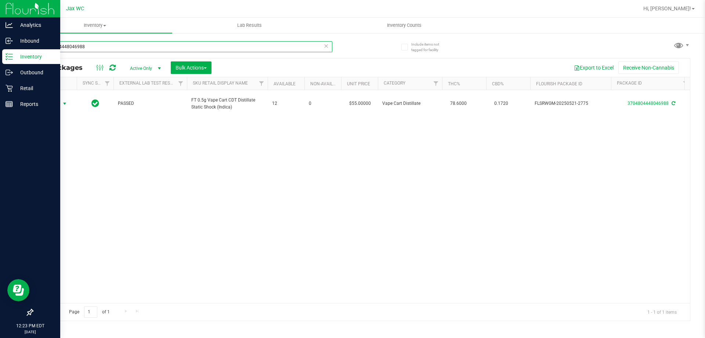
click at [117, 46] on input "3704804448046988" at bounding box center [182, 46] width 300 height 11
type input "6906228244819387"
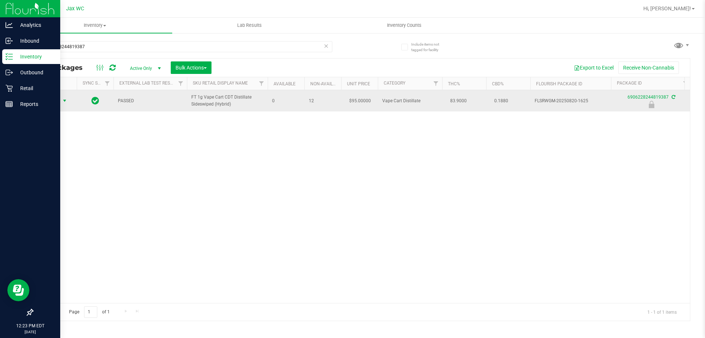
click at [62, 99] on span "select" at bounding box center [64, 101] width 9 height 10
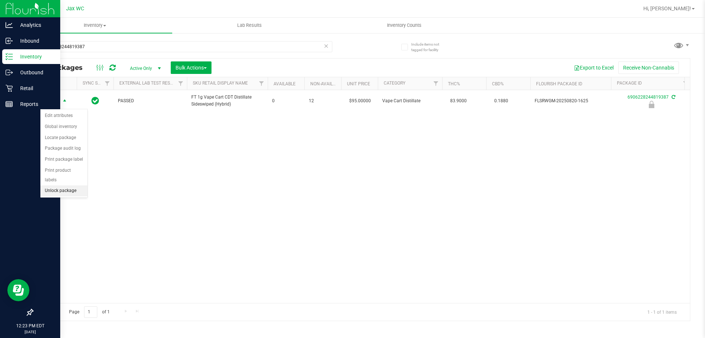
click at [78, 185] on li "Unlock package" at bounding box center [63, 190] width 47 height 11
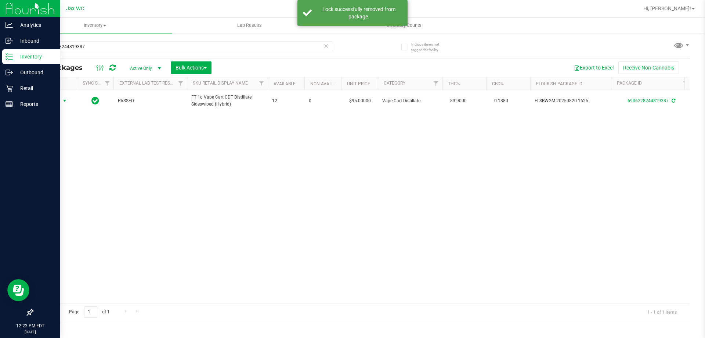
click at [53, 101] on span "Action" at bounding box center [50, 101] width 20 height 10
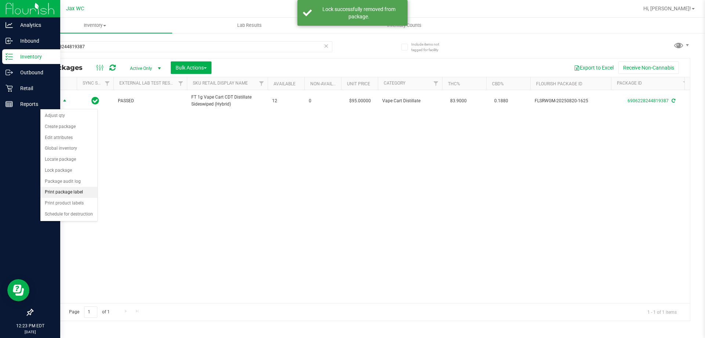
click at [83, 193] on li "Print package label" at bounding box center [68, 192] width 57 height 11
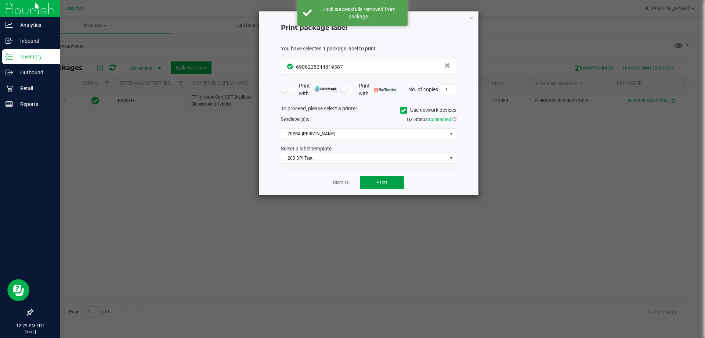
click at [372, 182] on button "Print" at bounding box center [382, 182] width 44 height 13
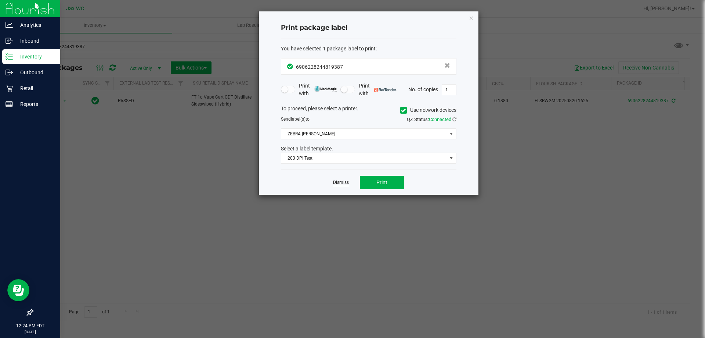
click at [343, 181] on link "Dismiss" at bounding box center [341, 182] width 16 height 6
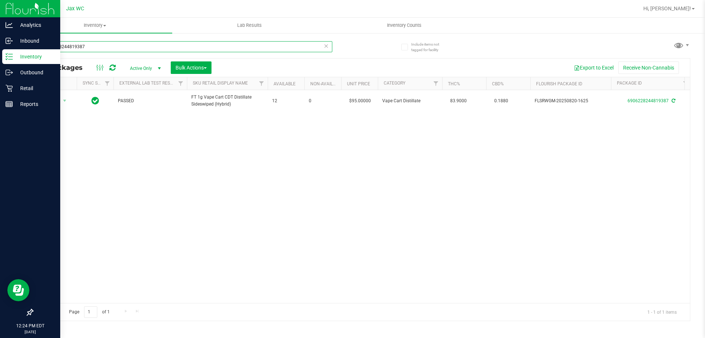
click at [165, 47] on input "6906228244819387" at bounding box center [182, 46] width 300 height 11
type input "4934981273519817"
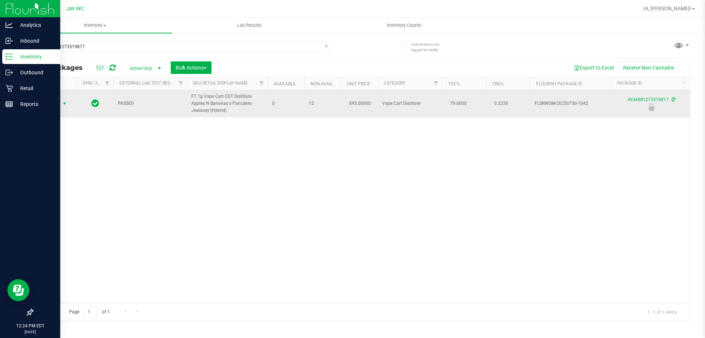
click at [58, 103] on span "Action" at bounding box center [50, 103] width 20 height 10
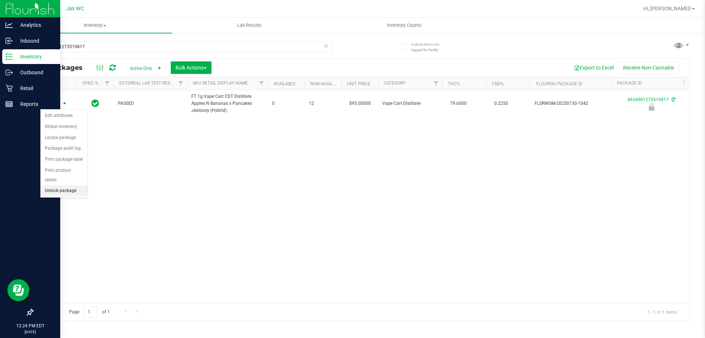
click at [81, 185] on li "Unlock package" at bounding box center [63, 190] width 47 height 11
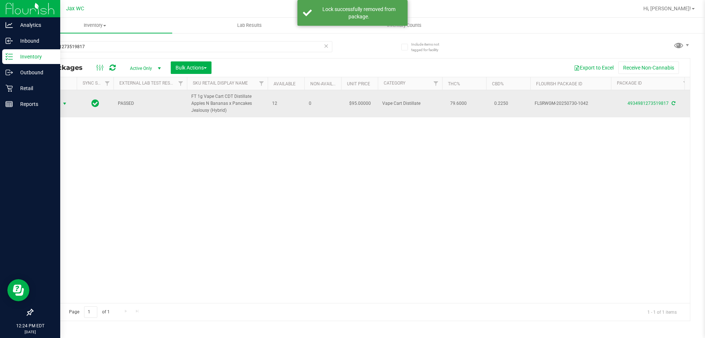
click at [62, 104] on span "select" at bounding box center [64, 103] width 9 height 10
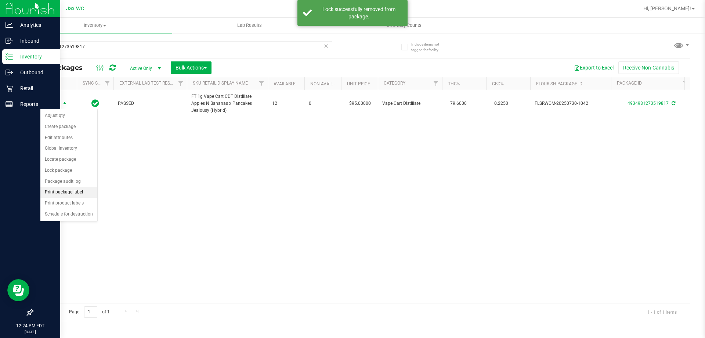
click at [91, 188] on li "Print package label" at bounding box center [68, 192] width 57 height 11
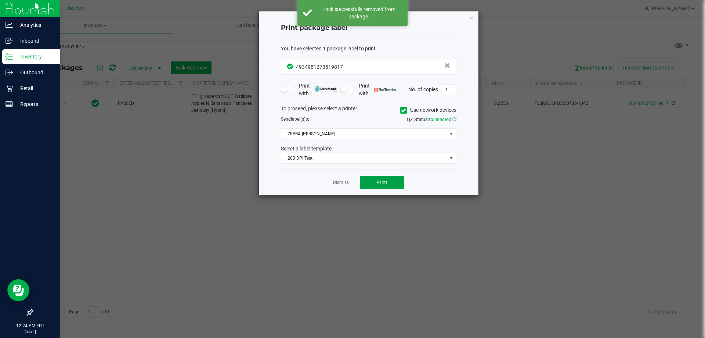
click at [375, 185] on button "Print" at bounding box center [382, 182] width 44 height 13
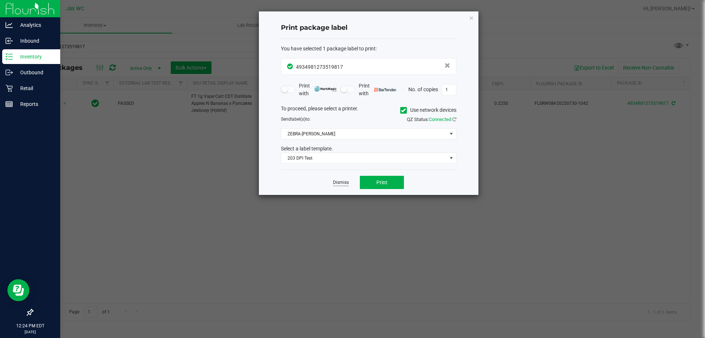
click at [347, 184] on link "Dismiss" at bounding box center [341, 182] width 16 height 6
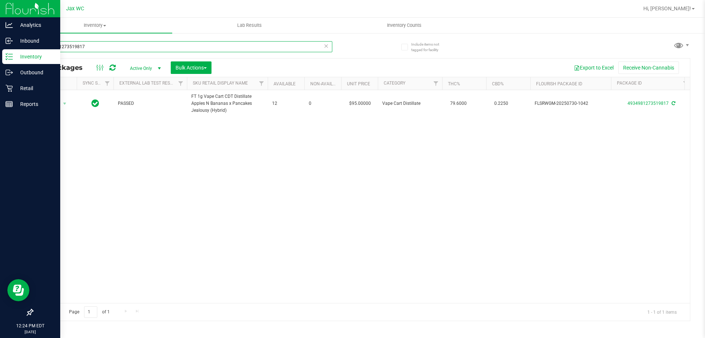
click at [105, 46] on input "4934981273519817" at bounding box center [182, 46] width 300 height 11
type input "1309282634972599"
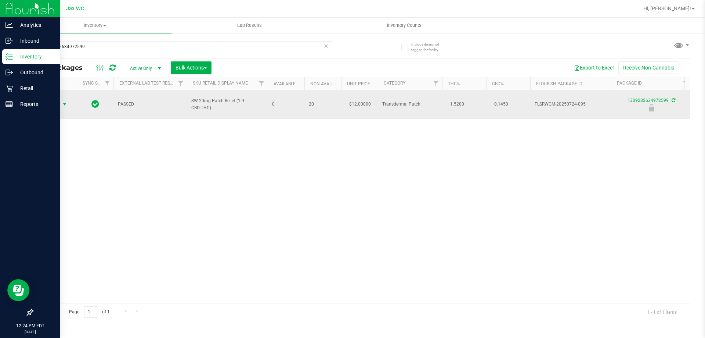
click at [66, 102] on span "select" at bounding box center [65, 104] width 6 height 6
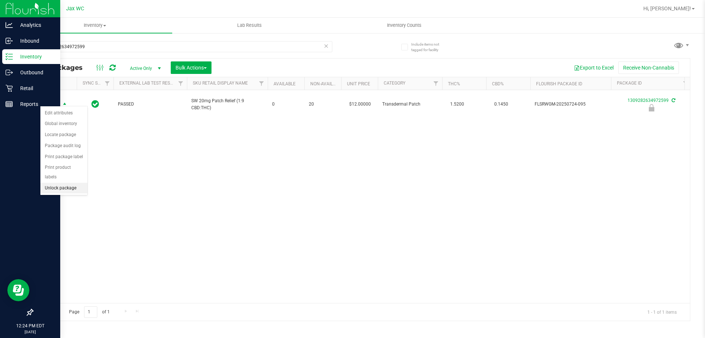
click at [67, 183] on li "Unlock package" at bounding box center [63, 188] width 47 height 11
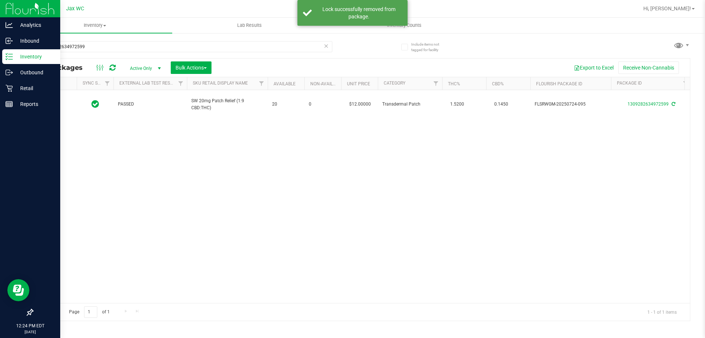
click at [52, 101] on div at bounding box center [54, 104] width 35 height 7
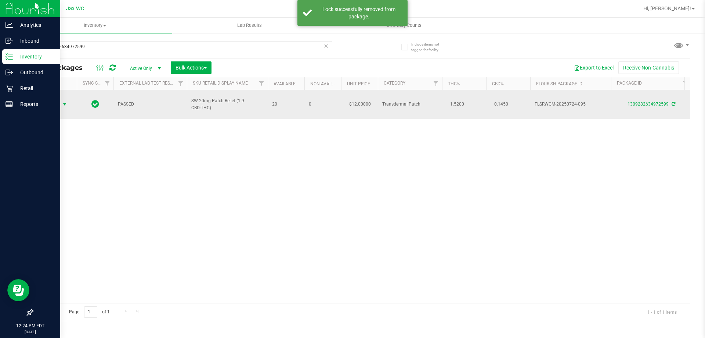
click at [59, 102] on span "Action" at bounding box center [50, 104] width 20 height 10
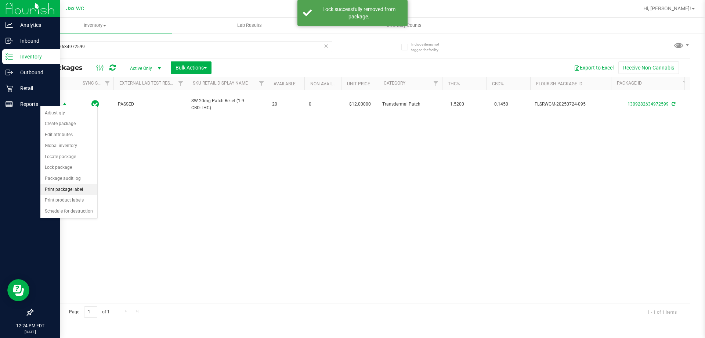
click at [84, 188] on li "Print package label" at bounding box center [68, 189] width 57 height 11
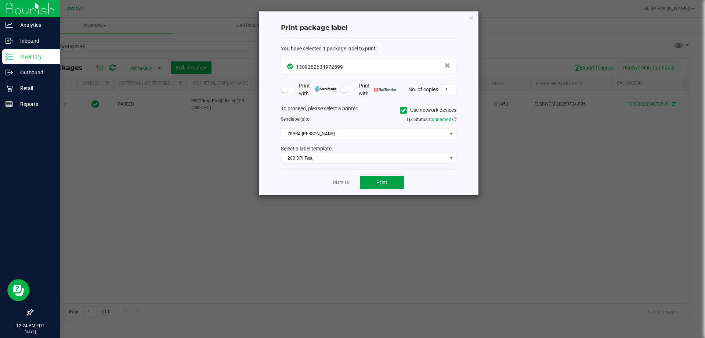
click at [379, 179] on button "Print" at bounding box center [382, 182] width 44 height 13
click at [340, 184] on link "Dismiss" at bounding box center [341, 182] width 16 height 6
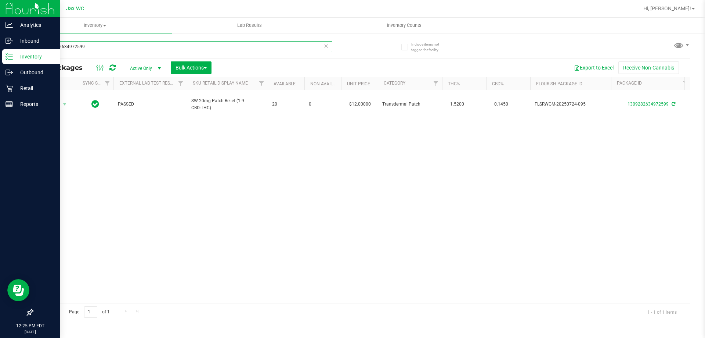
click at [102, 43] on input "1309282634972599" at bounding box center [182, 46] width 300 height 11
type input "7382458810145308"
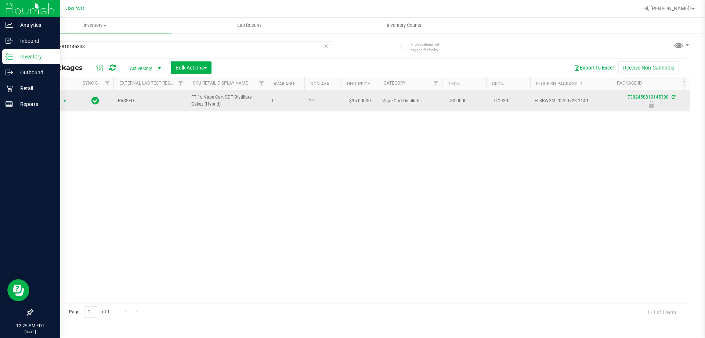
click at [56, 102] on span "Action" at bounding box center [50, 101] width 20 height 10
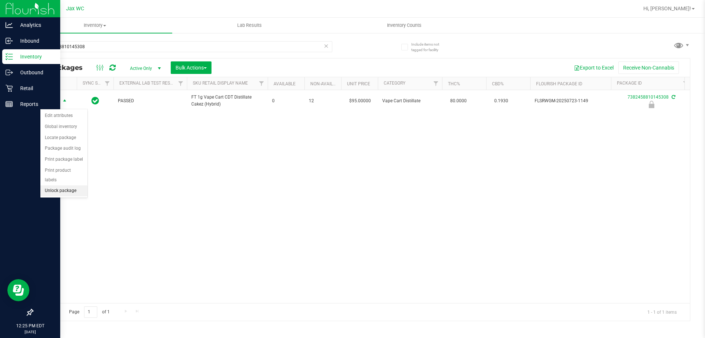
click at [67, 185] on li "Unlock package" at bounding box center [63, 190] width 47 height 11
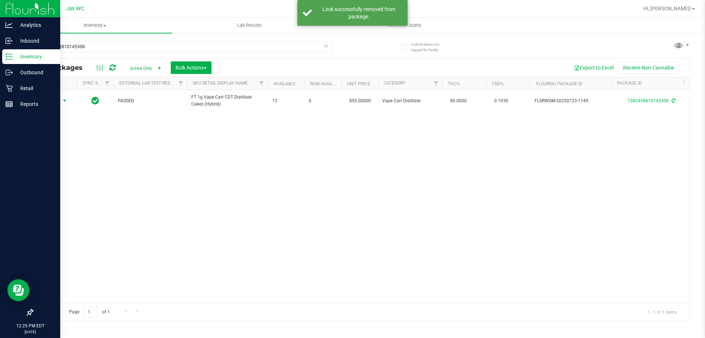
click at [55, 104] on span "Action" at bounding box center [50, 101] width 20 height 10
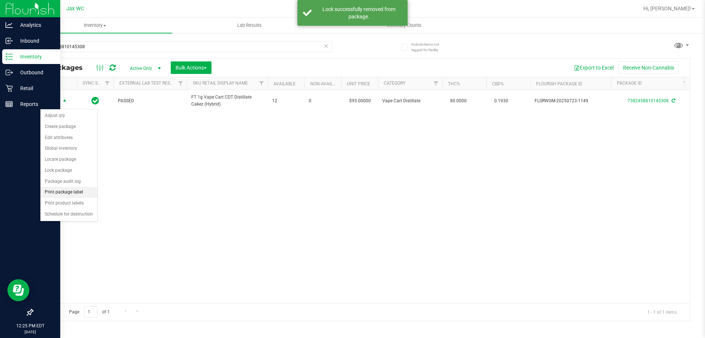
click at [84, 192] on li "Print package label" at bounding box center [68, 192] width 57 height 11
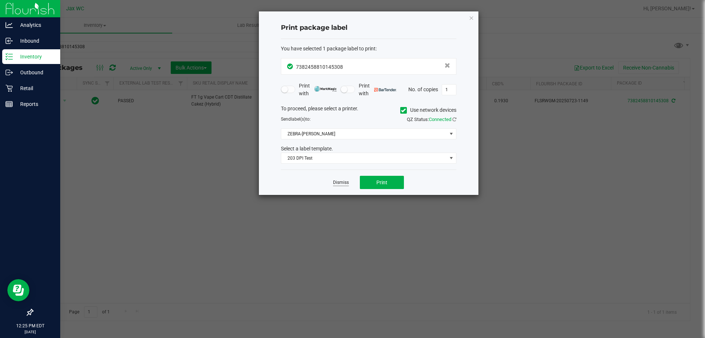
click at [341, 185] on link "Dismiss" at bounding box center [341, 182] width 16 height 6
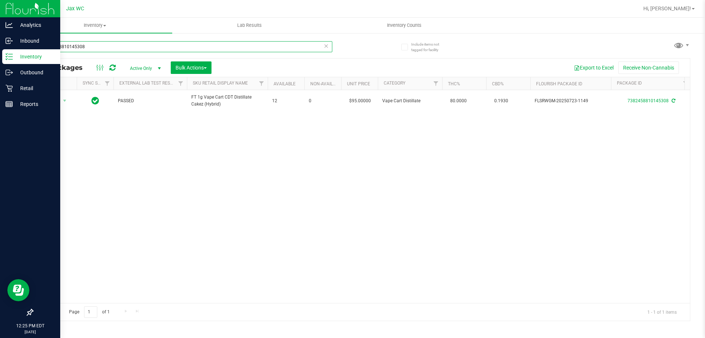
click at [123, 49] on input "7382458810145308" at bounding box center [182, 46] width 300 height 11
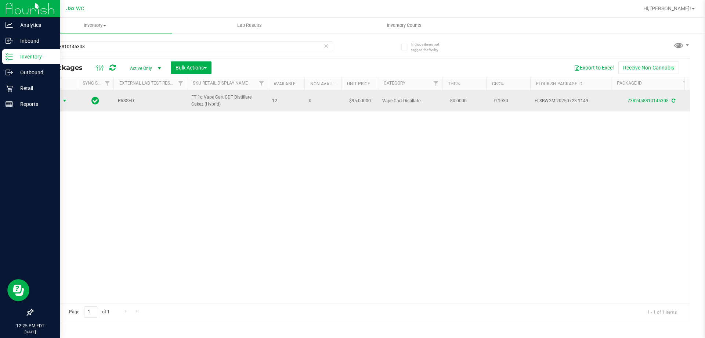
click at [47, 103] on span "Action" at bounding box center [50, 101] width 20 height 10
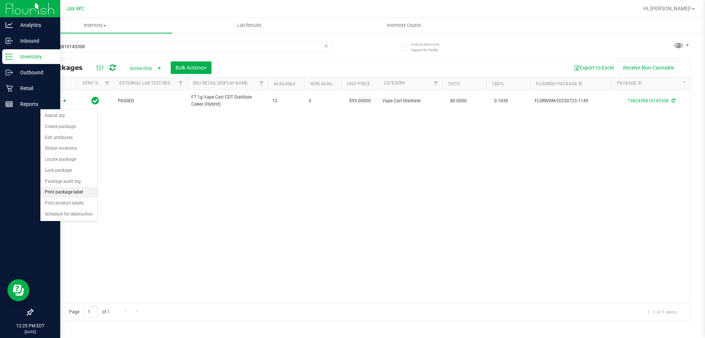
click at [89, 191] on li "Print package label" at bounding box center [68, 192] width 57 height 11
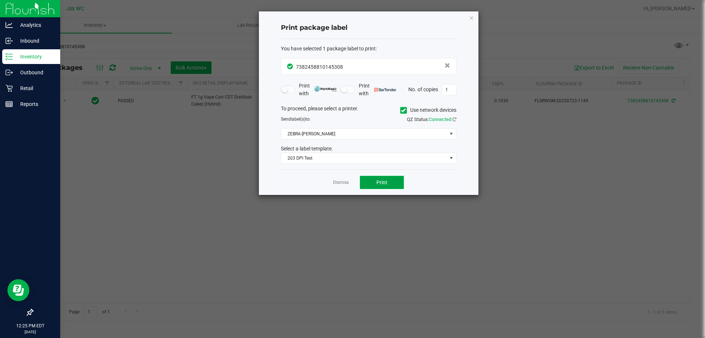
click at [372, 184] on button "Print" at bounding box center [382, 182] width 44 height 13
click at [337, 181] on link "Dismiss" at bounding box center [341, 182] width 16 height 6
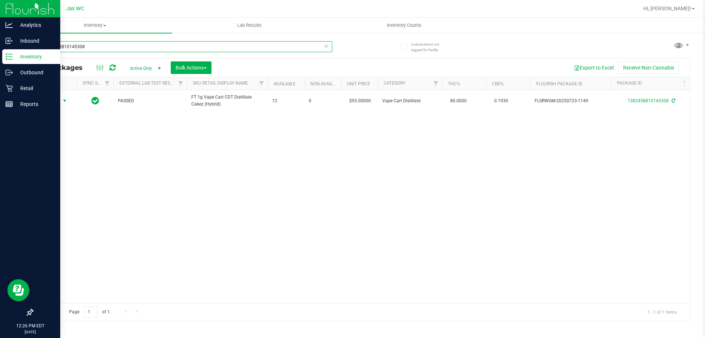
click at [125, 47] on input "7382458810145308" at bounding box center [182, 46] width 300 height 11
type input "0976215078925258"
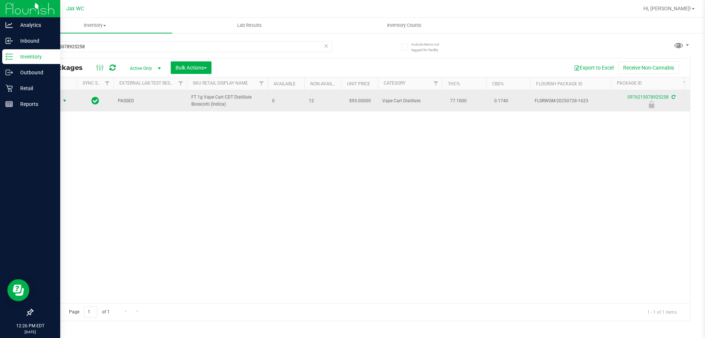
click at [65, 104] on span "select" at bounding box center [64, 101] width 9 height 10
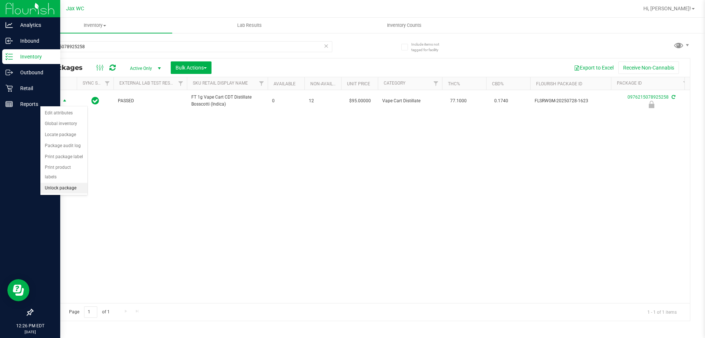
click at [81, 183] on li "Unlock package" at bounding box center [63, 188] width 47 height 11
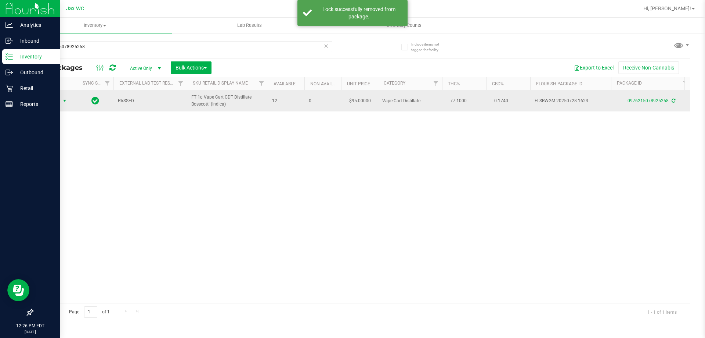
drag, startPoint x: 63, startPoint y: 101, endPoint x: 66, endPoint y: 105, distance: 5.0
click at [66, 105] on span "select" at bounding box center [64, 101] width 9 height 10
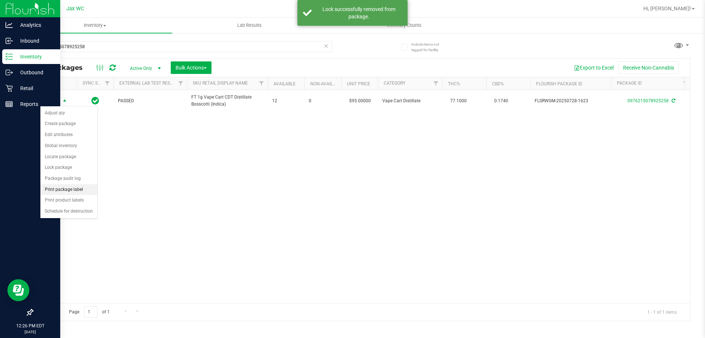
click at [80, 189] on li "Print package label" at bounding box center [68, 189] width 57 height 11
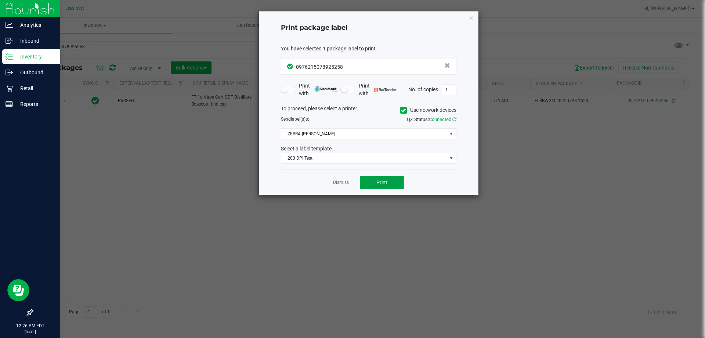
click at [388, 183] on button "Print" at bounding box center [382, 182] width 44 height 13
click at [347, 182] on link "Dismiss" at bounding box center [341, 182] width 16 height 6
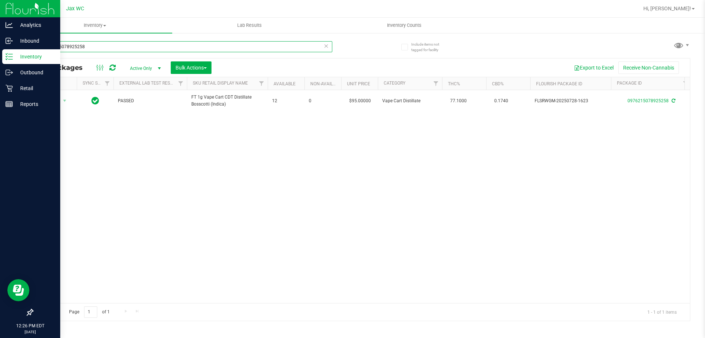
click at [126, 49] on input "0976215078925258" at bounding box center [182, 46] width 300 height 11
click at [128, 49] on input "0976215078925258" at bounding box center [182, 46] width 300 height 11
type input "8245553084048006"
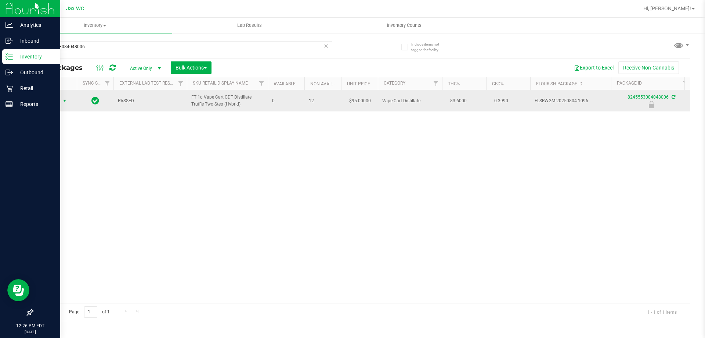
click at [60, 98] on span "select" at bounding box center [64, 101] width 9 height 10
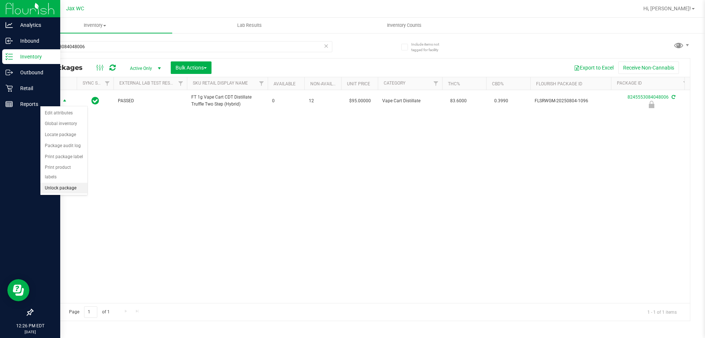
click at [76, 183] on li "Unlock package" at bounding box center [63, 188] width 47 height 11
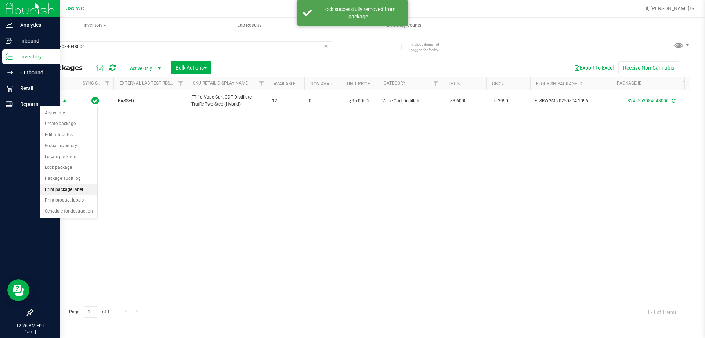
click at [85, 191] on li "Print package label" at bounding box center [68, 189] width 57 height 11
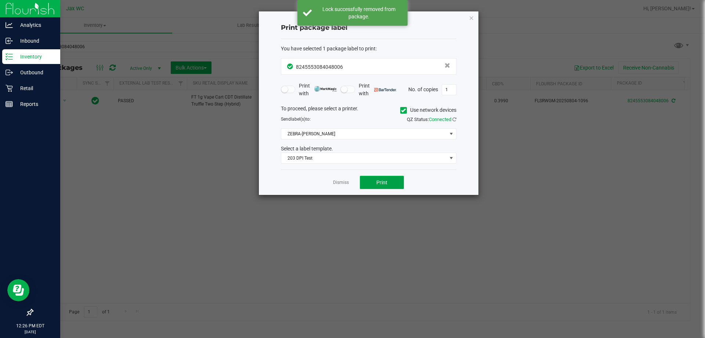
click at [376, 181] on span "Print" at bounding box center [381, 182] width 11 height 6
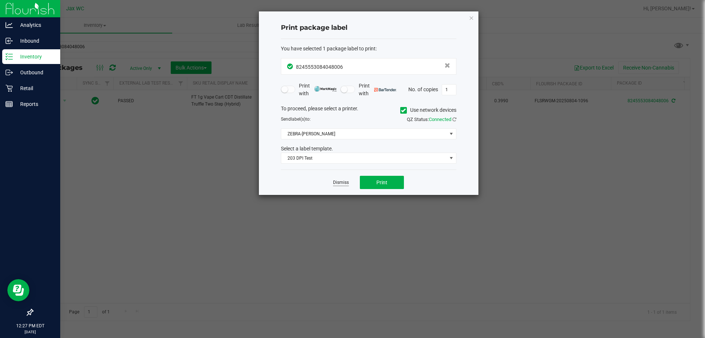
click at [342, 185] on link "Dismiss" at bounding box center [341, 182] width 16 height 6
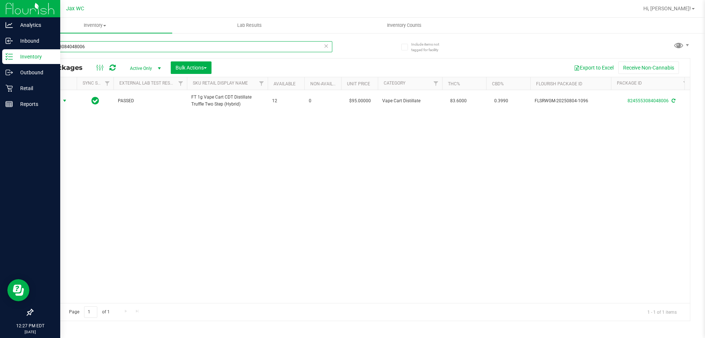
click at [255, 50] on input "8245553084048006" at bounding box center [182, 46] width 300 height 11
type input "4499558102833799"
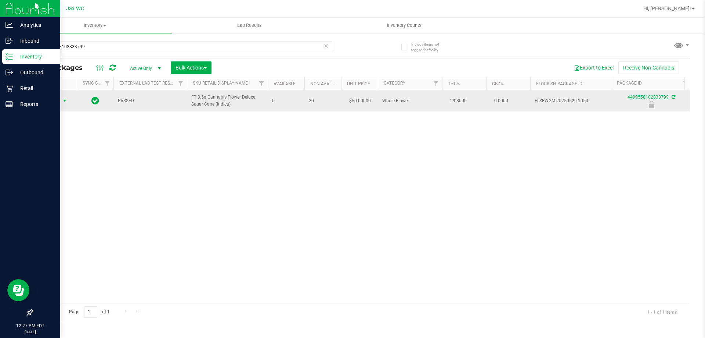
click at [65, 98] on span "select" at bounding box center [65, 101] width 6 height 6
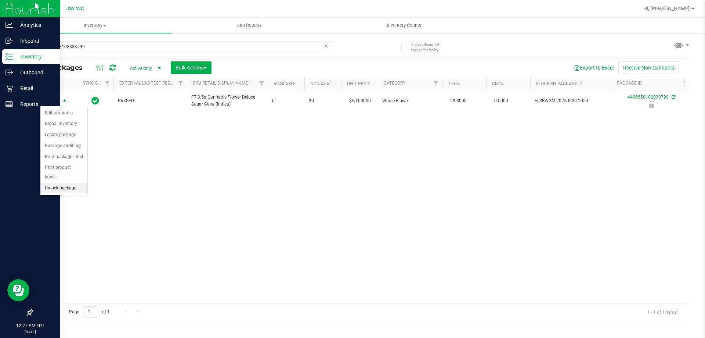
click at [65, 183] on li "Unlock package" at bounding box center [63, 188] width 47 height 11
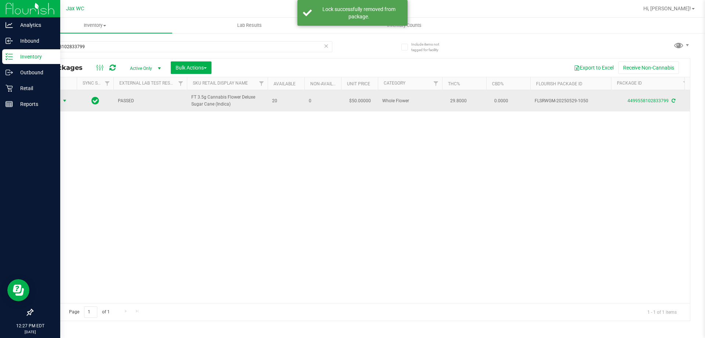
click at [57, 103] on span "Action" at bounding box center [50, 101] width 20 height 10
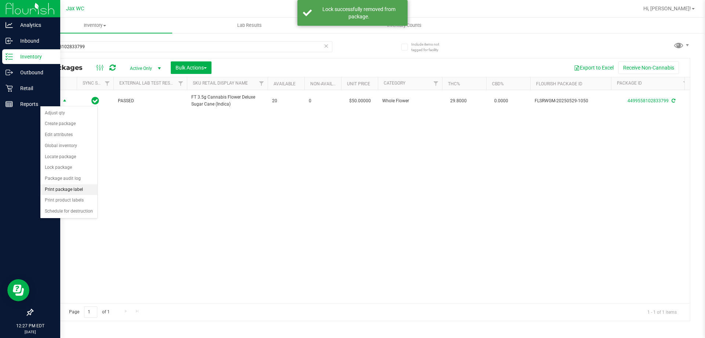
click at [74, 187] on li "Print package label" at bounding box center [68, 189] width 57 height 11
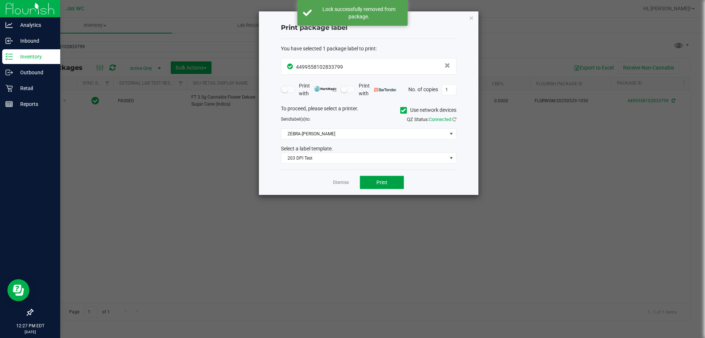
click at [382, 177] on button "Print" at bounding box center [382, 182] width 44 height 13
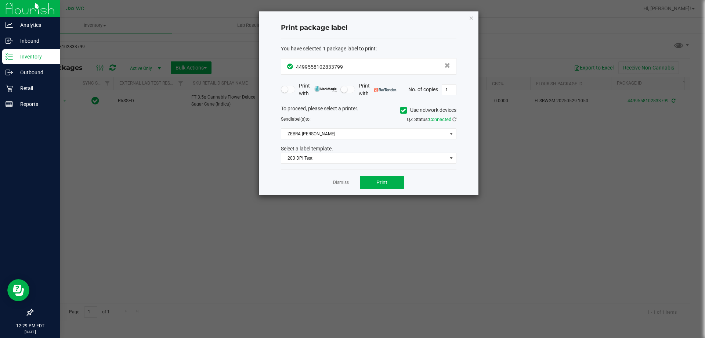
click at [341, 187] on div "Dismiss Print" at bounding box center [369, 181] width 176 height 25
click at [344, 184] on link "Dismiss" at bounding box center [341, 182] width 16 height 6
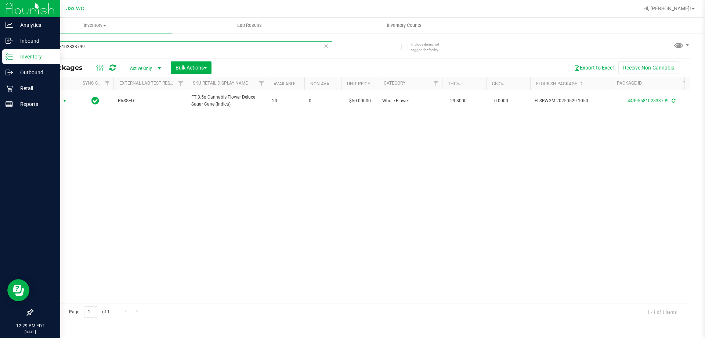
click at [145, 46] on input "4499558102833799" at bounding box center [182, 46] width 300 height 11
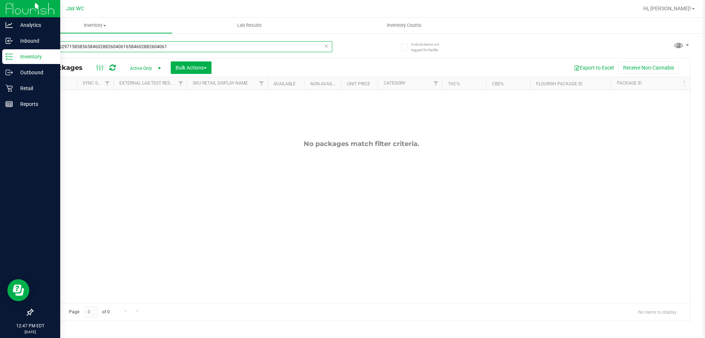
click at [216, 47] on input "683279629715858565846028826040616584602882604061" at bounding box center [182, 46] width 300 height 11
click at [219, 50] on input "683279629715858565846028826040616584602882604061" at bounding box center [182, 46] width 300 height 11
click at [219, 49] on input "683279629715858565846028826040616584602882604061" at bounding box center [182, 46] width 300 height 11
type input "6584602882604061"
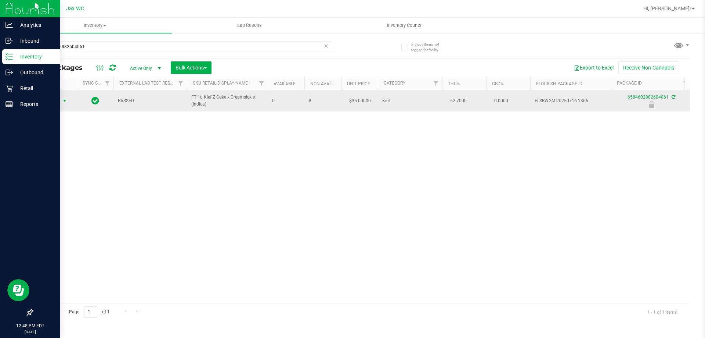
click at [55, 98] on span "Action" at bounding box center [50, 101] width 20 height 10
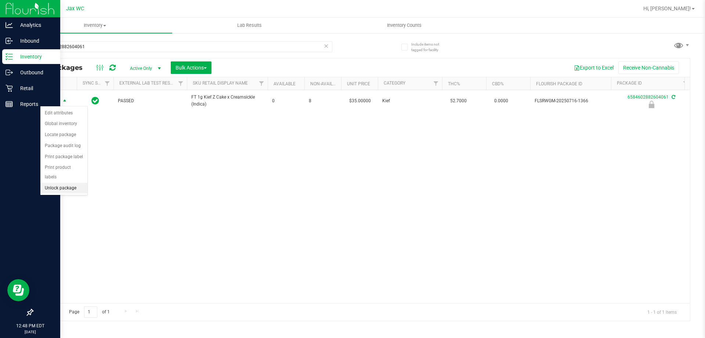
click at [79, 183] on li "Unlock package" at bounding box center [63, 188] width 47 height 11
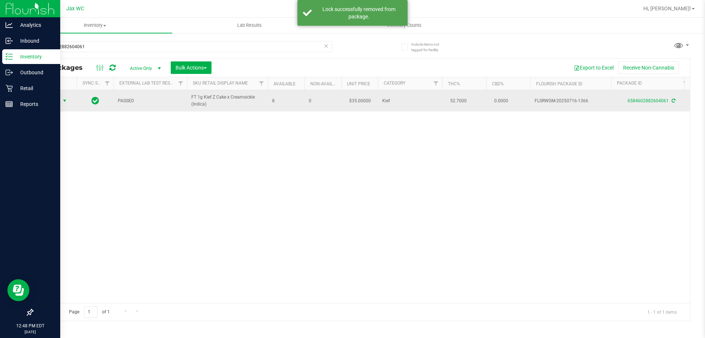
click at [61, 98] on span "select" at bounding box center [64, 101] width 9 height 10
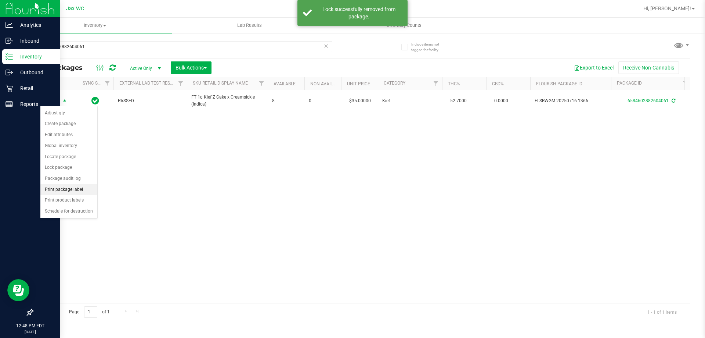
click at [93, 186] on li "Print package label" at bounding box center [68, 189] width 57 height 11
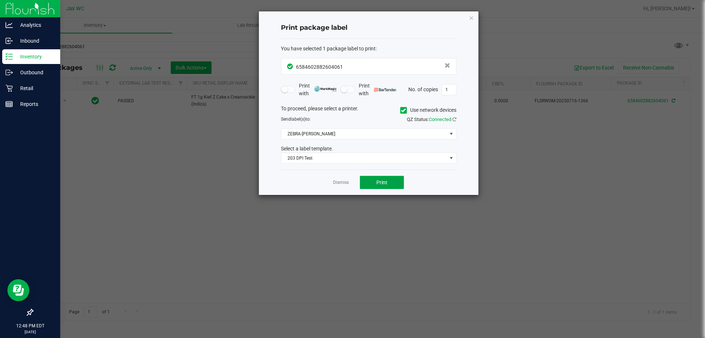
click at [393, 181] on button "Print" at bounding box center [382, 182] width 44 height 13
click at [337, 185] on link "Dismiss" at bounding box center [341, 182] width 16 height 6
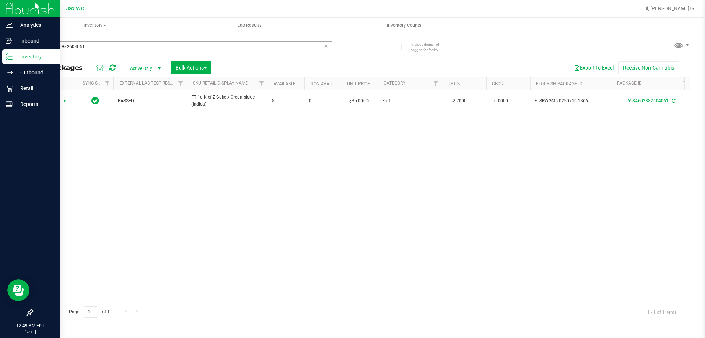
click at [125, 41] on div "6584602882604061" at bounding box center [196, 47] width 329 height 24
click at [125, 47] on input "6584602882604061" at bounding box center [182, 46] width 300 height 11
type input "6832796297158585"
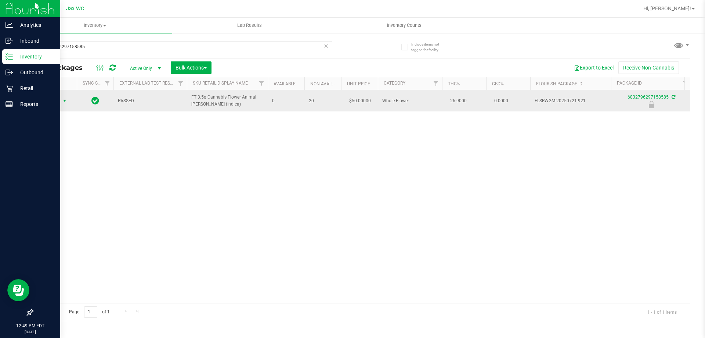
click at [62, 101] on span "select" at bounding box center [65, 101] width 6 height 6
click at [63, 102] on span "select" at bounding box center [65, 101] width 6 height 6
click at [61, 101] on span "select" at bounding box center [64, 101] width 9 height 10
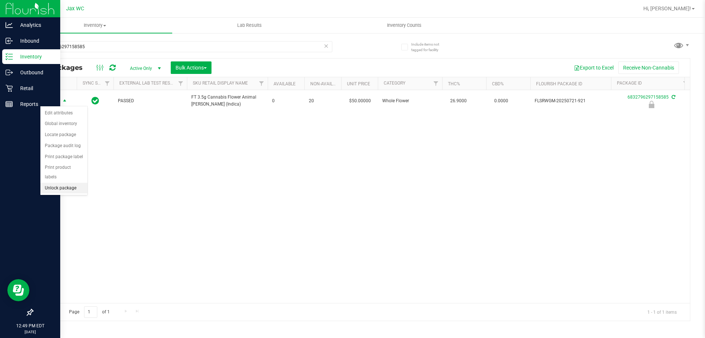
click at [52, 183] on li "Unlock package" at bounding box center [63, 188] width 47 height 11
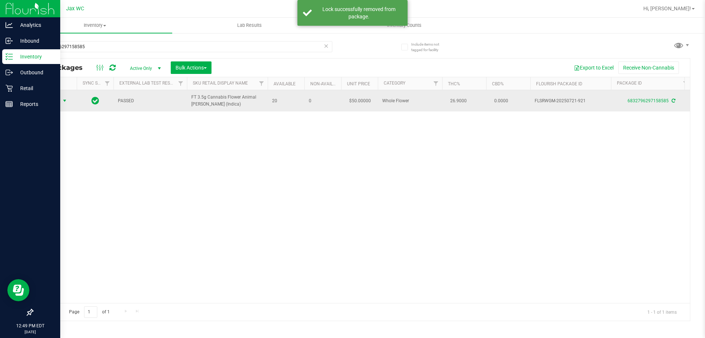
click at [52, 101] on span "Action" at bounding box center [50, 101] width 20 height 10
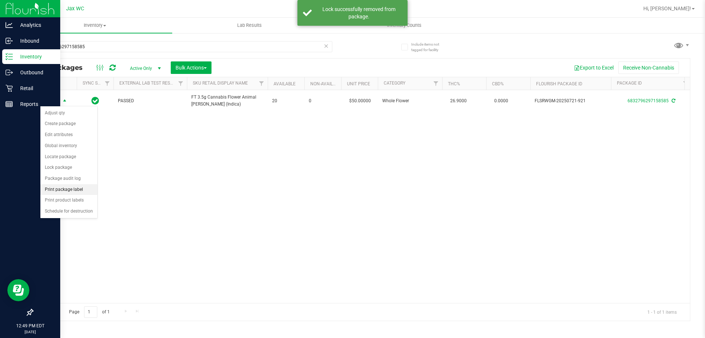
click at [76, 191] on li "Print package label" at bounding box center [68, 189] width 57 height 11
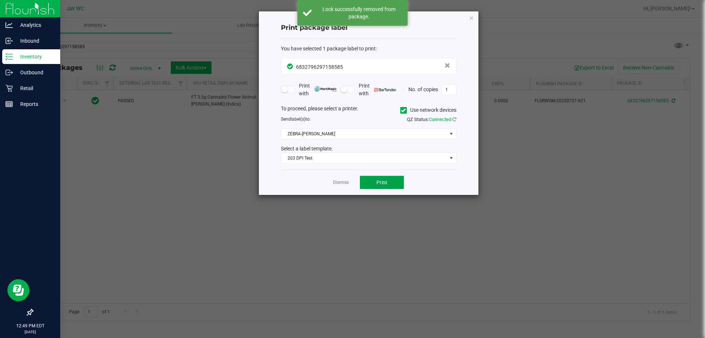
click at [383, 183] on span "Print" at bounding box center [381, 182] width 11 height 6
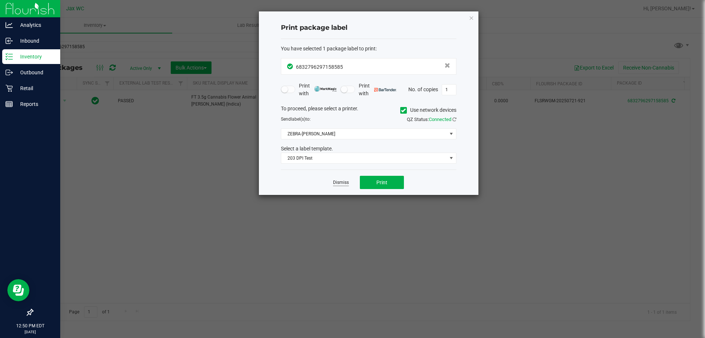
click at [347, 181] on link "Dismiss" at bounding box center [341, 182] width 16 height 6
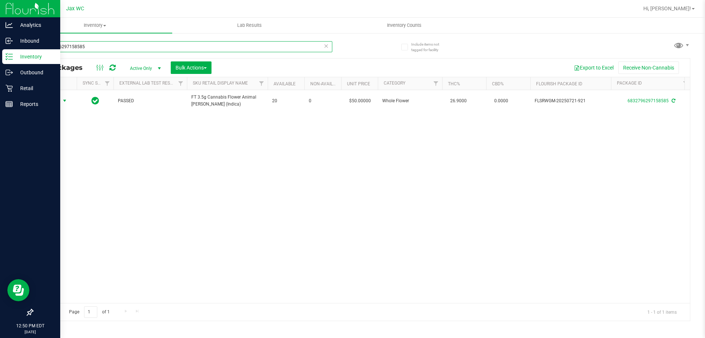
click at [117, 49] on input "6832796297158585" at bounding box center [182, 46] width 300 height 11
type input "8865841393470731"
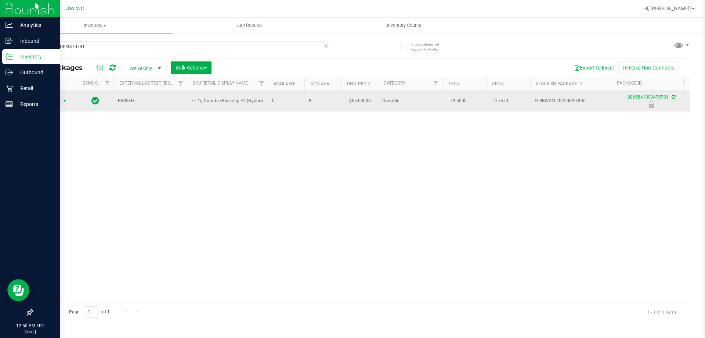
click at [47, 99] on span "Action" at bounding box center [50, 101] width 20 height 10
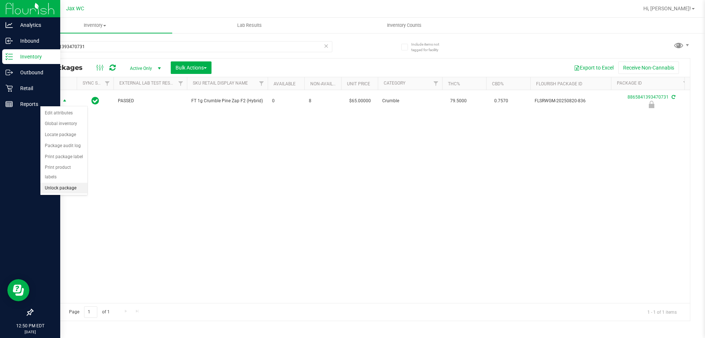
click at [63, 183] on li "Unlock package" at bounding box center [63, 188] width 47 height 11
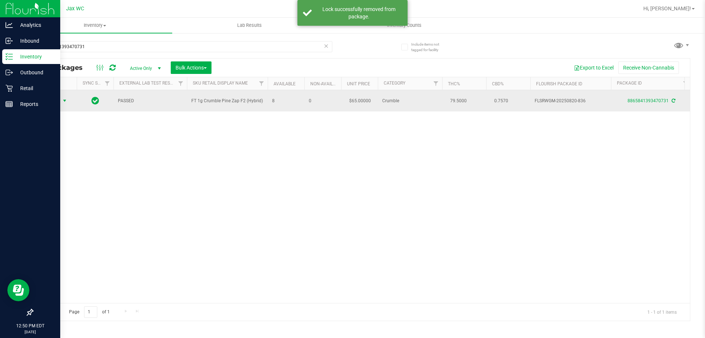
click at [62, 101] on span "select" at bounding box center [65, 101] width 6 height 6
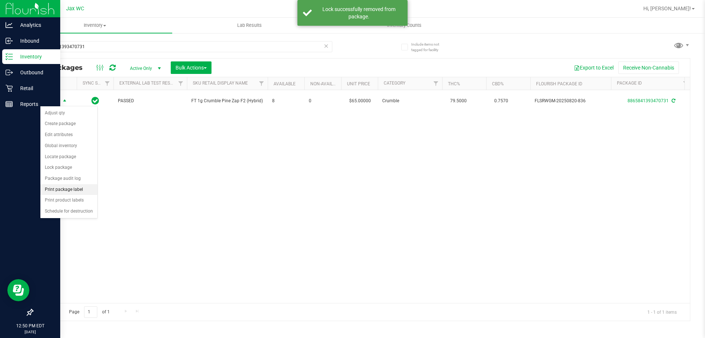
click at [75, 190] on li "Print package label" at bounding box center [68, 189] width 57 height 11
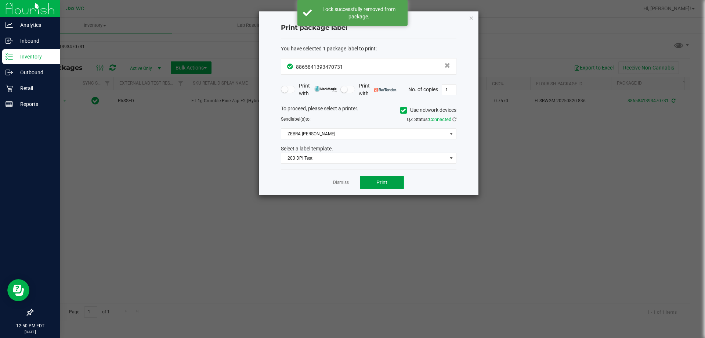
click at [388, 183] on button "Print" at bounding box center [382, 182] width 44 height 13
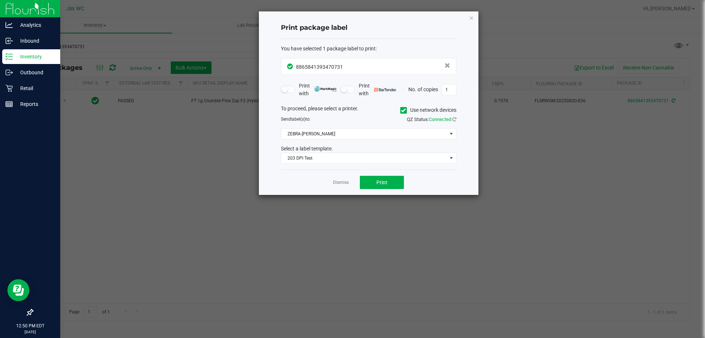
click at [323, 189] on div "Dismiss Print" at bounding box center [369, 181] width 176 height 25
click at [340, 184] on link "Dismiss" at bounding box center [341, 182] width 16 height 6
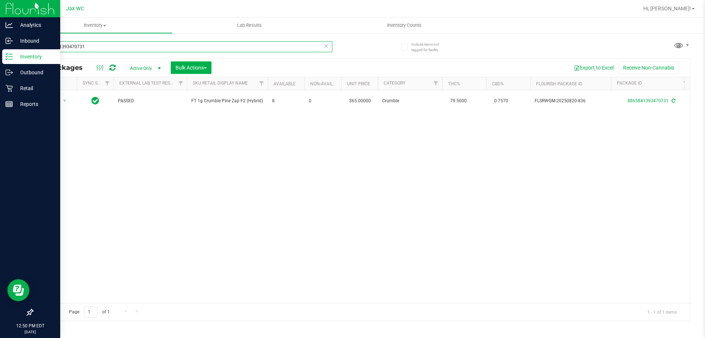
click at [89, 49] on input "8865841393470731" at bounding box center [182, 46] width 300 height 11
type input "6023455170156536"
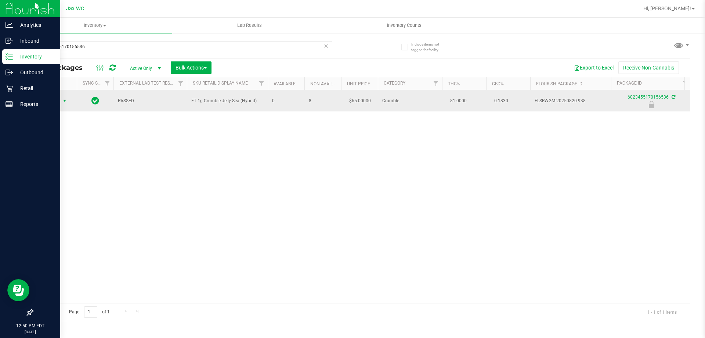
click at [64, 103] on span "select" at bounding box center [65, 101] width 6 height 6
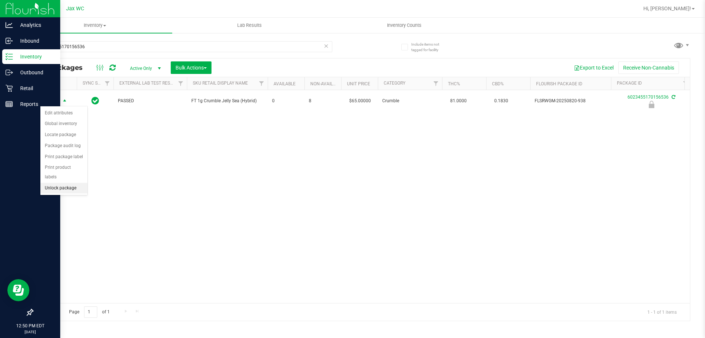
click at [71, 183] on li "Unlock package" at bounding box center [63, 188] width 47 height 11
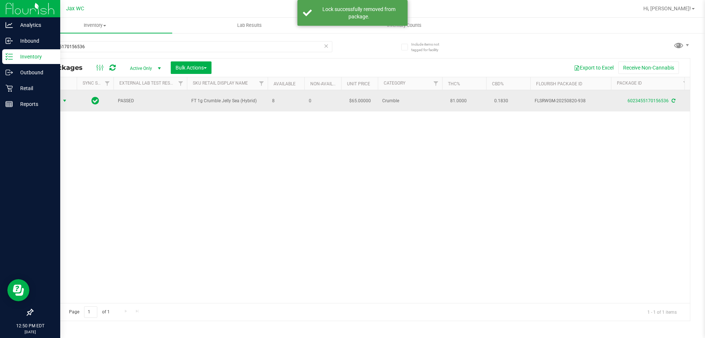
click at [61, 99] on span "select" at bounding box center [64, 101] width 9 height 10
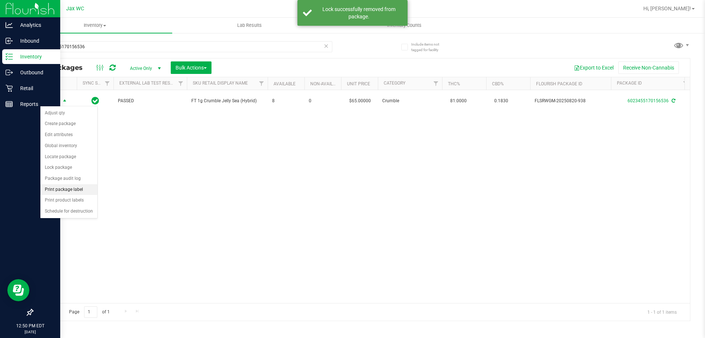
click at [81, 190] on li "Print package label" at bounding box center [68, 189] width 57 height 11
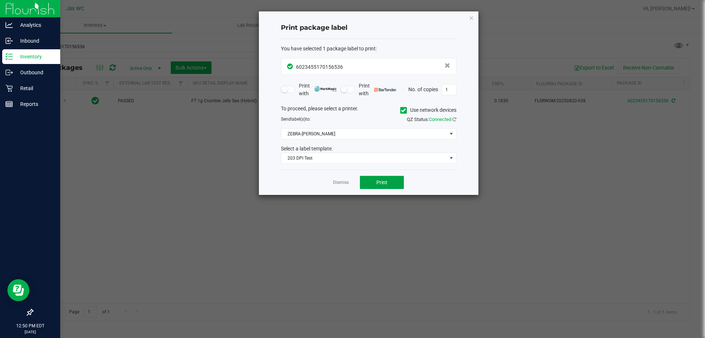
click at [386, 185] on span "Print" at bounding box center [381, 182] width 11 height 6
click at [336, 184] on link "Dismiss" at bounding box center [341, 182] width 16 height 6
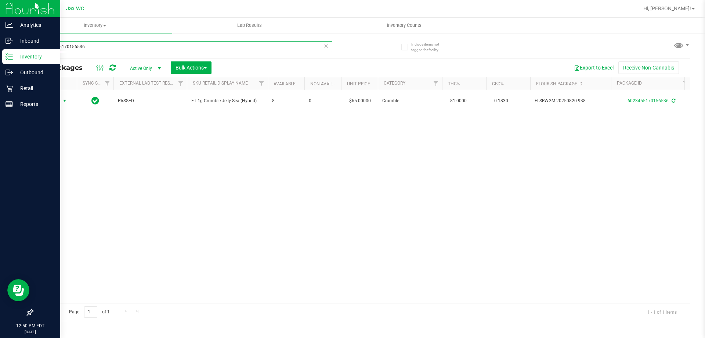
click at [164, 47] on input "6023455170156536" at bounding box center [182, 46] width 300 height 11
click at [164, 47] on input "54014510167342765401451016734276" at bounding box center [182, 46] width 300 height 11
type input "5401451016734276"
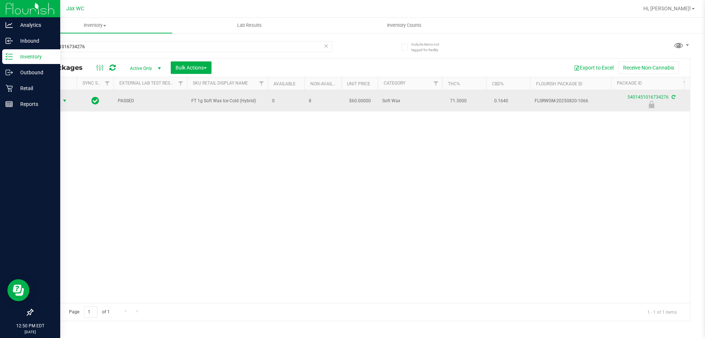
click at [50, 102] on span "Action" at bounding box center [50, 101] width 20 height 10
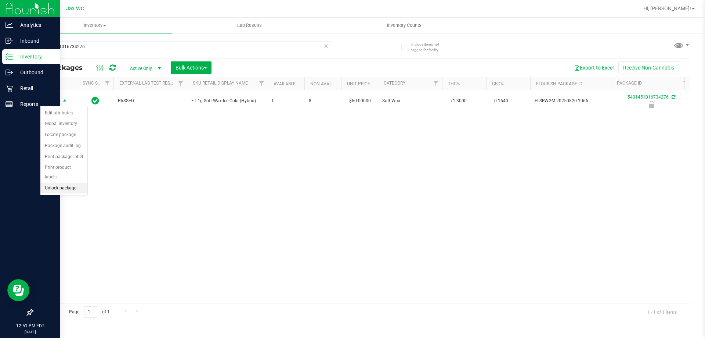
click at [75, 183] on li "Unlock package" at bounding box center [63, 188] width 47 height 11
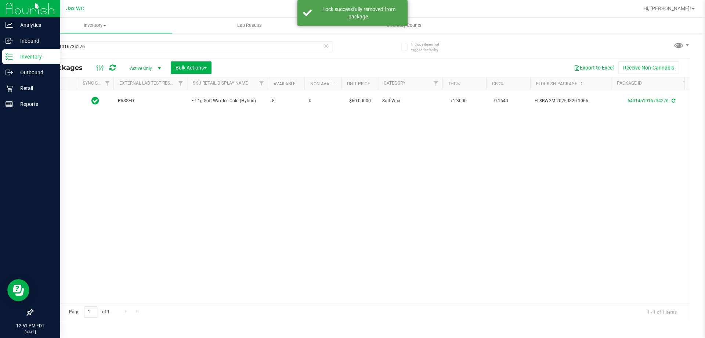
click at [57, 101] on div at bounding box center [54, 100] width 35 height 7
click at [57, 101] on span "Action" at bounding box center [50, 101] width 20 height 10
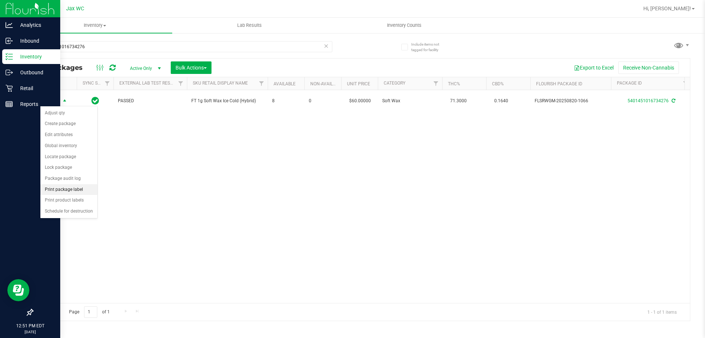
click at [91, 189] on li "Print package label" at bounding box center [68, 189] width 57 height 11
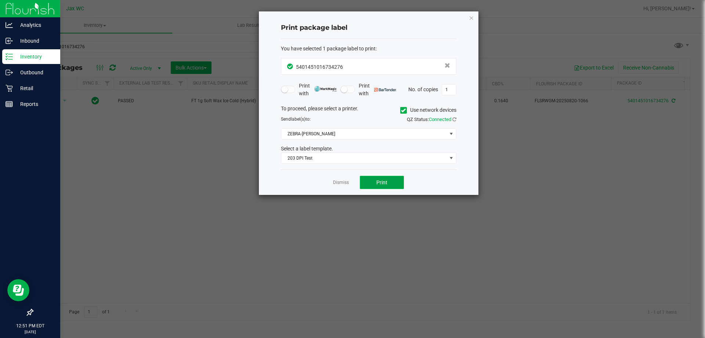
click at [386, 182] on span "Print" at bounding box center [381, 182] width 11 height 6
click at [340, 181] on link "Dismiss" at bounding box center [341, 182] width 16 height 6
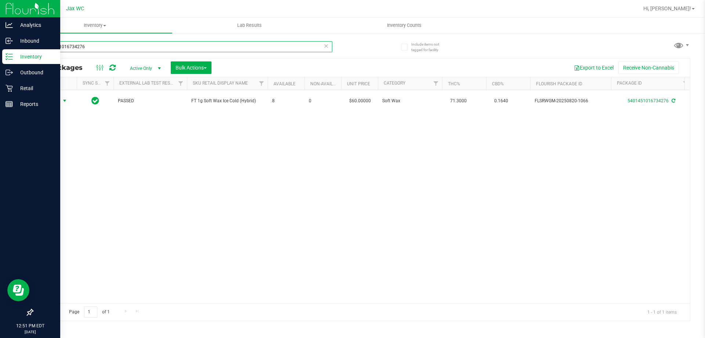
click at [100, 46] on input "5401451016734276" at bounding box center [182, 46] width 300 height 11
type input "6641741519540231"
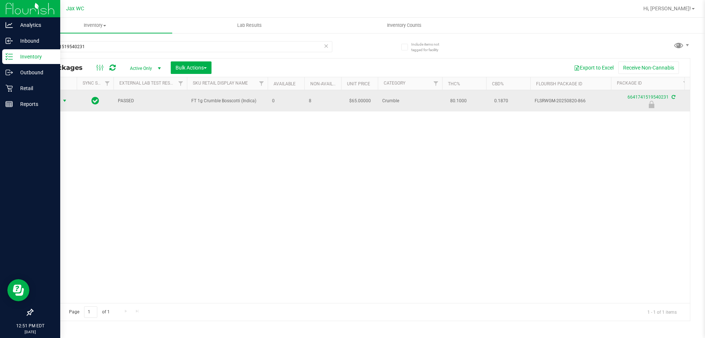
click at [60, 100] on span "Action" at bounding box center [50, 101] width 20 height 10
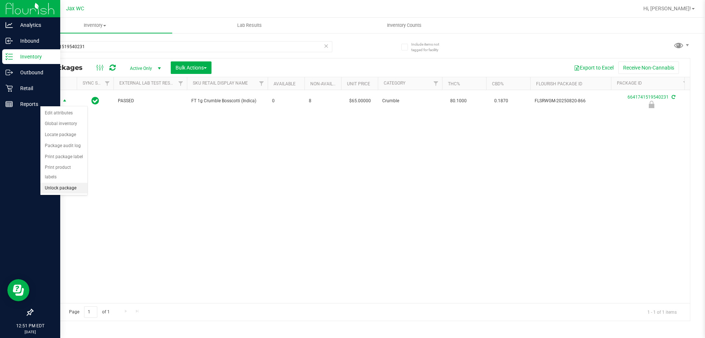
click at [69, 183] on li "Unlock package" at bounding box center [63, 188] width 47 height 11
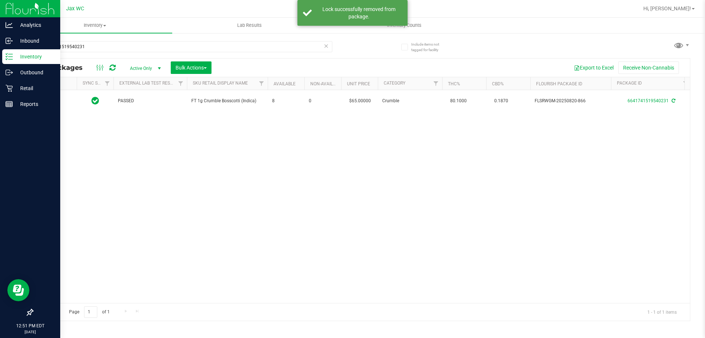
click at [58, 98] on div at bounding box center [54, 100] width 35 height 7
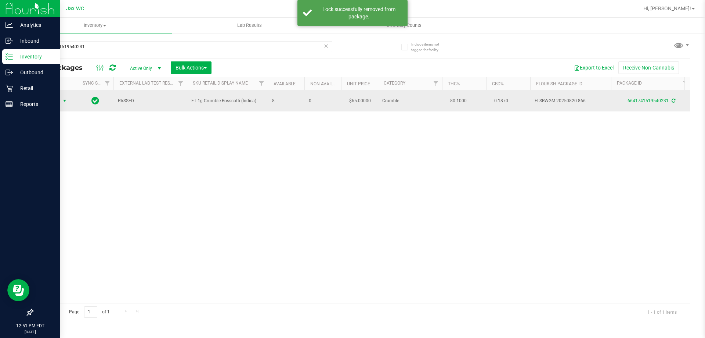
click at [58, 100] on span "Action" at bounding box center [50, 101] width 20 height 10
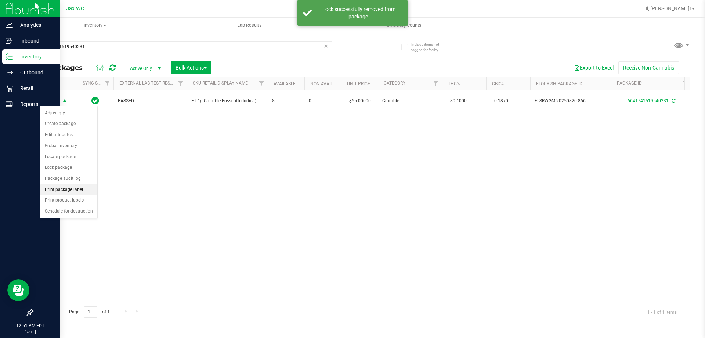
click at [71, 191] on li "Print package label" at bounding box center [68, 189] width 57 height 11
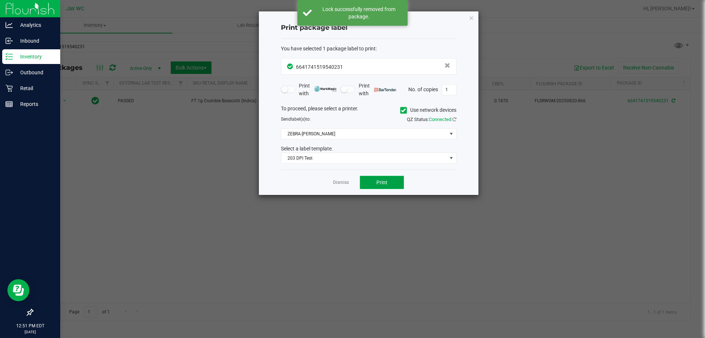
click at [379, 178] on button "Print" at bounding box center [382, 182] width 44 height 13
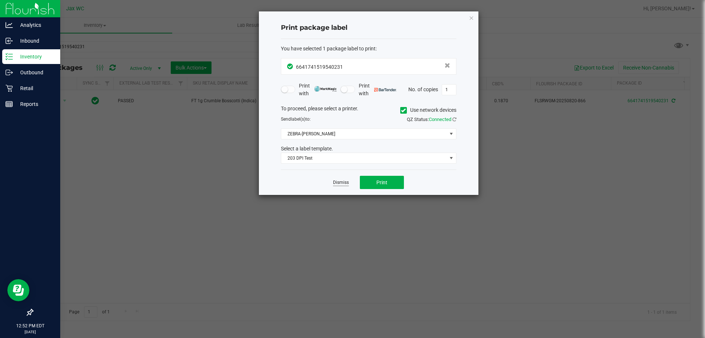
click at [343, 184] on link "Dismiss" at bounding box center [341, 182] width 16 height 6
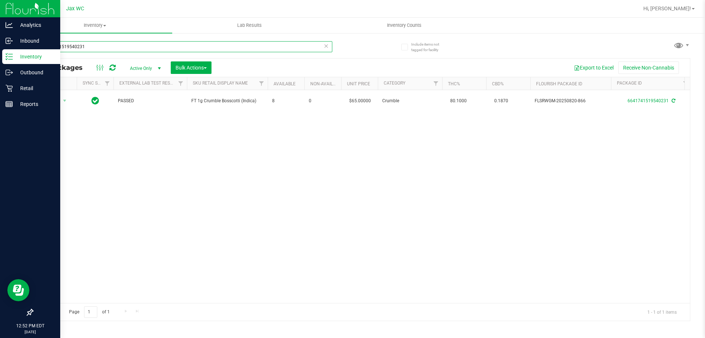
click at [99, 52] on input "6641741519540231" at bounding box center [182, 46] width 300 height 11
type input "0689247376681766"
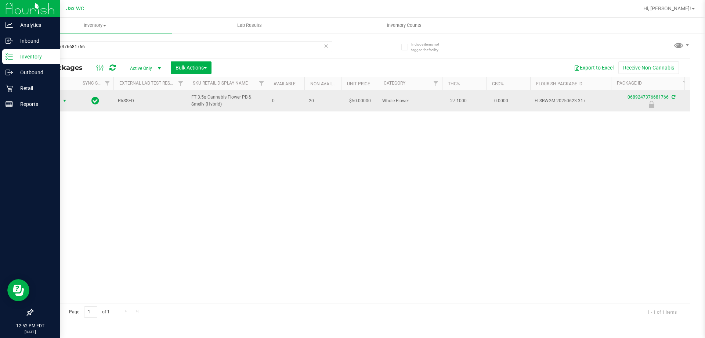
click at [54, 100] on span "Action" at bounding box center [50, 101] width 20 height 10
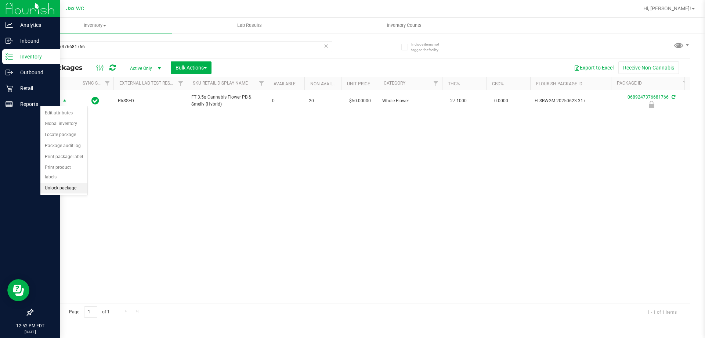
click at [62, 183] on li "Unlock package" at bounding box center [63, 188] width 47 height 11
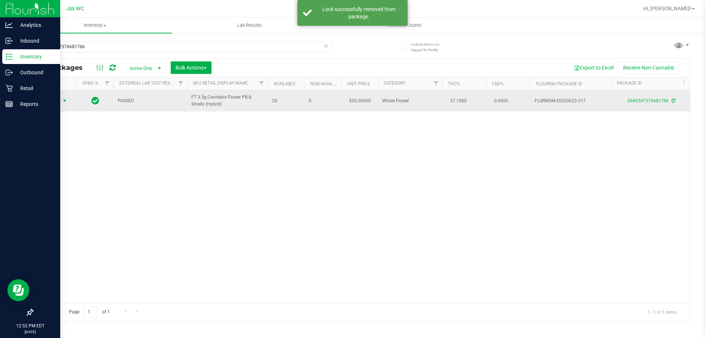
click at [59, 99] on span "Action" at bounding box center [50, 101] width 20 height 10
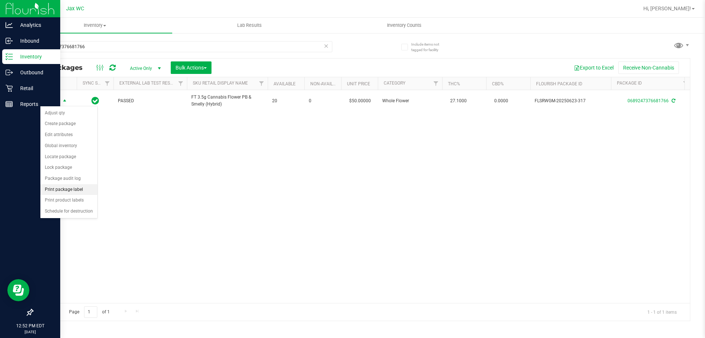
click at [89, 187] on li "Print package label" at bounding box center [68, 189] width 57 height 11
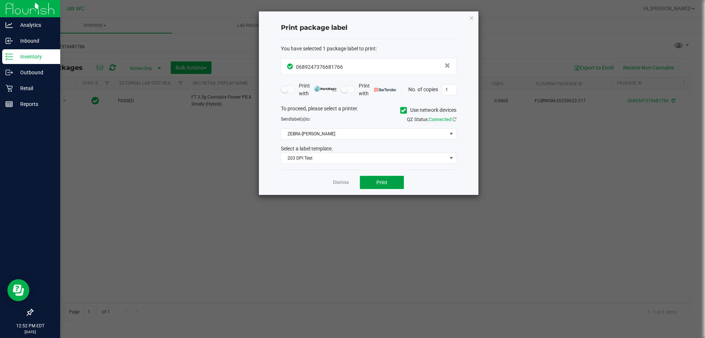
click at [377, 184] on span "Print" at bounding box center [381, 182] width 11 height 6
click at [337, 181] on link "Dismiss" at bounding box center [341, 182] width 16 height 6
click at [338, 182] on div "Action Action Adjust qty Create package Edit attributes Global inventory Locate…" at bounding box center [361, 196] width 657 height 213
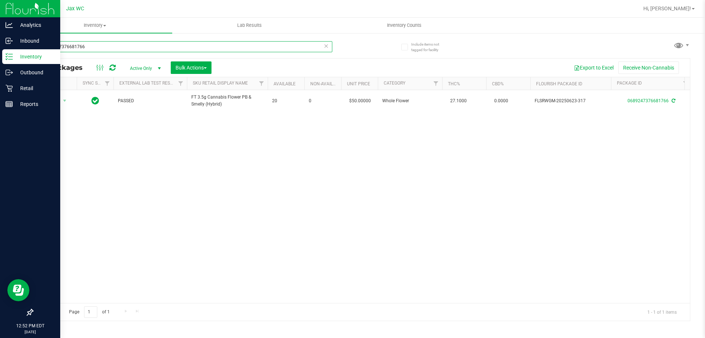
click at [124, 44] on input "0689247376681766" at bounding box center [182, 46] width 300 height 11
click at [98, 51] on input "7248509963032021" at bounding box center [182, 46] width 300 height 11
click at [99, 50] on input "7248509963032021" at bounding box center [182, 46] width 300 height 11
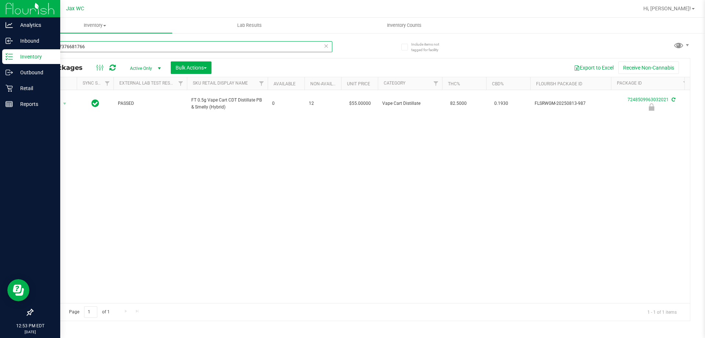
type input "0689247376681766"
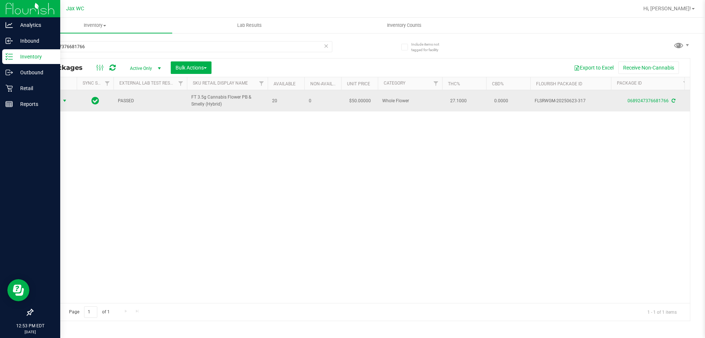
click at [64, 99] on span "select" at bounding box center [65, 101] width 6 height 6
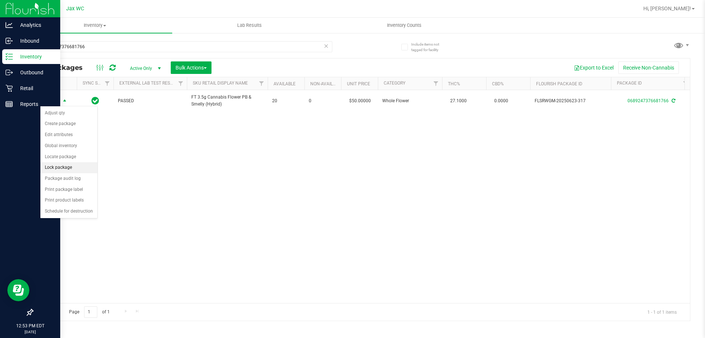
click at [77, 167] on li "Lock package" at bounding box center [68, 167] width 57 height 11
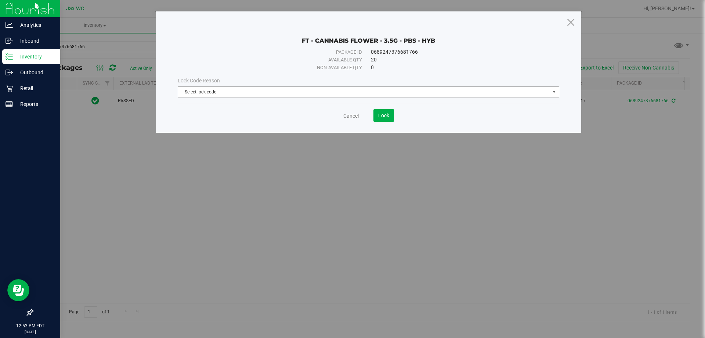
click at [329, 89] on span "Select lock code" at bounding box center [364, 92] width 372 height 10
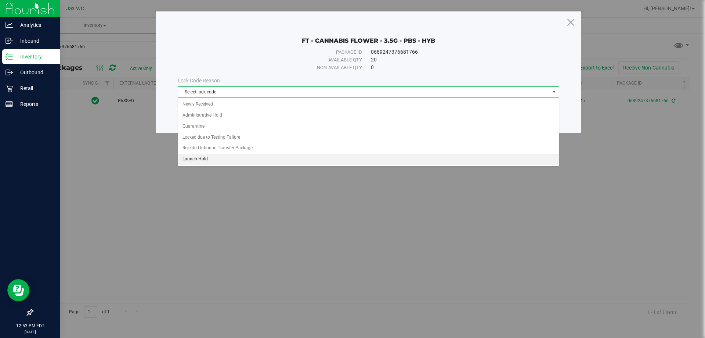
click at [226, 159] on li "Launch Hold" at bounding box center [368, 159] width 381 height 11
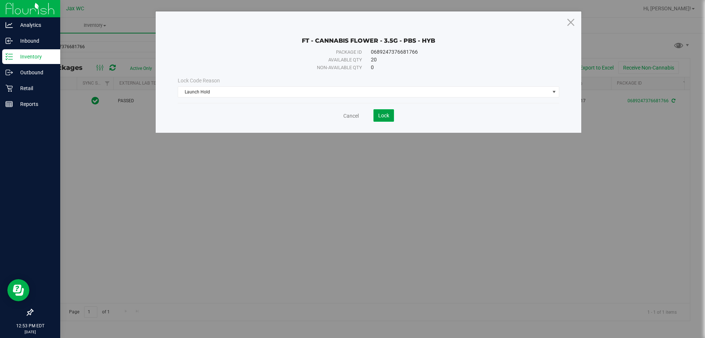
click at [389, 114] on button "Lock" at bounding box center [384, 115] width 21 height 12
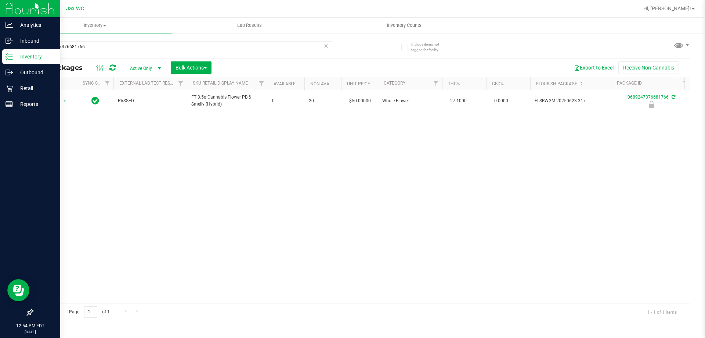
click at [122, 53] on div "0689247376681766" at bounding box center [182, 49] width 300 height 17
click at [122, 50] on input "0689247376681766" at bounding box center [182, 46] width 300 height 11
type input "7248509963032021"
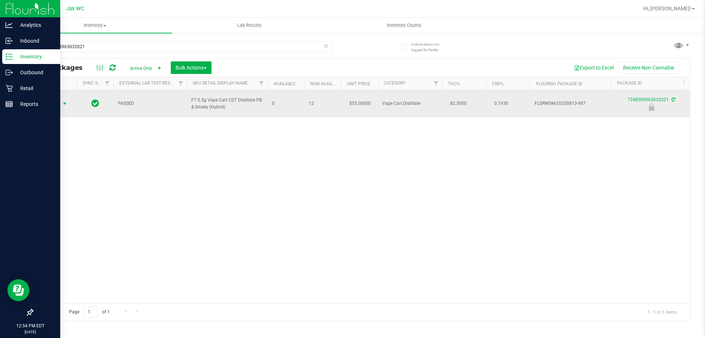
click at [53, 104] on span "Action" at bounding box center [50, 103] width 20 height 10
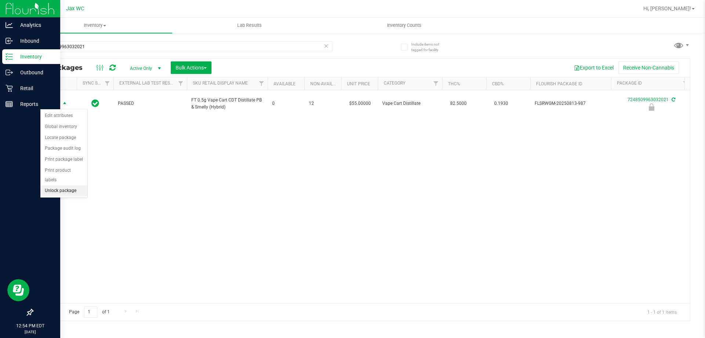
click at [68, 185] on li "Unlock package" at bounding box center [63, 190] width 47 height 11
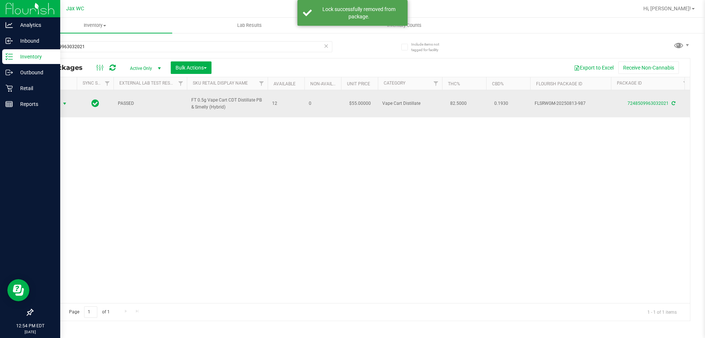
click at [66, 104] on span "select" at bounding box center [65, 104] width 6 height 6
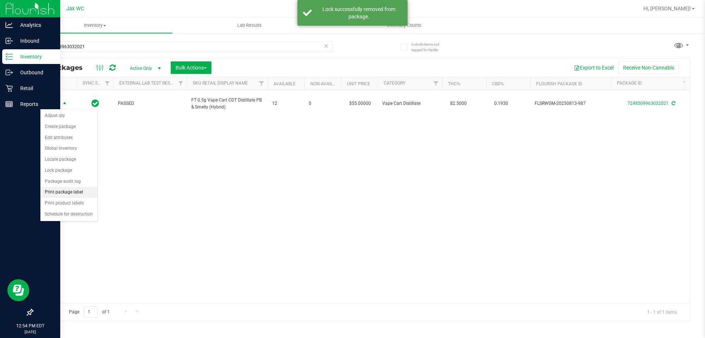
click at [77, 191] on li "Print package label" at bounding box center [68, 192] width 57 height 11
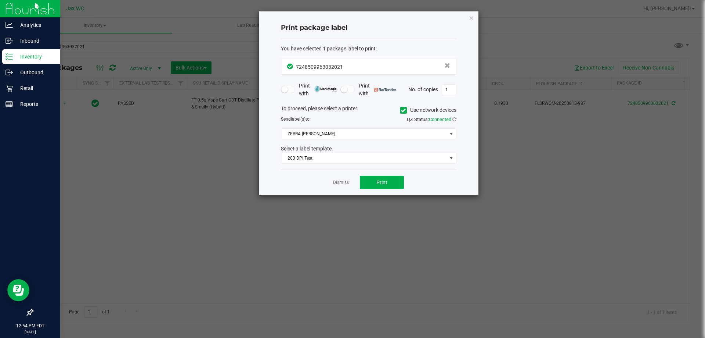
click at [388, 174] on div "Dismiss Print" at bounding box center [369, 181] width 176 height 25
click at [384, 182] on span "Print" at bounding box center [381, 182] width 11 height 6
click at [471, 22] on div "Print package label You have selected 1 package label to print : 72485099630320…" at bounding box center [369, 102] width 220 height 183
click at [471, 19] on icon "button" at bounding box center [471, 17] width 5 height 9
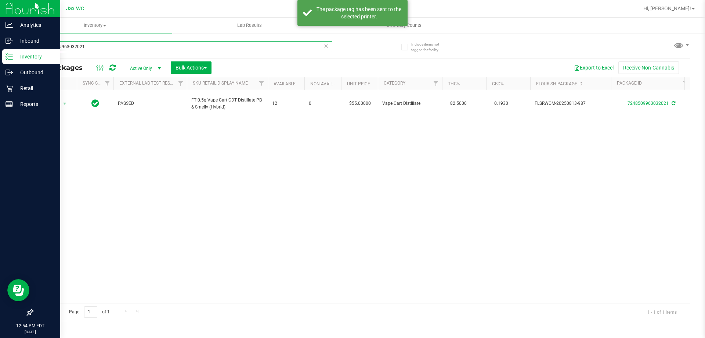
click at [117, 51] on input "7248509963032021" at bounding box center [182, 46] width 300 height 11
click at [117, 50] on input "7248509963032021" at bounding box center [182, 46] width 300 height 11
type input "7824632313980932"
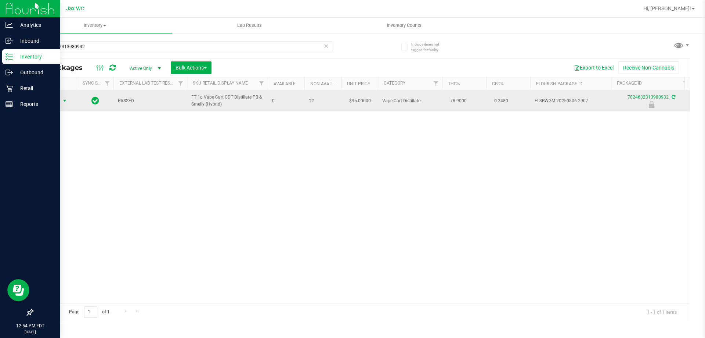
click at [64, 100] on span "select" at bounding box center [65, 101] width 6 height 6
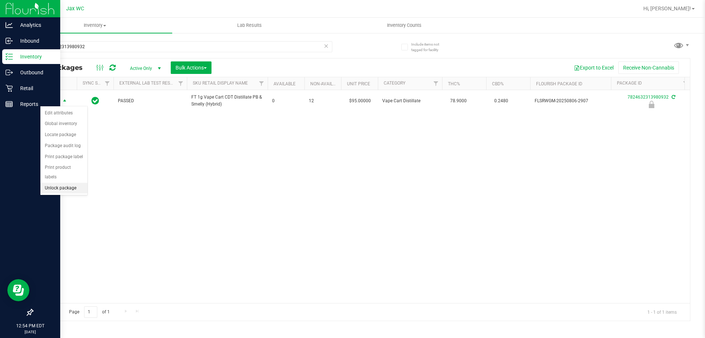
click at [73, 183] on li "Unlock package" at bounding box center [63, 188] width 47 height 11
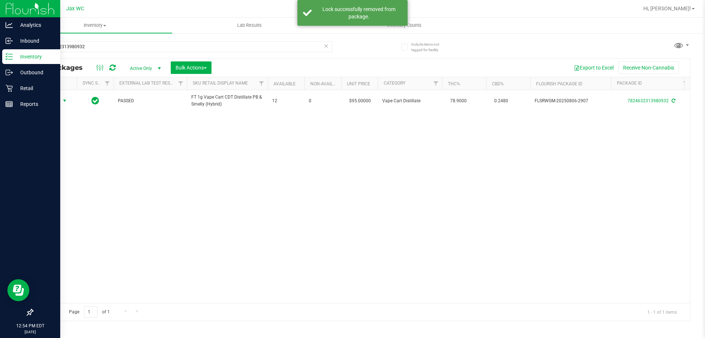
click at [66, 102] on span "select" at bounding box center [65, 101] width 6 height 6
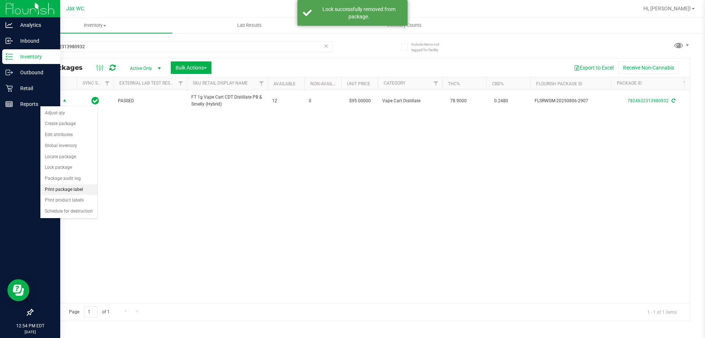
click at [83, 186] on li "Print package label" at bounding box center [68, 189] width 57 height 11
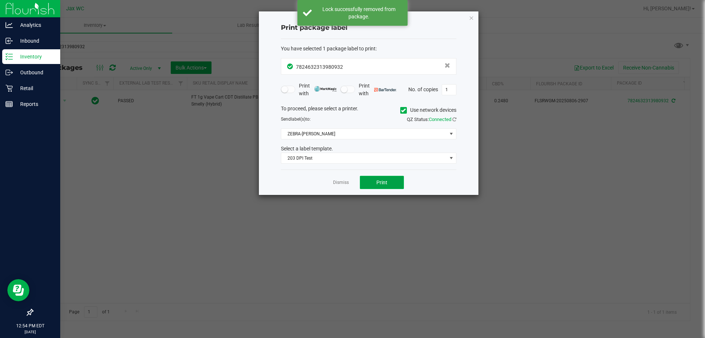
click at [367, 180] on button "Print" at bounding box center [382, 182] width 44 height 13
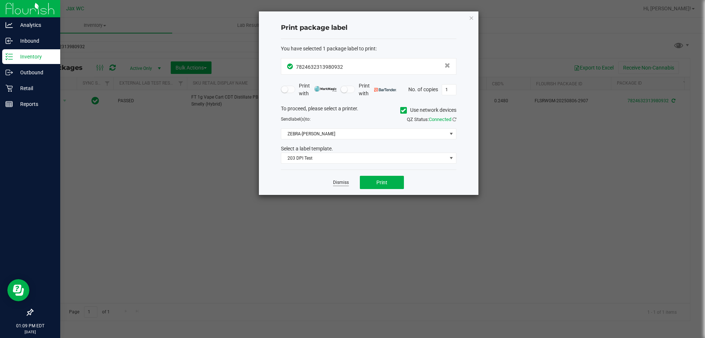
click at [339, 183] on link "Dismiss" at bounding box center [341, 182] width 16 height 6
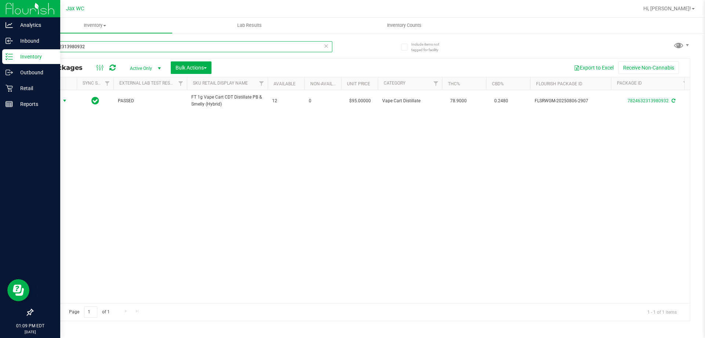
click at [114, 44] on input "7824632313980932" at bounding box center [182, 46] width 300 height 11
type input "1869244094062610"
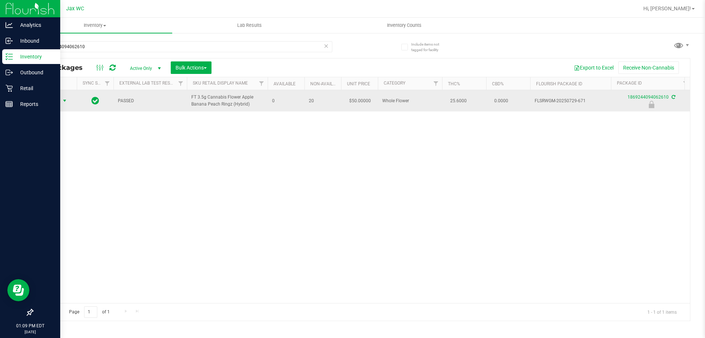
click at [50, 101] on span "Action" at bounding box center [50, 101] width 20 height 10
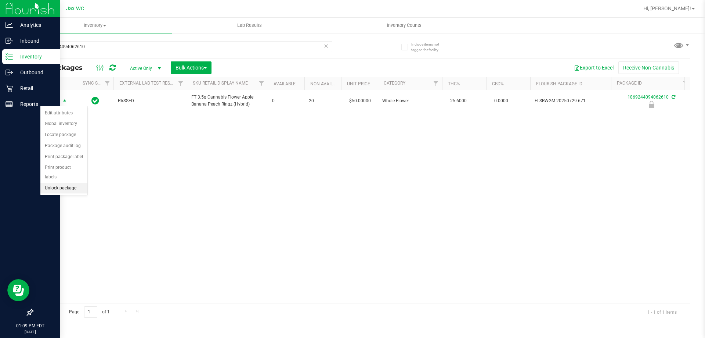
click at [73, 183] on li "Unlock package" at bounding box center [63, 188] width 47 height 11
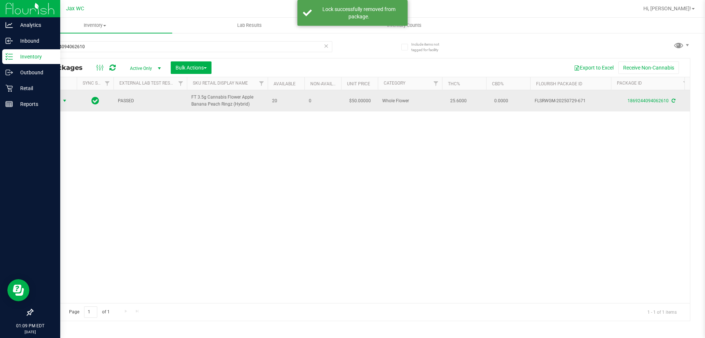
click at [61, 101] on span "select" at bounding box center [64, 101] width 9 height 10
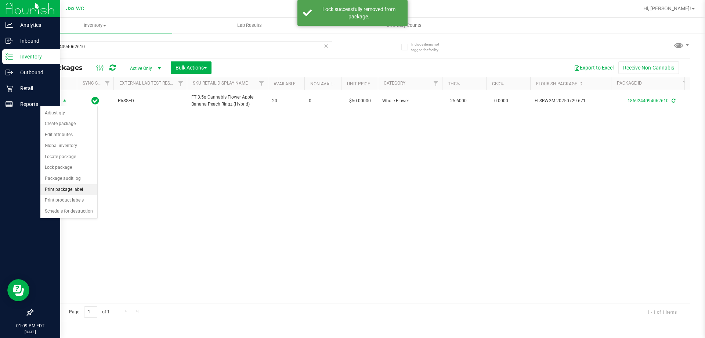
click at [80, 186] on li "Print package label" at bounding box center [68, 189] width 57 height 11
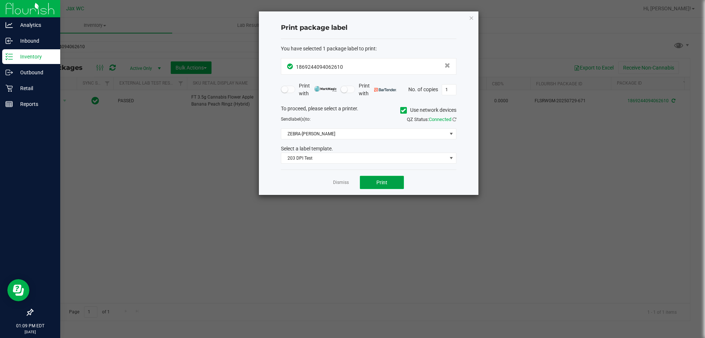
click at [397, 182] on button "Print" at bounding box center [382, 182] width 44 height 13
click at [342, 184] on link "Dismiss" at bounding box center [341, 182] width 16 height 6
click at [342, 184] on div "Action Action Adjust qty Create package Edit attributes Global inventory Locate…" at bounding box center [361, 196] width 657 height 213
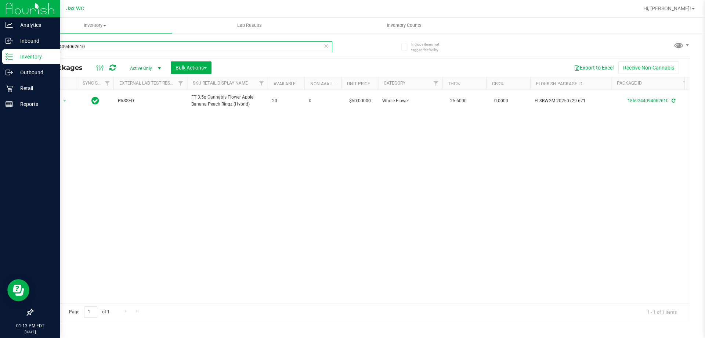
click at [293, 50] on input "1869244094062610" at bounding box center [182, 46] width 300 height 11
click at [292, 50] on input "1869244094062610" at bounding box center [182, 46] width 300 height 11
type input "9662682922374281"
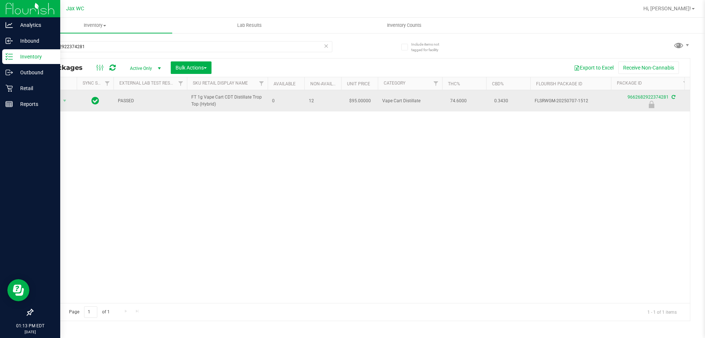
click at [50, 104] on span "Action" at bounding box center [50, 101] width 20 height 10
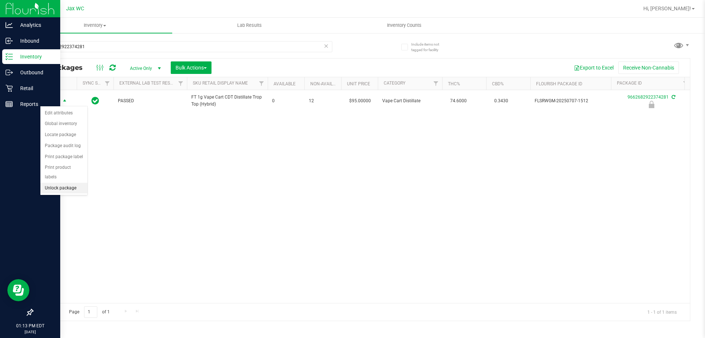
click at [77, 183] on li "Unlock package" at bounding box center [63, 188] width 47 height 11
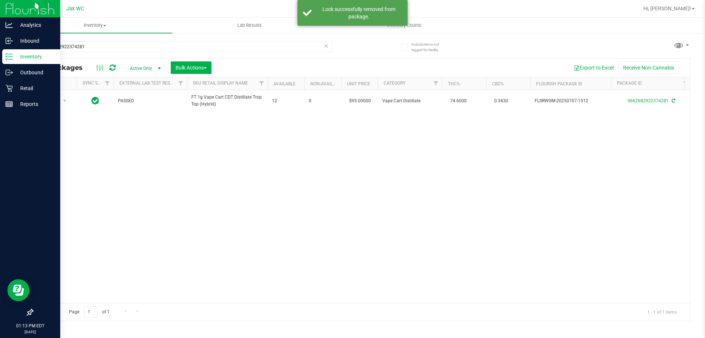
click at [57, 102] on div "Action Action Adjust qty Create package Edit attributes Global inventory Locate…" at bounding box center [54, 101] width 35 height 10
click at [57, 102] on span "Action" at bounding box center [50, 101] width 20 height 10
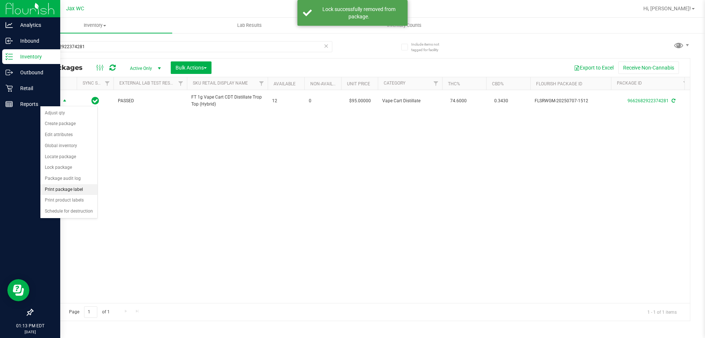
click at [83, 189] on li "Print package label" at bounding box center [68, 189] width 57 height 11
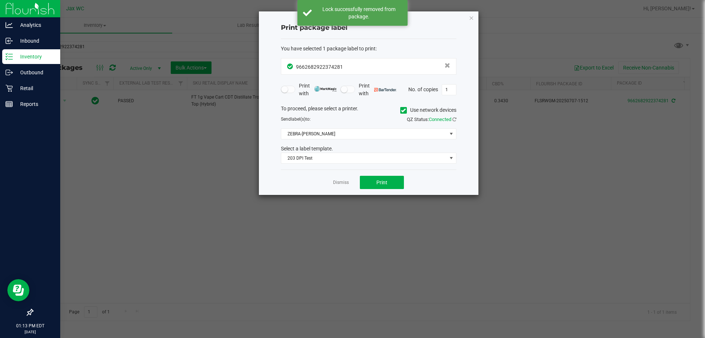
click at [358, 180] on div "Dismiss Print" at bounding box center [369, 181] width 176 height 25
click at [368, 181] on button "Print" at bounding box center [382, 182] width 44 height 13
click at [339, 185] on link "Dismiss" at bounding box center [341, 182] width 16 height 6
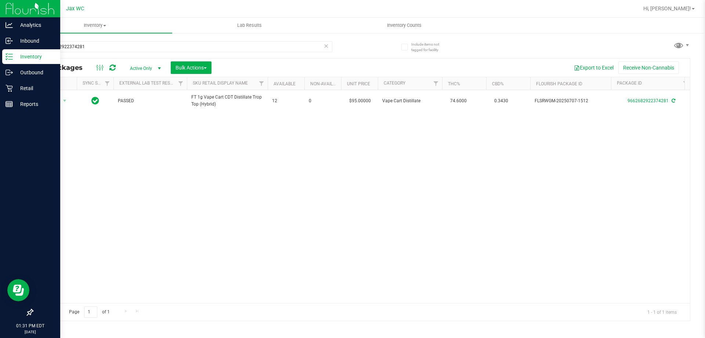
click at [340, 183] on div "Action Action Adjust qty Create package Edit attributes Global inventory Locate…" at bounding box center [361, 196] width 657 height 213
click at [116, 44] on input "9662682922374281" at bounding box center [182, 46] width 300 height 11
type input "2570504585087595"
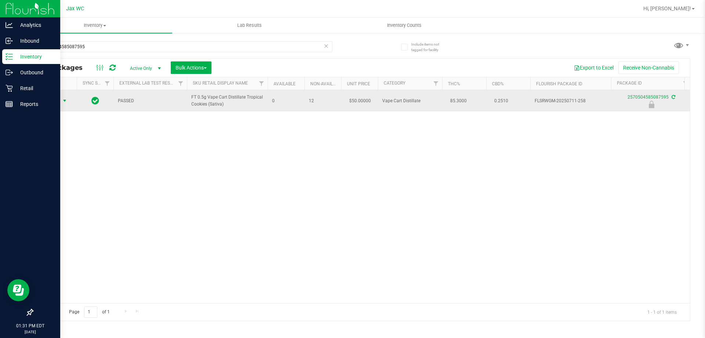
click at [42, 98] on span "Action" at bounding box center [50, 101] width 20 height 10
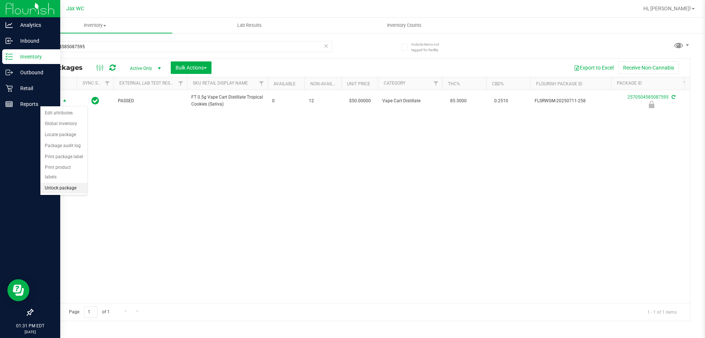
click at [67, 183] on li "Unlock package" at bounding box center [63, 188] width 47 height 11
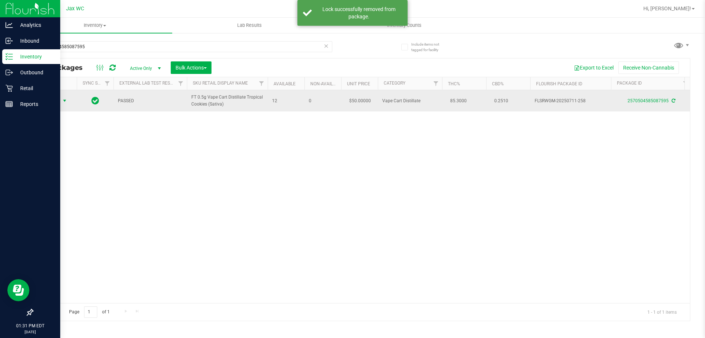
click at [61, 97] on span "select" at bounding box center [64, 101] width 9 height 10
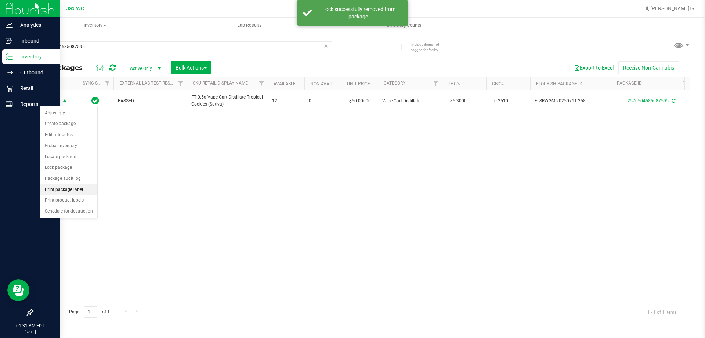
click at [84, 191] on li "Print package label" at bounding box center [68, 189] width 57 height 11
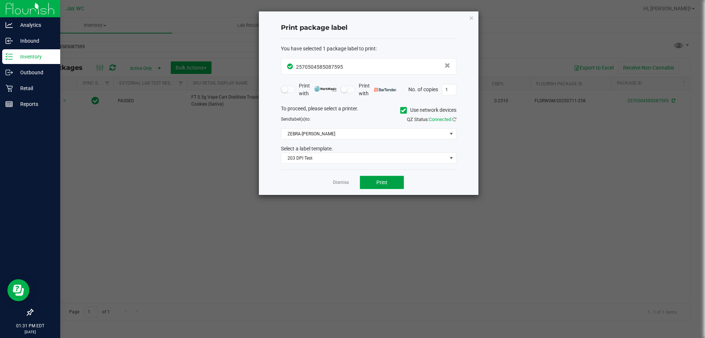
click at [375, 183] on button "Print" at bounding box center [382, 182] width 44 height 13
click at [342, 180] on link "Dismiss" at bounding box center [341, 182] width 16 height 6
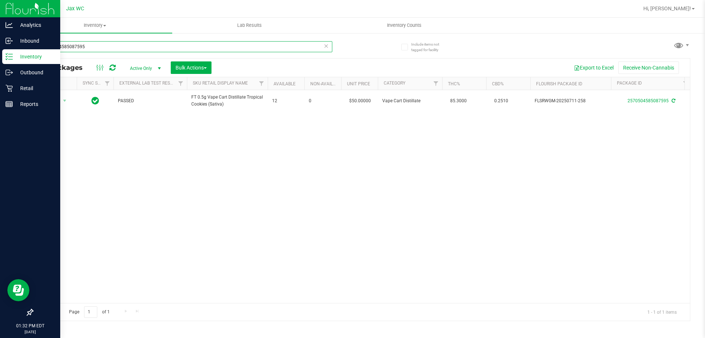
click at [104, 46] on input "2570504585087595" at bounding box center [182, 46] width 300 height 11
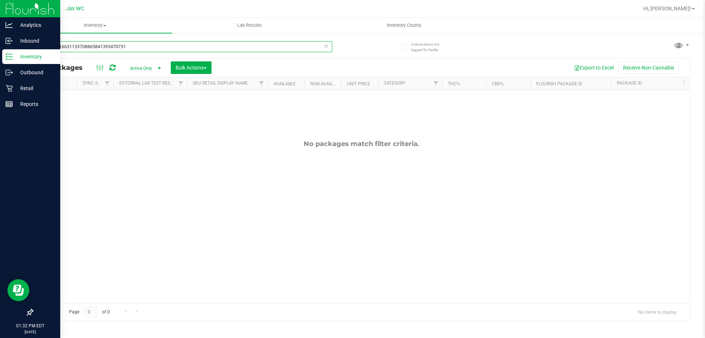
drag, startPoint x: 132, startPoint y: 43, endPoint x: 73, endPoint y: 48, distance: 59.4
click at [73, 48] on input "35677516631133708865841393470731" at bounding box center [182, 46] width 300 height 11
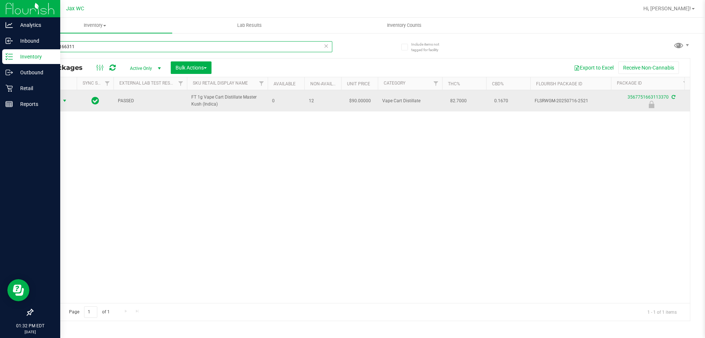
type input "356775166311"
click at [50, 101] on span "Action" at bounding box center [50, 101] width 20 height 10
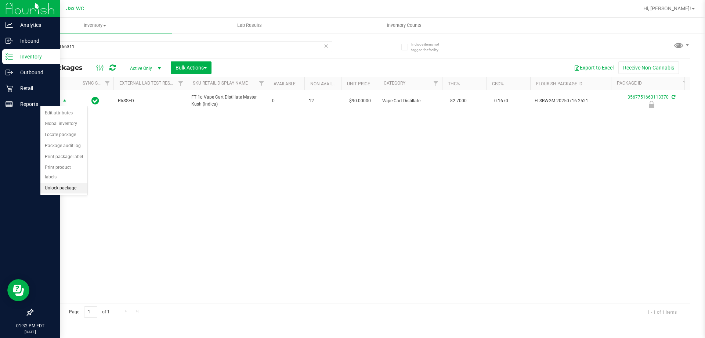
click at [68, 183] on li "Unlock package" at bounding box center [63, 188] width 47 height 11
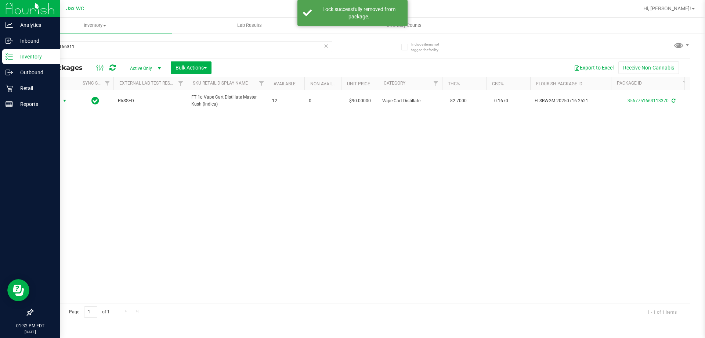
click at [58, 102] on span "Action" at bounding box center [50, 101] width 20 height 10
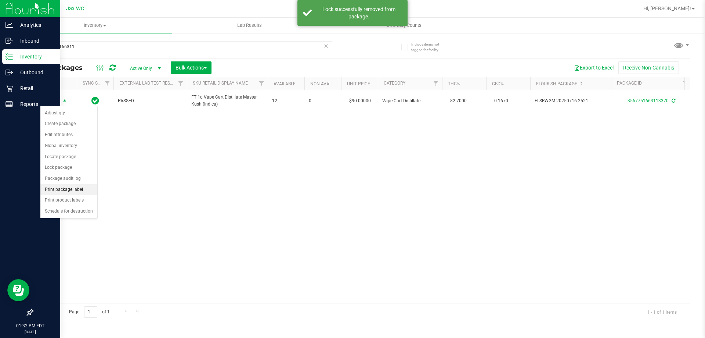
click at [81, 191] on li "Print package label" at bounding box center [68, 189] width 57 height 11
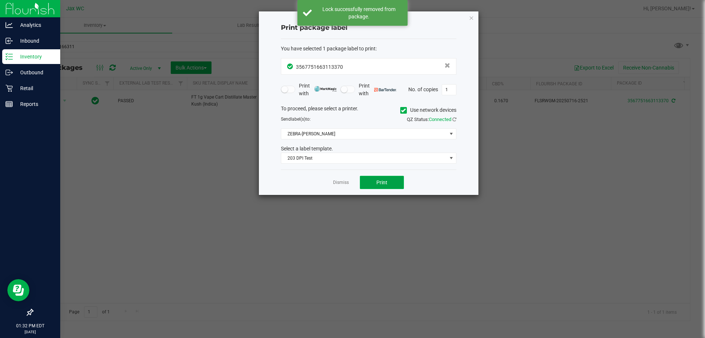
click at [386, 184] on span "Print" at bounding box center [381, 182] width 11 height 6
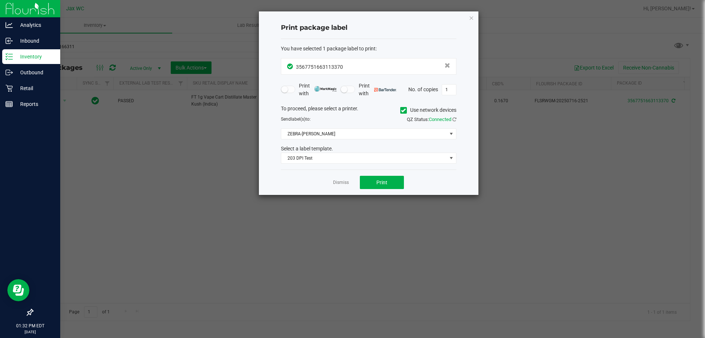
click at [340, 187] on div "Dismiss Print" at bounding box center [369, 181] width 176 height 25
click at [342, 182] on link "Dismiss" at bounding box center [341, 182] width 16 height 6
click at [343, 182] on div "Action Action Adjust qty Create package Edit attributes Global inventory Locate…" at bounding box center [361, 196] width 657 height 213
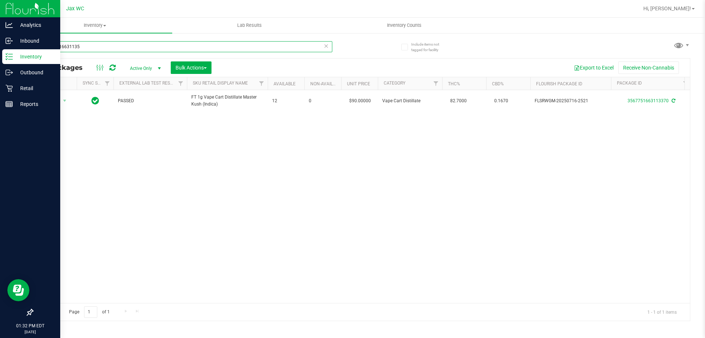
click at [91, 51] on input "35677516631135" at bounding box center [182, 46] width 300 height 11
drag, startPoint x: 91, startPoint y: 49, endPoint x: 100, endPoint y: 45, distance: 9.4
click at [93, 49] on input "3567751663113567751336631" at bounding box center [182, 46] width 300 height 11
click at [118, 44] on input "356775166311356775130736631" at bounding box center [182, 46] width 300 height 11
click at [119, 44] on input "356775166311356775130736631" at bounding box center [182, 46] width 300 height 11
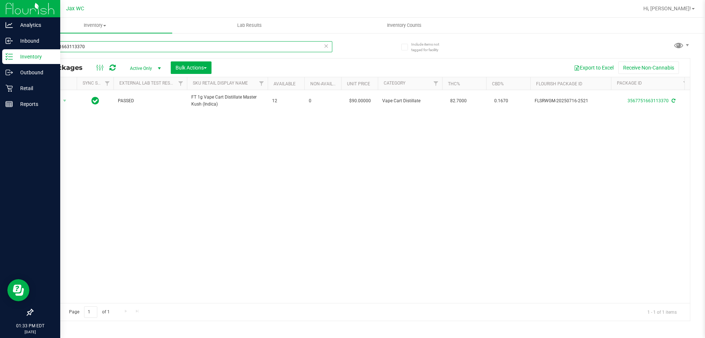
click at [126, 47] on input "3567751663113370" at bounding box center [182, 46] width 300 height 11
type input "1790460868373083"
click at [55, 100] on span "Action" at bounding box center [50, 101] width 20 height 10
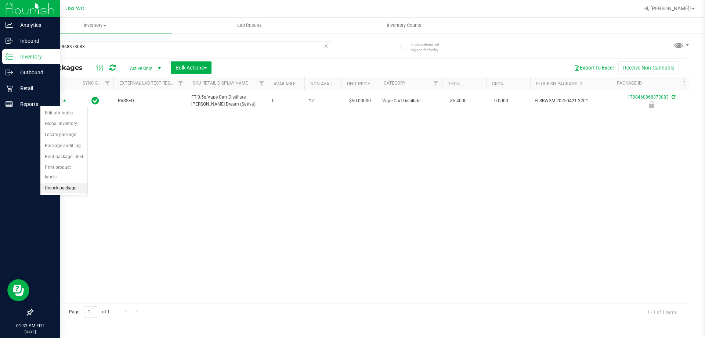
click at [71, 183] on li "Unlock package" at bounding box center [63, 188] width 47 height 11
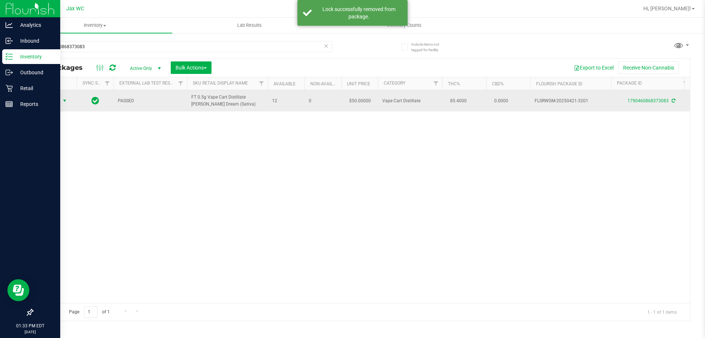
click at [57, 100] on span "Action" at bounding box center [50, 101] width 20 height 10
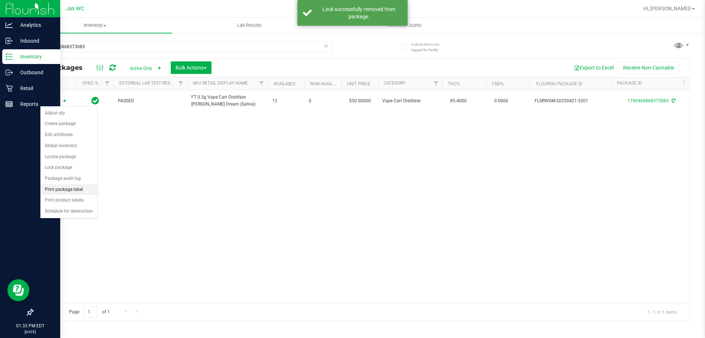
click at [87, 189] on li "Print package label" at bounding box center [68, 189] width 57 height 11
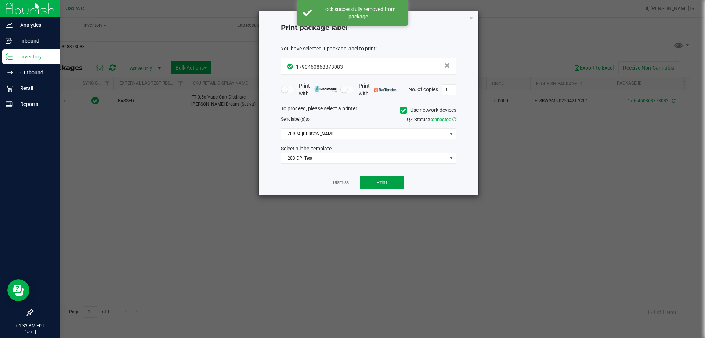
click at [378, 180] on span "Print" at bounding box center [381, 182] width 11 height 6
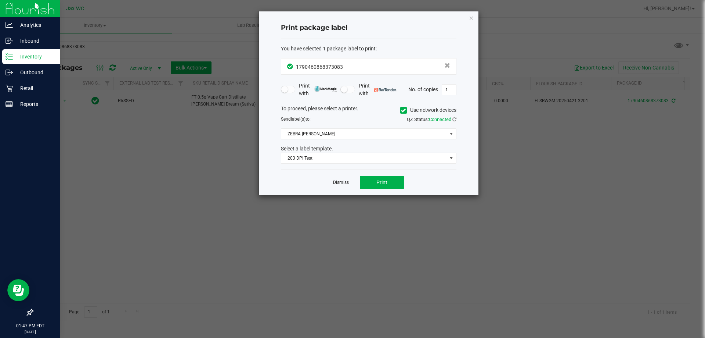
click at [336, 183] on link "Dismiss" at bounding box center [341, 182] width 16 height 6
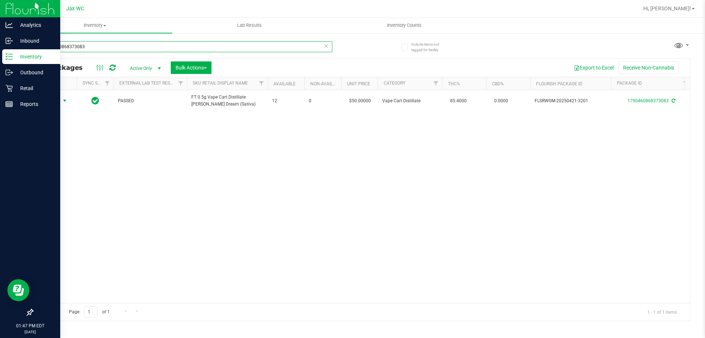
click at [94, 47] on input "1790460868373083" at bounding box center [182, 46] width 300 height 11
click at [94, 47] on input "5696" at bounding box center [182, 46] width 300 height 11
type input "569624125330387"
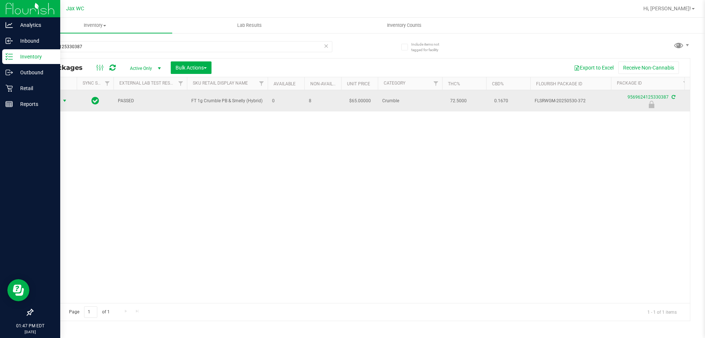
click at [52, 100] on span "Action" at bounding box center [50, 101] width 20 height 10
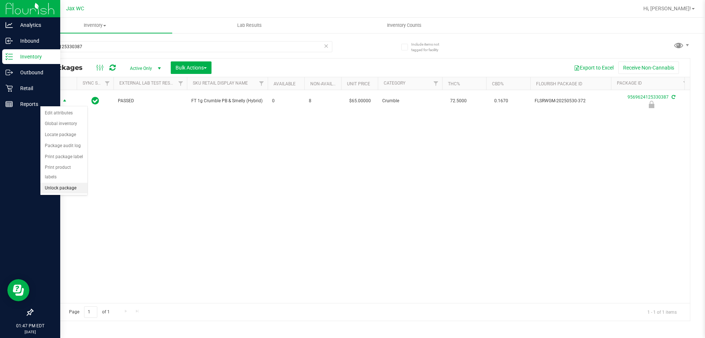
click at [71, 183] on li "Unlock package" at bounding box center [63, 188] width 47 height 11
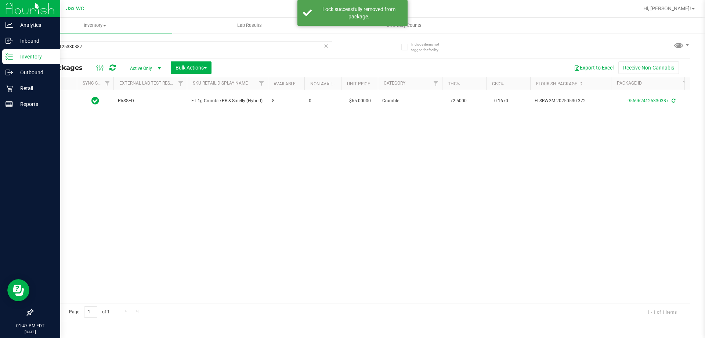
click at [51, 102] on div at bounding box center [54, 100] width 35 height 7
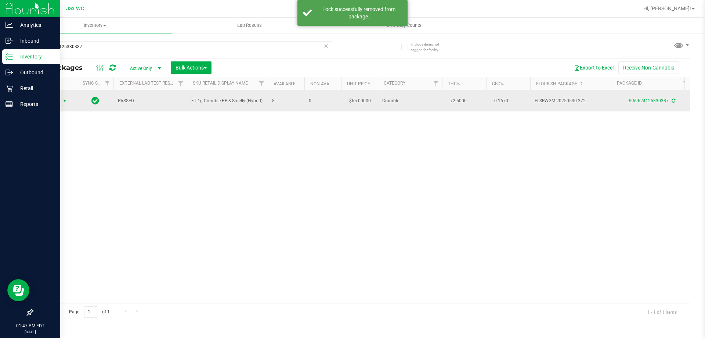
click at [51, 98] on span "Action" at bounding box center [50, 101] width 20 height 10
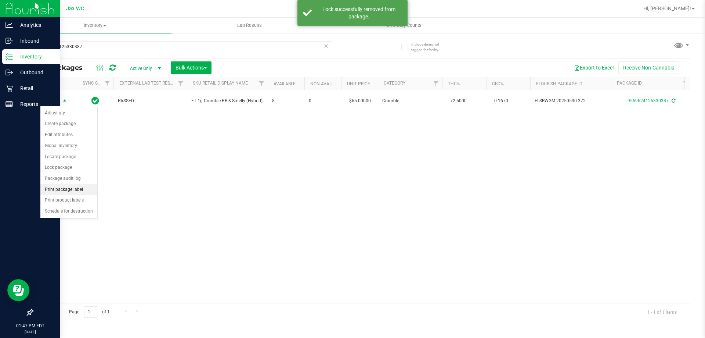
click at [89, 186] on li "Print package label" at bounding box center [68, 189] width 57 height 11
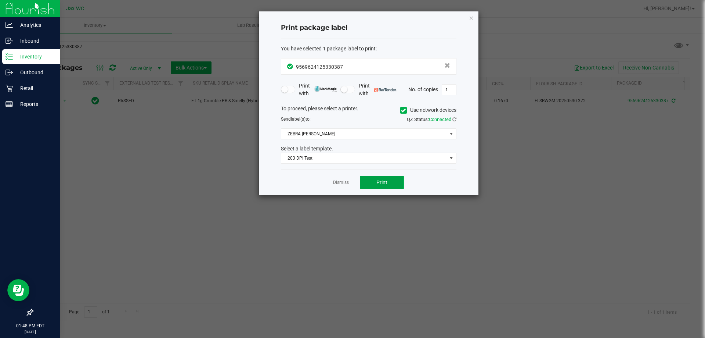
click at [367, 181] on button "Print" at bounding box center [382, 182] width 44 height 13
click at [341, 181] on link "Dismiss" at bounding box center [341, 182] width 16 height 6
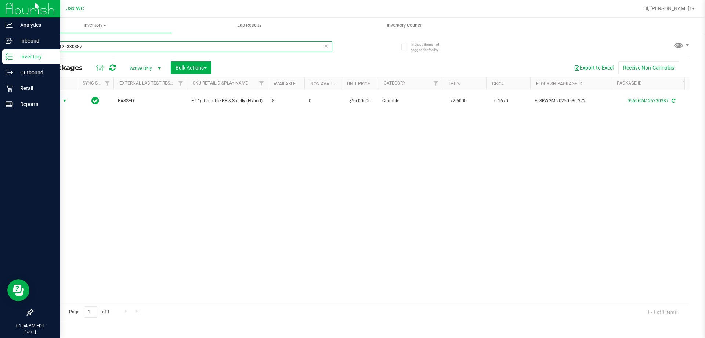
click at [118, 42] on input "569624125330387" at bounding box center [182, 46] width 300 height 11
click at [119, 46] on input "569624125330387" at bounding box center [182, 46] width 300 height 11
drag, startPoint x: 119, startPoint y: 46, endPoint x: 121, endPoint y: 51, distance: 5.9
click at [121, 51] on input "569624125330387" at bounding box center [182, 46] width 300 height 11
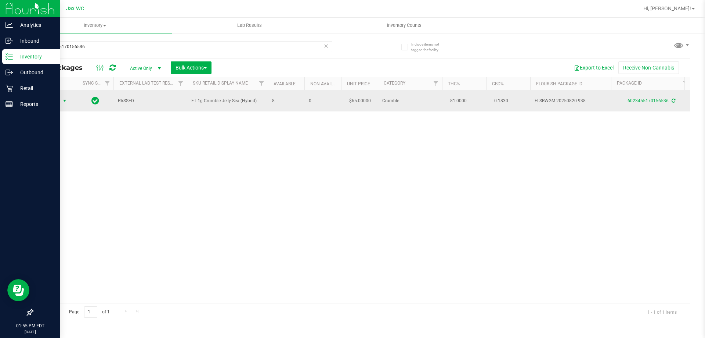
click at [57, 102] on span "Action" at bounding box center [50, 101] width 20 height 10
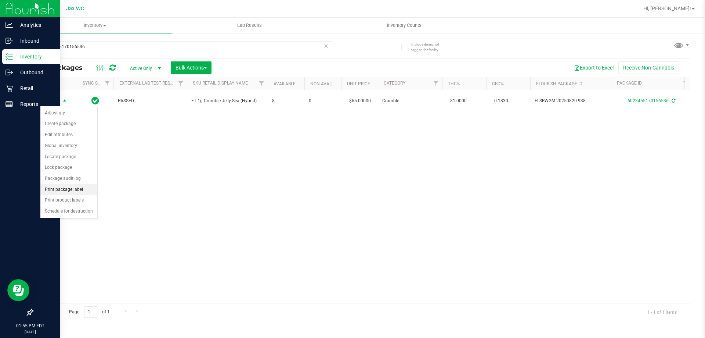
click at [71, 194] on li "Print package label" at bounding box center [68, 189] width 57 height 11
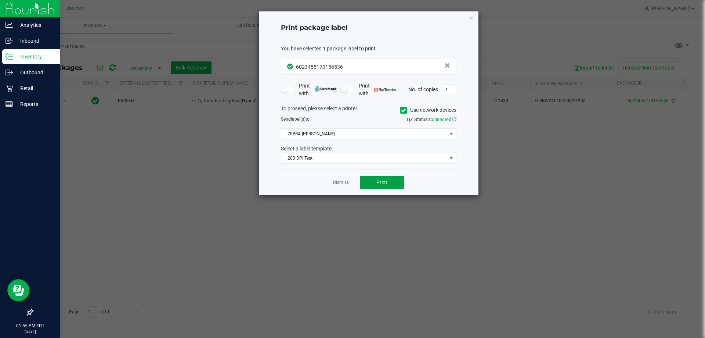
click at [374, 188] on button "Print" at bounding box center [382, 182] width 44 height 13
drag, startPoint x: 345, startPoint y: 182, endPoint x: 313, endPoint y: 156, distance: 40.7
click at [343, 182] on link "Dismiss" at bounding box center [341, 182] width 16 height 6
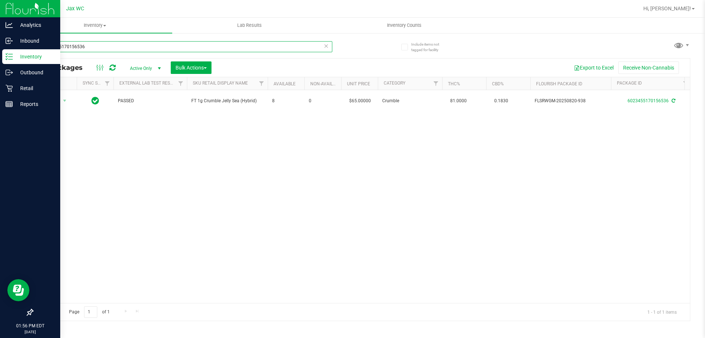
click at [116, 48] on input "6023455170156536" at bounding box center [182, 46] width 300 height 11
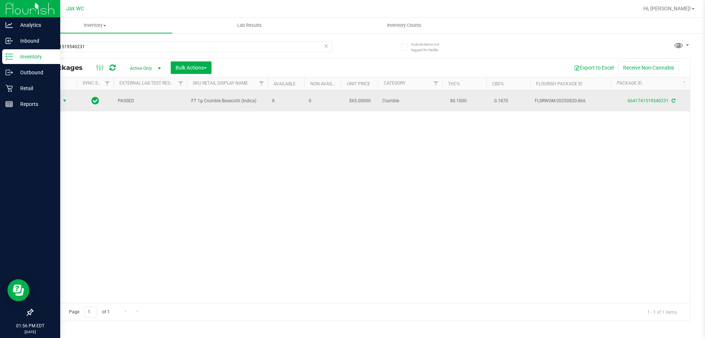
click at [59, 103] on span "Action" at bounding box center [50, 101] width 20 height 10
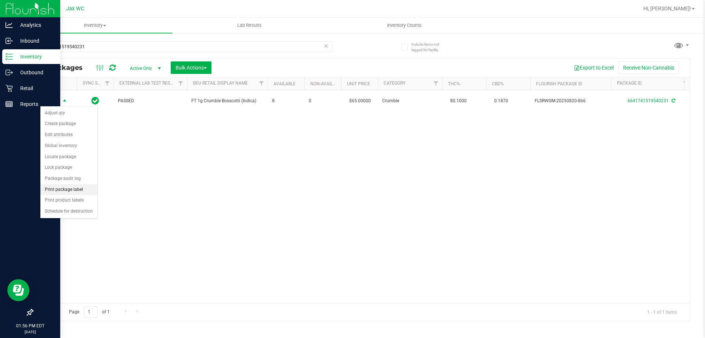
click at [94, 186] on li "Print package label" at bounding box center [68, 189] width 57 height 11
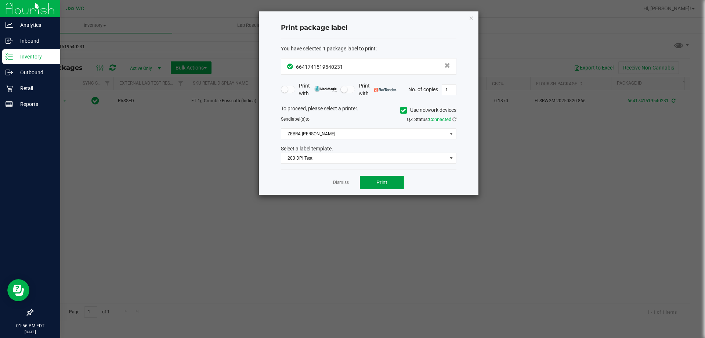
click at [382, 181] on span "Print" at bounding box center [381, 182] width 11 height 6
click at [336, 179] on app-cancel-button "Dismiss" at bounding box center [341, 183] width 16 height 8
click at [341, 184] on link "Dismiss" at bounding box center [341, 182] width 16 height 6
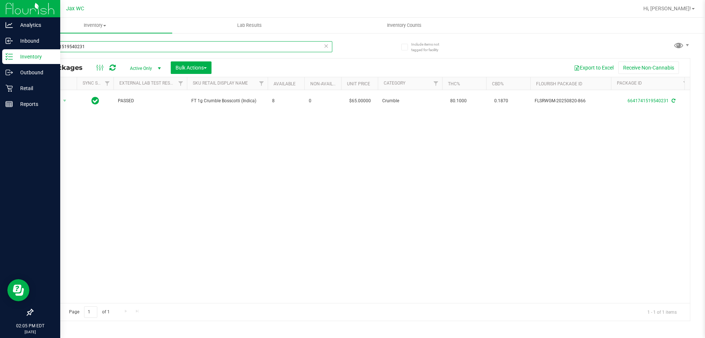
click at [108, 49] on input "6641741519540231" at bounding box center [182, 46] width 300 height 11
type input "[CREDIT_CARD_NUMBER]"
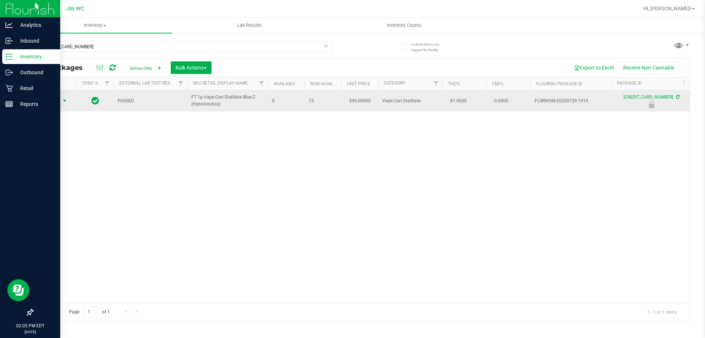
click at [58, 104] on span "Action" at bounding box center [50, 101] width 20 height 10
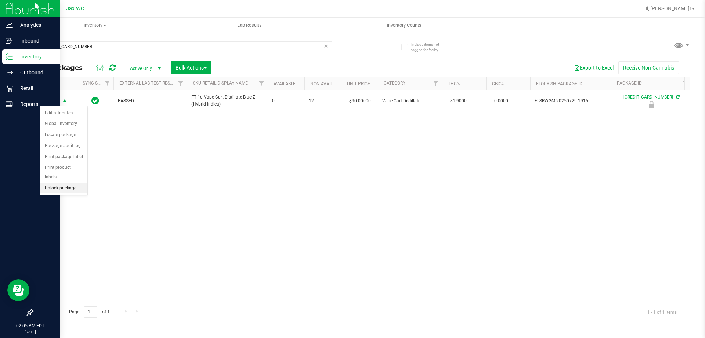
click at [66, 183] on li "Unlock package" at bounding box center [63, 188] width 47 height 11
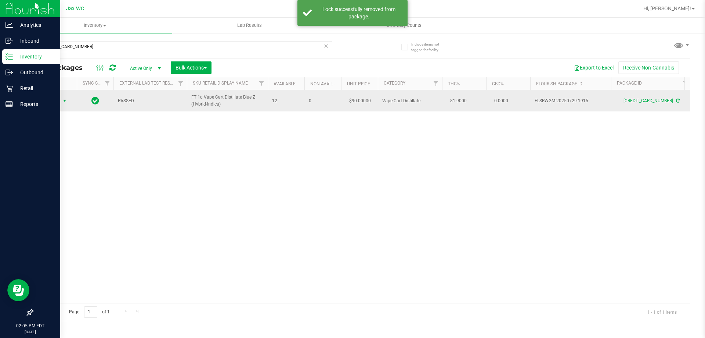
click at [57, 101] on span "Action" at bounding box center [50, 101] width 20 height 10
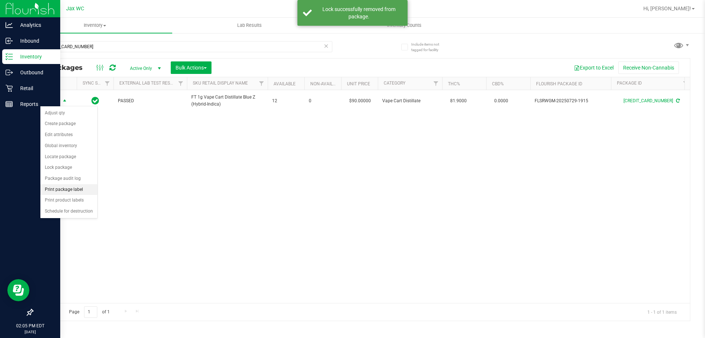
click at [86, 188] on li "Print package label" at bounding box center [68, 189] width 57 height 11
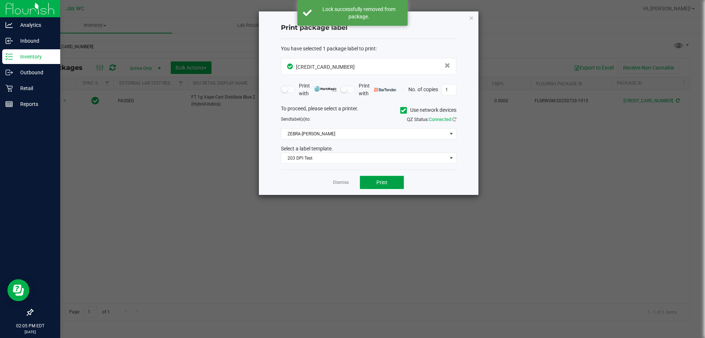
click at [383, 180] on span "Print" at bounding box center [381, 182] width 11 height 6
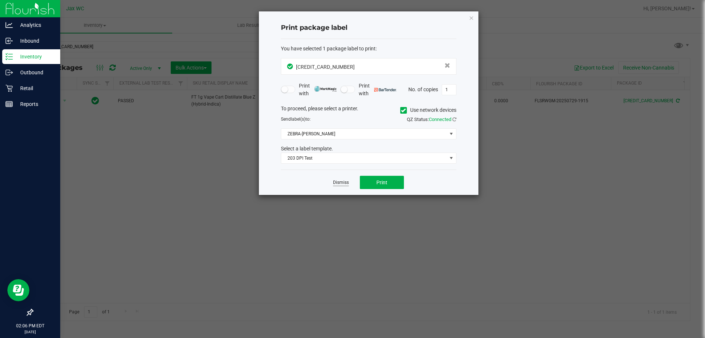
click at [343, 184] on link "Dismiss" at bounding box center [341, 182] width 16 height 6
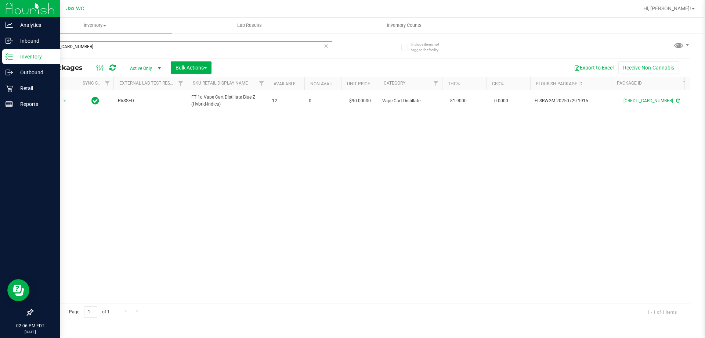
click at [166, 47] on input "[CREDIT_CARD_NUMBER]" at bounding box center [182, 46] width 300 height 11
click at [164, 41] on input "[CREDIT_CARD_NUMBER]" at bounding box center [182, 46] width 300 height 11
click at [161, 49] on input "[CREDIT_CARD_NUMBER]" at bounding box center [182, 46] width 300 height 11
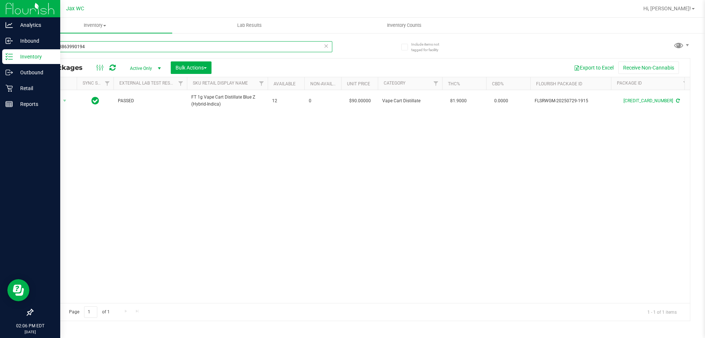
type input "4213133863990194"
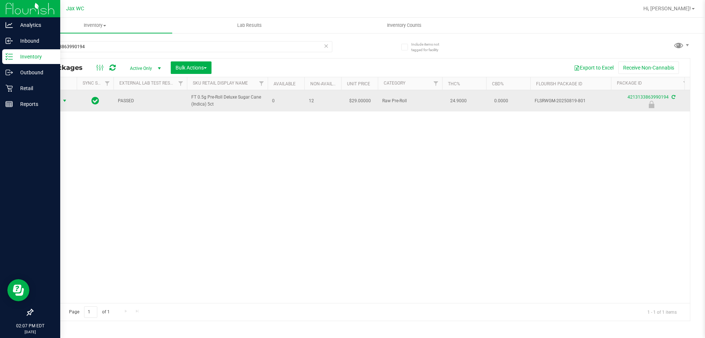
click at [56, 100] on span "Action" at bounding box center [50, 101] width 20 height 10
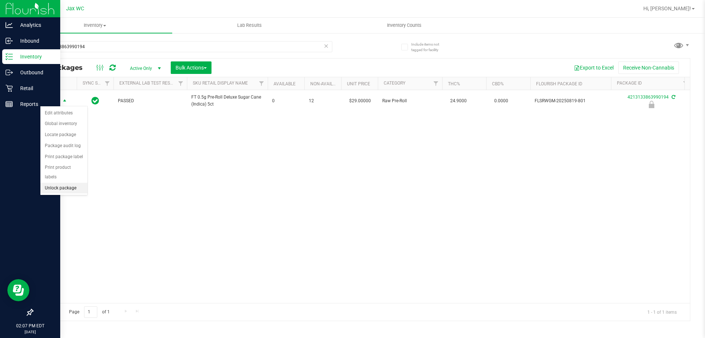
click at [76, 183] on li "Unlock package" at bounding box center [63, 188] width 47 height 11
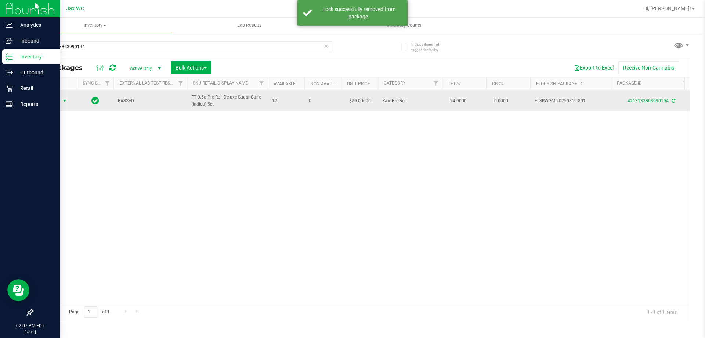
click at [59, 101] on span "Action" at bounding box center [50, 101] width 20 height 10
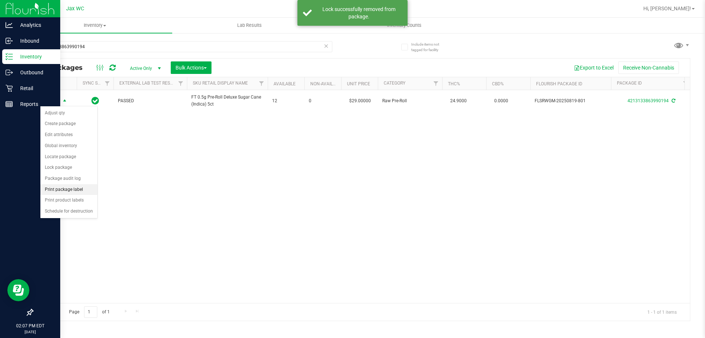
click at [96, 186] on li "Print package label" at bounding box center [68, 189] width 57 height 11
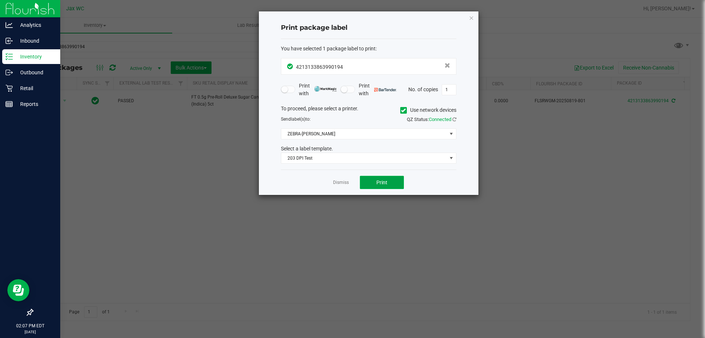
click at [390, 179] on button "Print" at bounding box center [382, 182] width 44 height 13
click at [337, 179] on app-cancel-button "Dismiss" at bounding box center [341, 183] width 16 height 8
click at [339, 181] on link "Dismiss" at bounding box center [341, 182] width 16 height 6
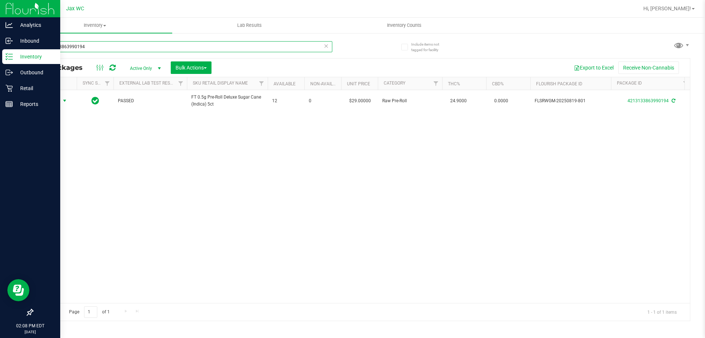
click at [107, 42] on input "4213133863990194" at bounding box center [182, 46] width 300 height 11
type input "7780736638004806"
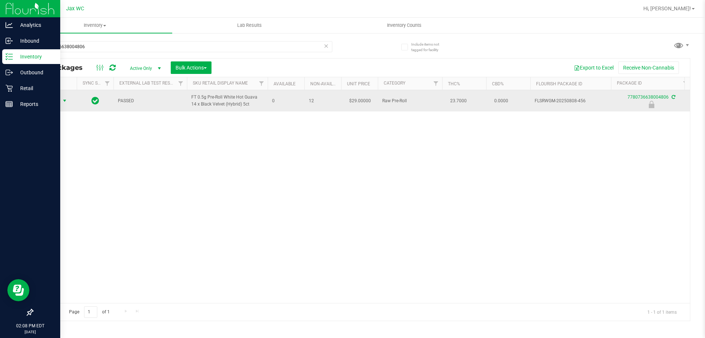
click at [59, 102] on span "Action" at bounding box center [50, 101] width 20 height 10
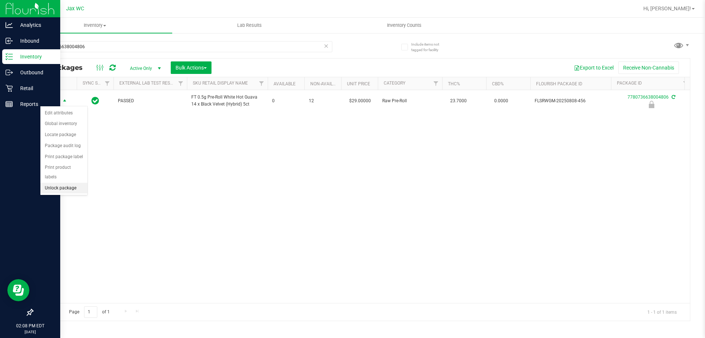
click at [76, 183] on li "Unlock package" at bounding box center [63, 188] width 47 height 11
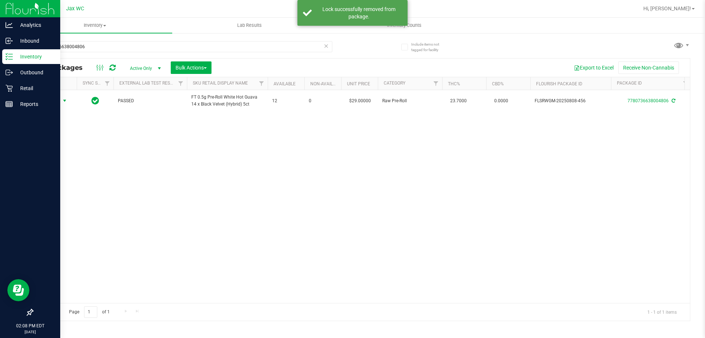
click at [53, 102] on span "Action" at bounding box center [50, 101] width 20 height 10
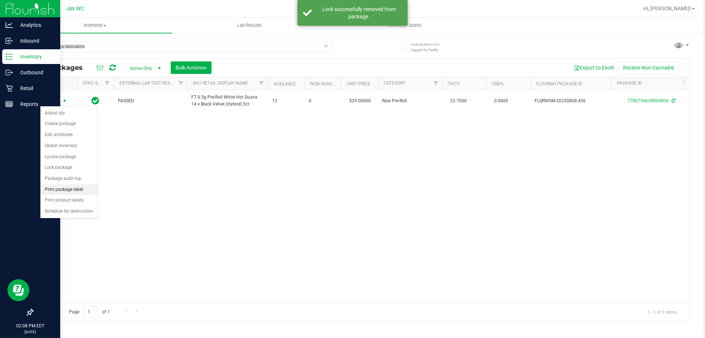
click at [80, 188] on li "Print package label" at bounding box center [68, 189] width 57 height 11
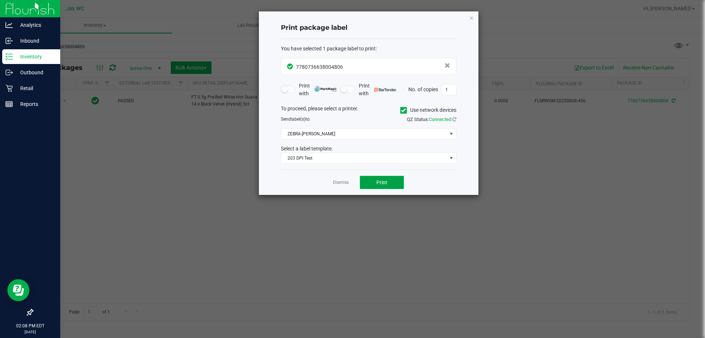
click at [374, 182] on button "Print" at bounding box center [382, 182] width 44 height 13
click at [333, 183] on div "Dismiss Print" at bounding box center [369, 181] width 176 height 25
click at [338, 179] on link "Dismiss" at bounding box center [341, 182] width 16 height 6
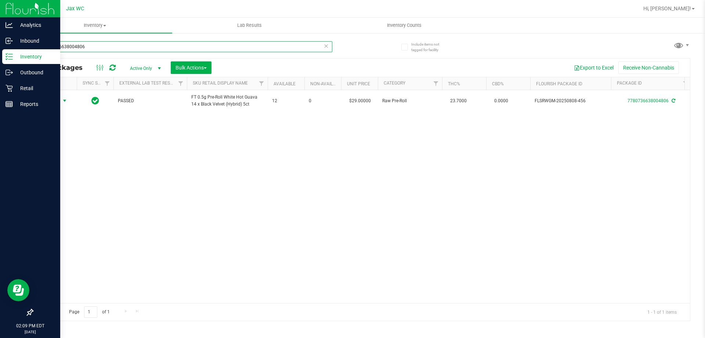
click at [92, 48] on input "7780736638004806" at bounding box center [182, 46] width 300 height 11
type input "0718428188936178"
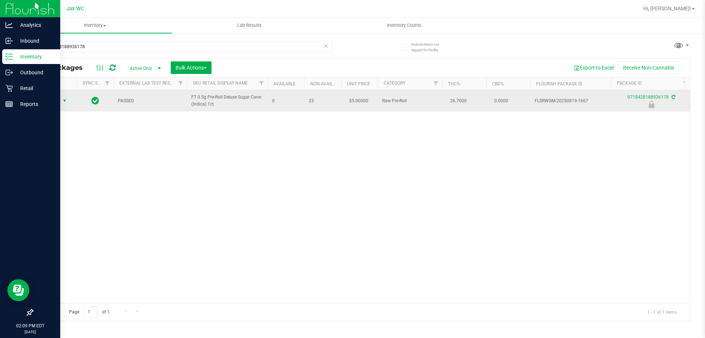
click at [51, 102] on span "Action" at bounding box center [50, 101] width 20 height 10
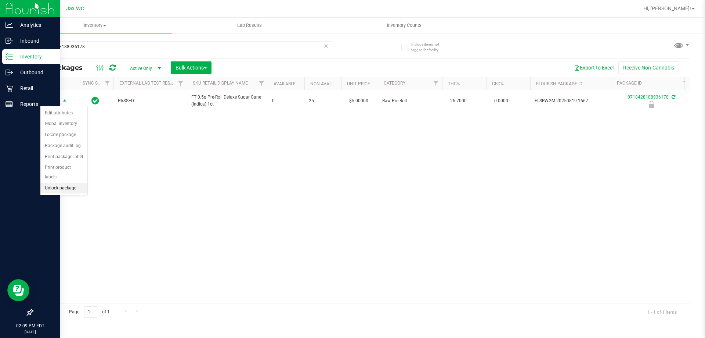
click at [82, 183] on li "Unlock package" at bounding box center [63, 188] width 47 height 11
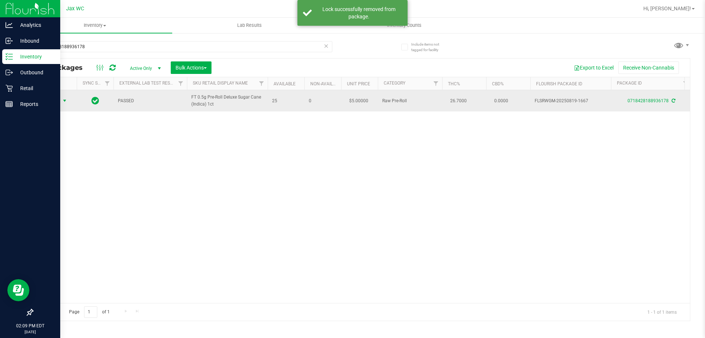
click at [51, 101] on span "Action" at bounding box center [50, 101] width 20 height 10
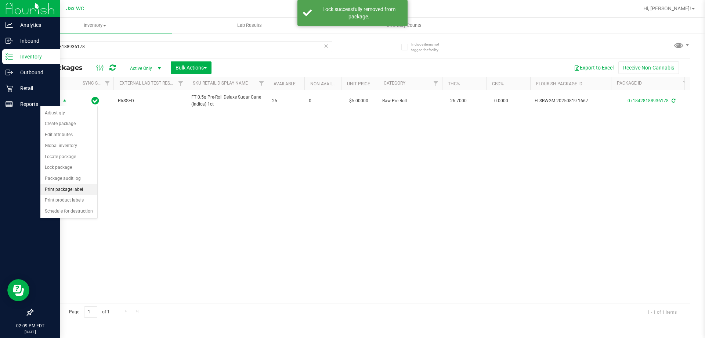
click at [83, 191] on li "Print package label" at bounding box center [68, 189] width 57 height 11
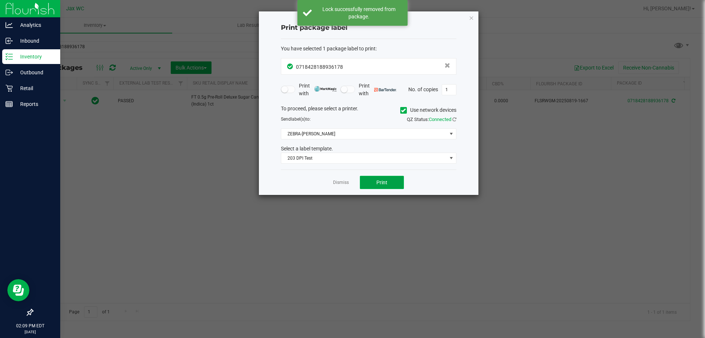
click at [361, 180] on button "Print" at bounding box center [382, 182] width 44 height 13
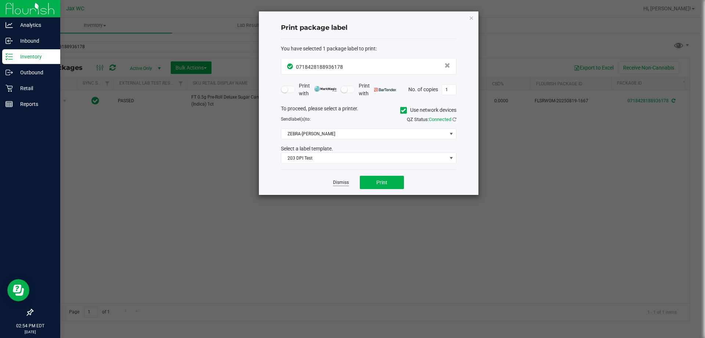
click at [336, 184] on link "Dismiss" at bounding box center [341, 182] width 16 height 6
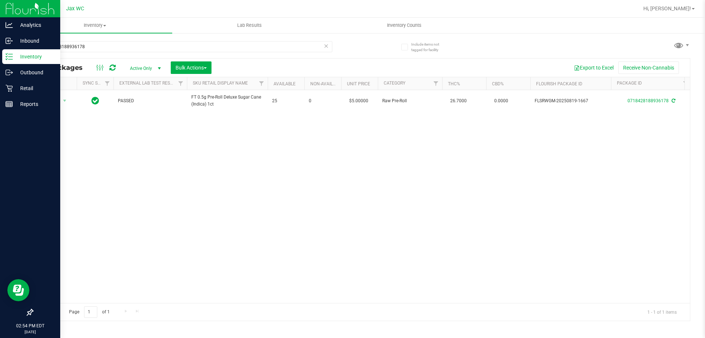
click at [110, 53] on div "0718428188936178" at bounding box center [182, 49] width 300 height 17
click at [109, 50] on input "0718428188936178" at bounding box center [182, 46] width 300 height 11
type input "8656813309660659"
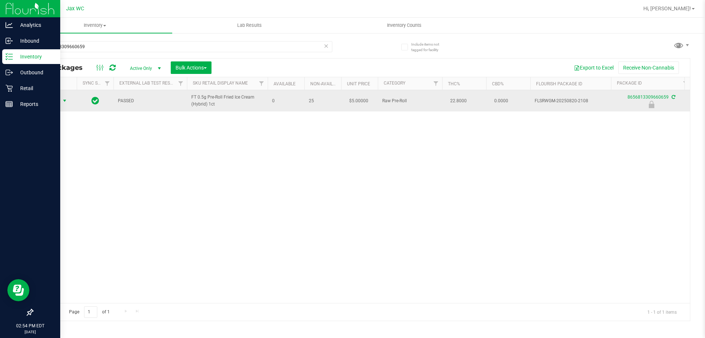
click at [57, 100] on span "Action" at bounding box center [50, 101] width 20 height 10
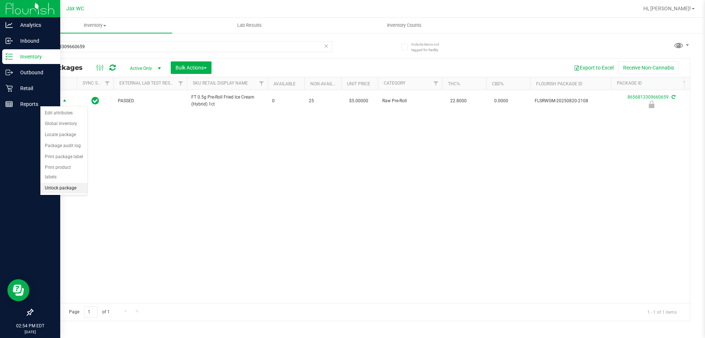
click at [71, 183] on li "Unlock package" at bounding box center [63, 188] width 47 height 11
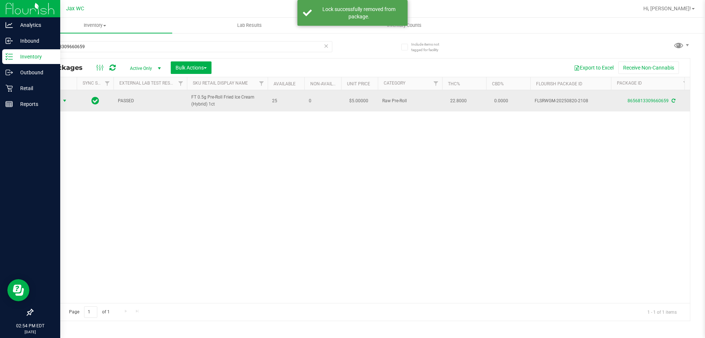
click at [61, 100] on span "select" at bounding box center [64, 101] width 9 height 10
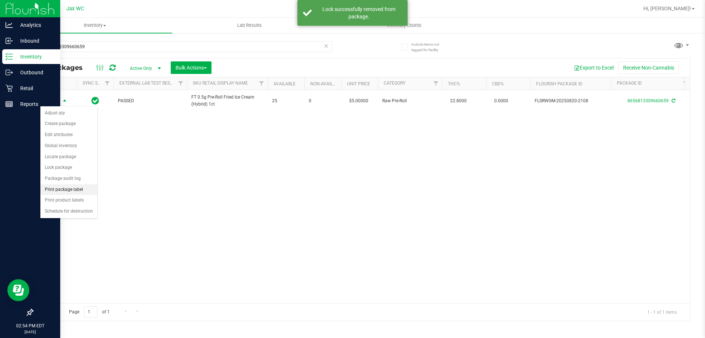
click at [75, 191] on li "Print package label" at bounding box center [68, 189] width 57 height 11
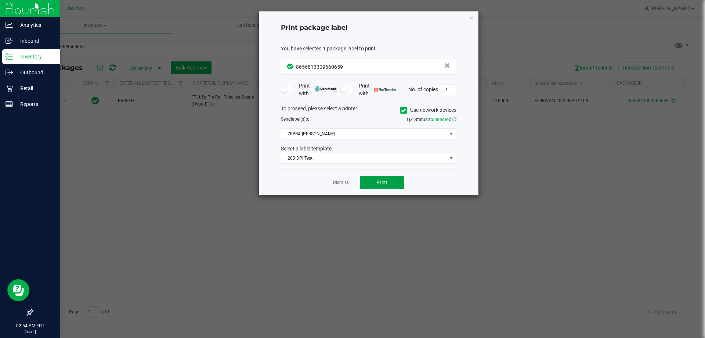
click at [381, 177] on button "Print" at bounding box center [382, 182] width 44 height 13
click at [346, 181] on link "Dismiss" at bounding box center [341, 182] width 16 height 6
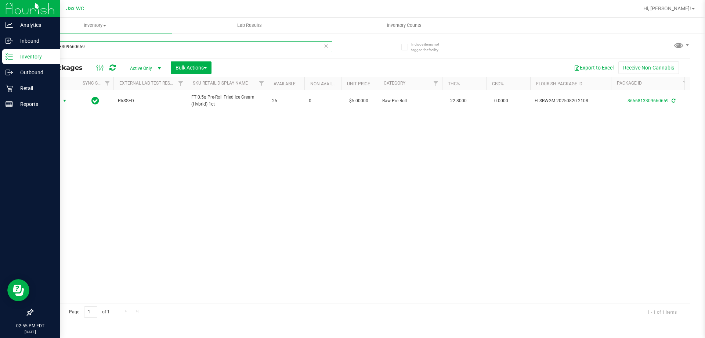
click at [96, 45] on input "8656813309660659" at bounding box center [182, 46] width 300 height 11
type input "8580945590823937"
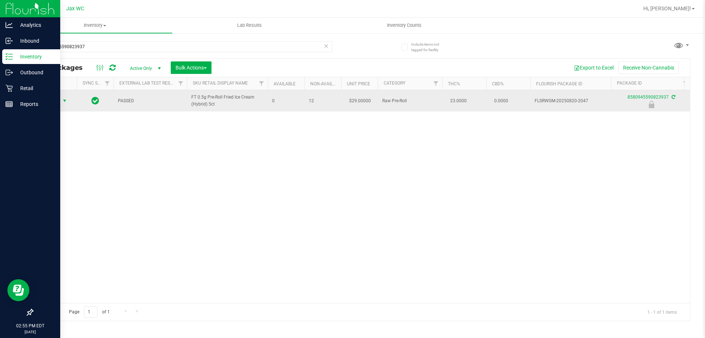
click at [60, 102] on span "select" at bounding box center [64, 101] width 9 height 10
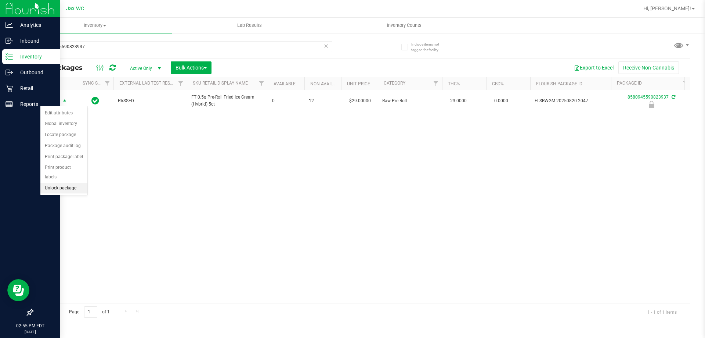
click at [77, 183] on li "Unlock package" at bounding box center [63, 188] width 47 height 11
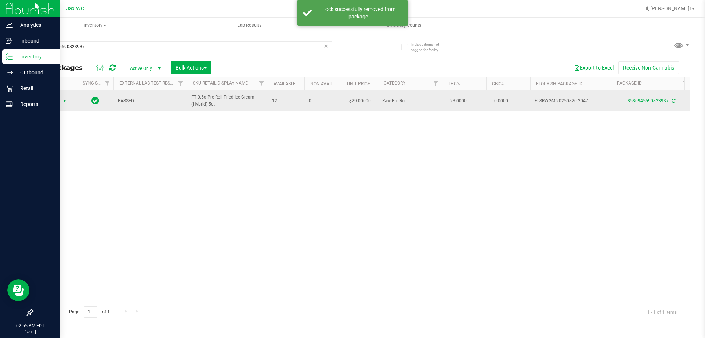
click at [57, 100] on span "Action" at bounding box center [50, 101] width 20 height 10
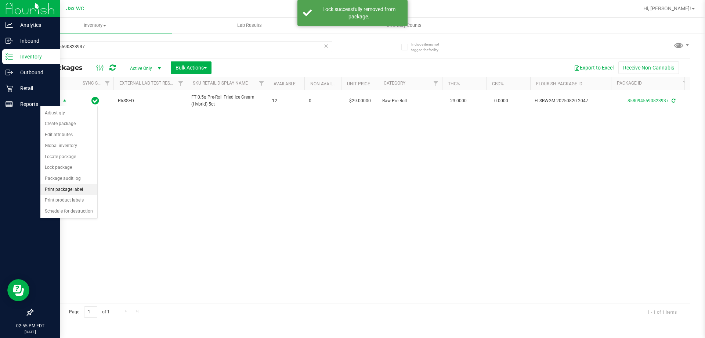
click at [68, 190] on li "Print package label" at bounding box center [68, 189] width 57 height 11
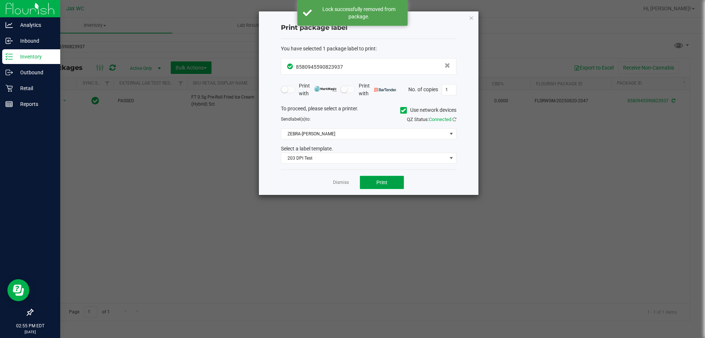
click at [374, 183] on button "Print" at bounding box center [382, 182] width 44 height 13
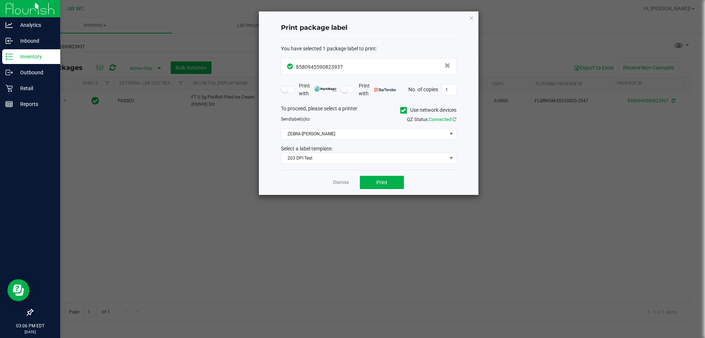
click at [343, 182] on link "Dismiss" at bounding box center [341, 182] width 16 height 6
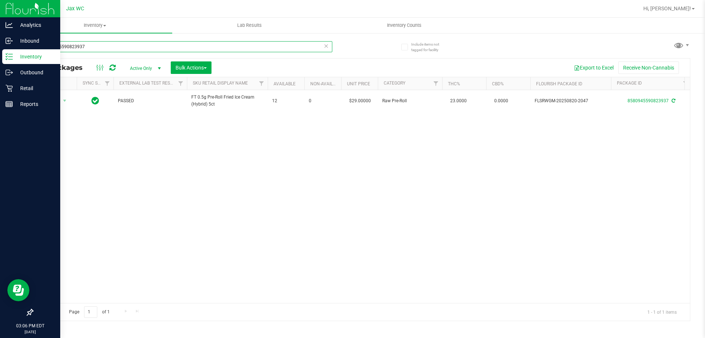
click at [104, 49] on input "8580945590823937" at bounding box center [182, 46] width 300 height 11
click at [104, 48] on input "8580945590823937" at bounding box center [182, 46] width 300 height 11
type input "[CREDIT_CARD_NUMBER]"
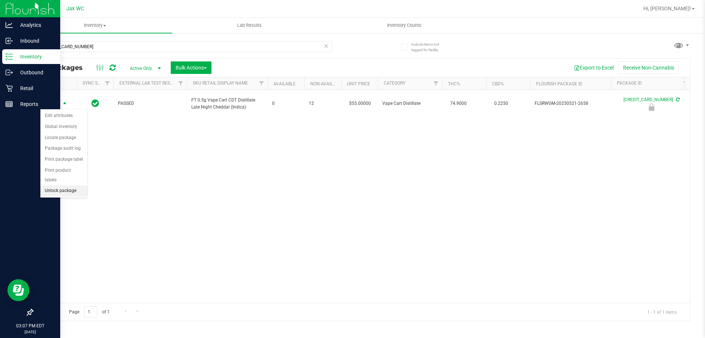
click at [72, 185] on li "Unlock package" at bounding box center [63, 190] width 47 height 11
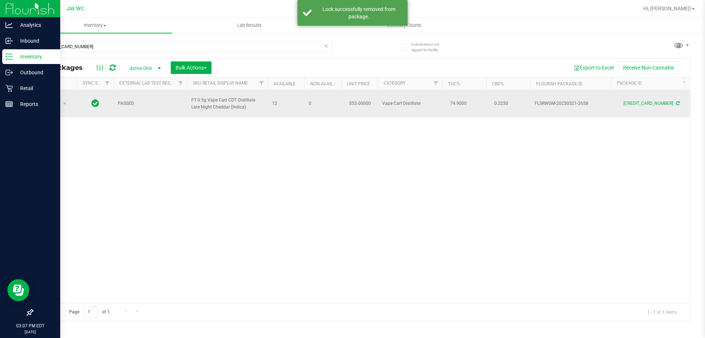
click at [50, 110] on td "Action Action Adjust qty Create package Edit attributes Global inventory Locate…" at bounding box center [55, 103] width 44 height 27
click at [50, 105] on span "Action" at bounding box center [50, 103] width 20 height 10
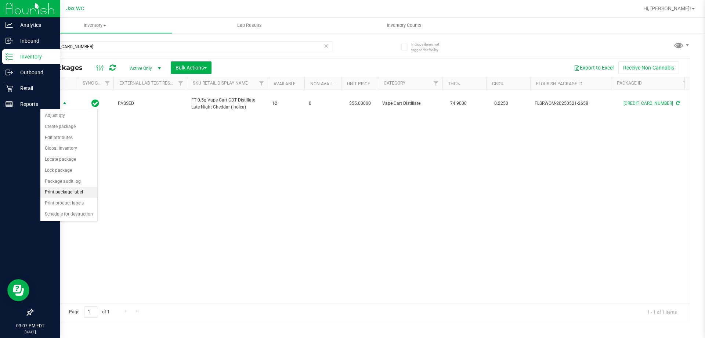
click at [93, 191] on li "Print package label" at bounding box center [68, 192] width 57 height 11
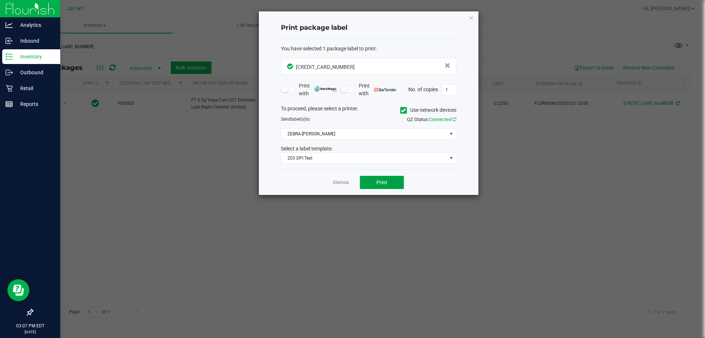
click at [367, 183] on button "Print" at bounding box center [382, 182] width 44 height 13
click at [341, 180] on link "Dismiss" at bounding box center [341, 182] width 16 height 6
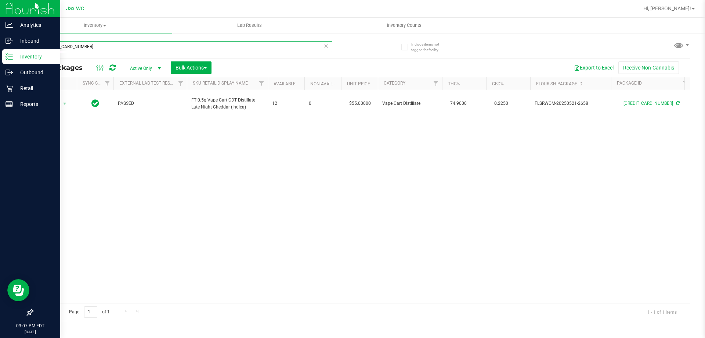
click at [112, 48] on input "[CREDIT_CARD_NUMBER]" at bounding box center [182, 46] width 300 height 11
type input "1674010665696604"
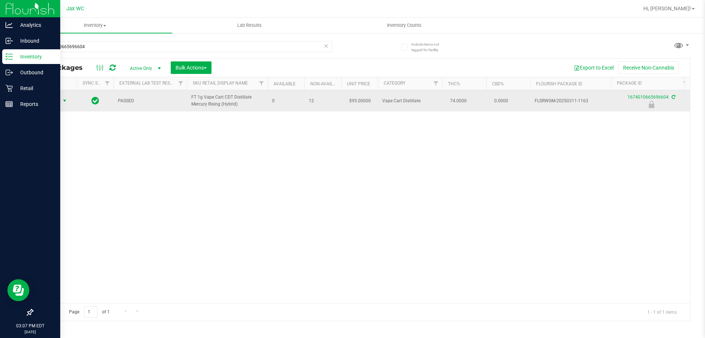
click at [62, 104] on span "select" at bounding box center [65, 101] width 6 height 6
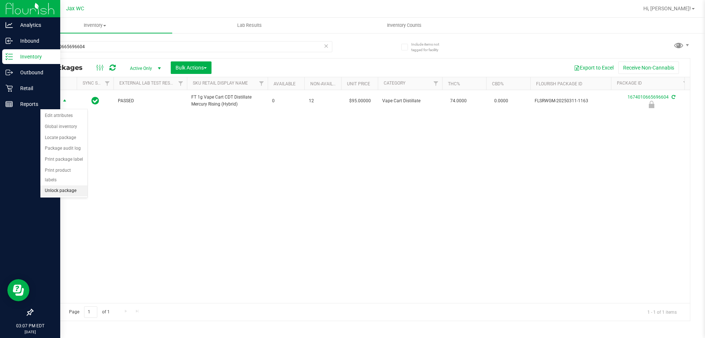
click at [75, 185] on li "Unlock package" at bounding box center [63, 190] width 47 height 11
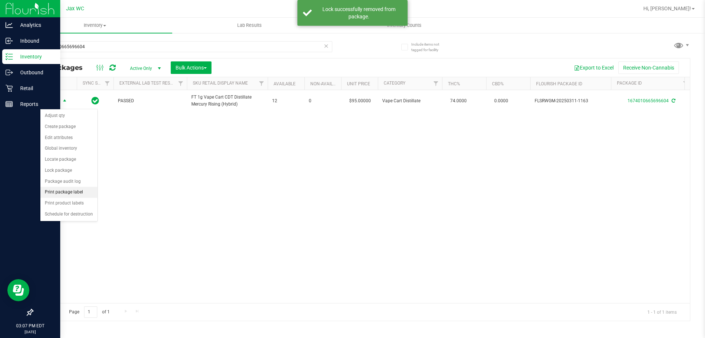
click at [85, 190] on li "Print package label" at bounding box center [68, 192] width 57 height 11
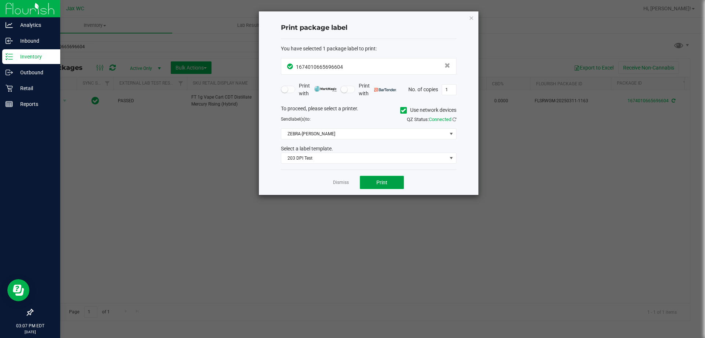
click at [375, 182] on button "Print" at bounding box center [382, 182] width 44 height 13
drag, startPoint x: 326, startPoint y: 179, endPoint x: 331, endPoint y: 179, distance: 4.4
click at [327, 179] on div "Dismiss Print" at bounding box center [369, 181] width 176 height 25
click at [340, 181] on link "Dismiss" at bounding box center [341, 182] width 16 height 6
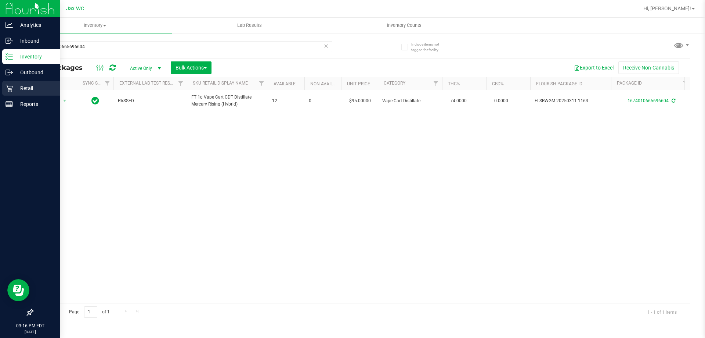
click at [13, 90] on p "Retail" at bounding box center [35, 88] width 44 height 9
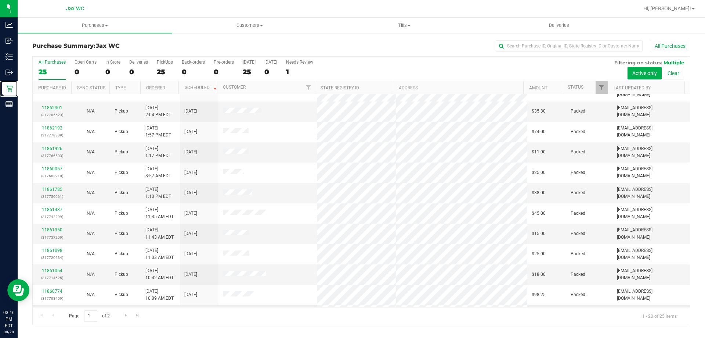
scroll to position [194, 0]
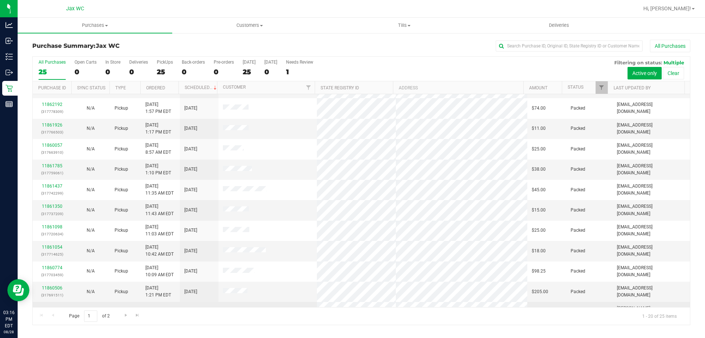
click at [51, 309] on link "11860228" at bounding box center [52, 311] width 21 height 5
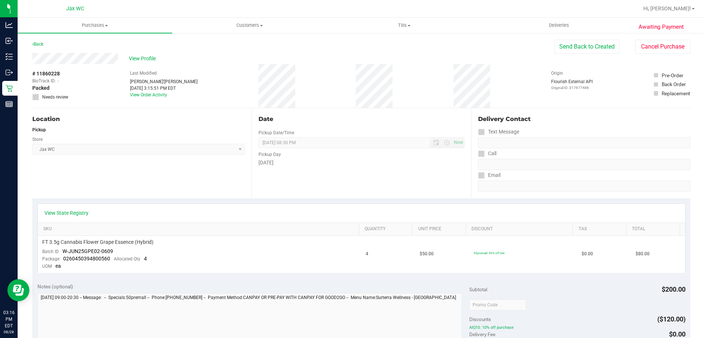
scroll to position [37, 0]
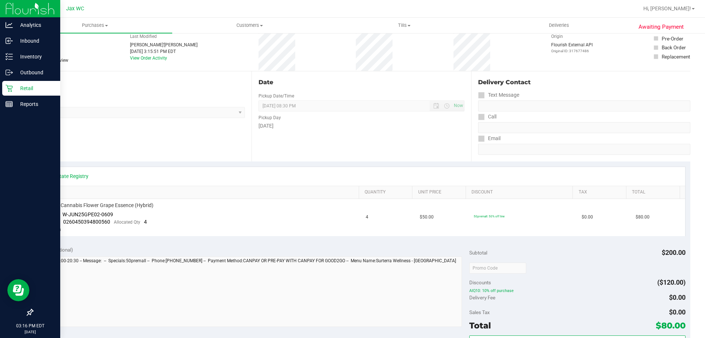
click at [17, 86] on p "Retail" at bounding box center [35, 88] width 44 height 9
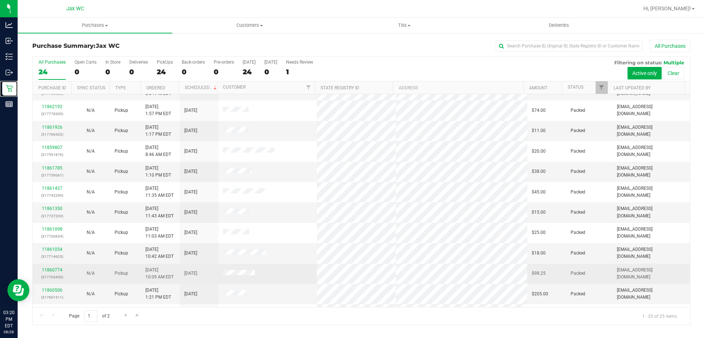
scroll to position [194, 0]
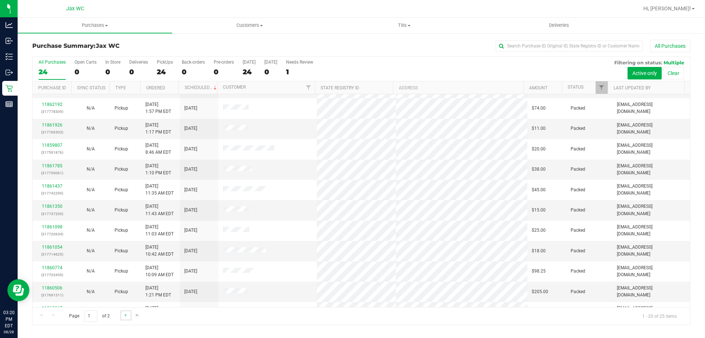
click at [121, 317] on link "Go to the next page" at bounding box center [125, 315] width 11 height 10
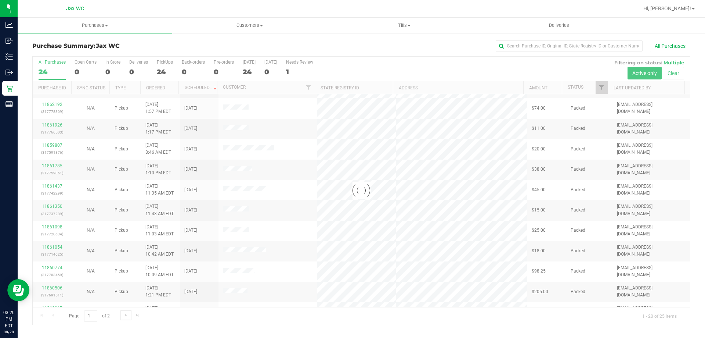
scroll to position [0, 0]
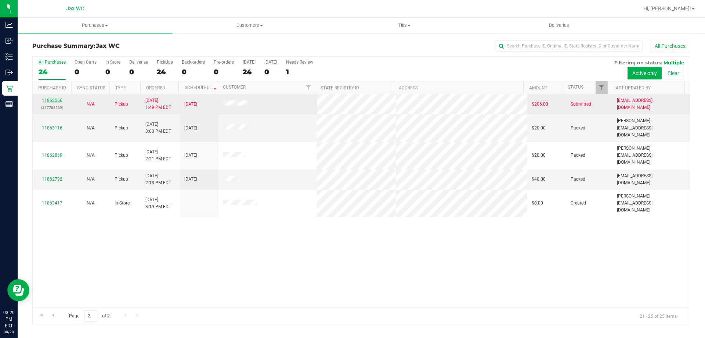
click at [53, 98] on link "11862566" at bounding box center [52, 100] width 21 height 5
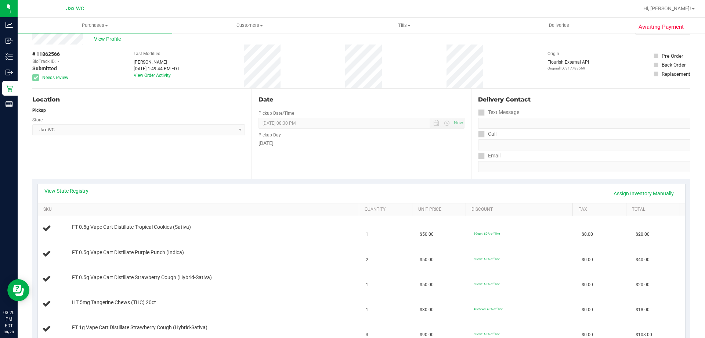
scroll to position [37, 0]
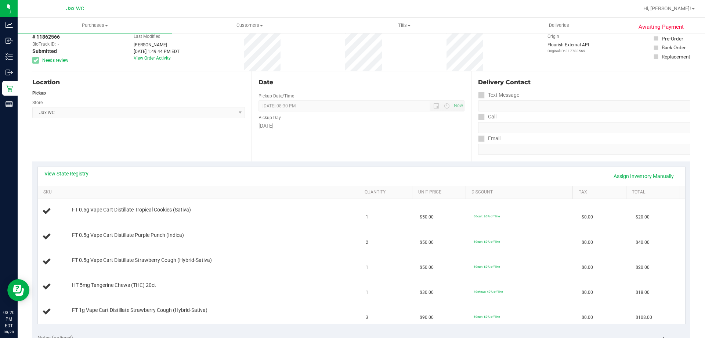
click at [65, 180] on div "View State Registry Assign Inventory Manually" at bounding box center [361, 176] width 634 height 12
click at [65, 172] on link "View State Registry" at bounding box center [66, 173] width 44 height 7
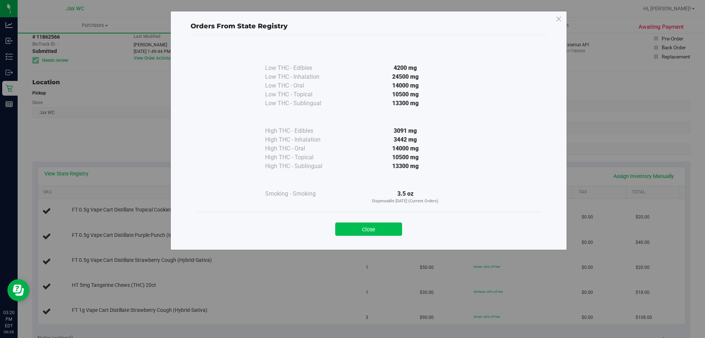
click at [370, 233] on button "Close" at bounding box center [368, 228] width 67 height 13
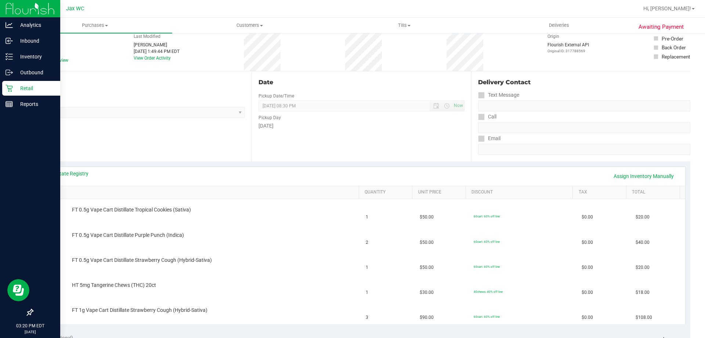
click at [17, 88] on p "Retail" at bounding box center [35, 88] width 44 height 9
